Goal: Information Seeking & Learning: Learn about a topic

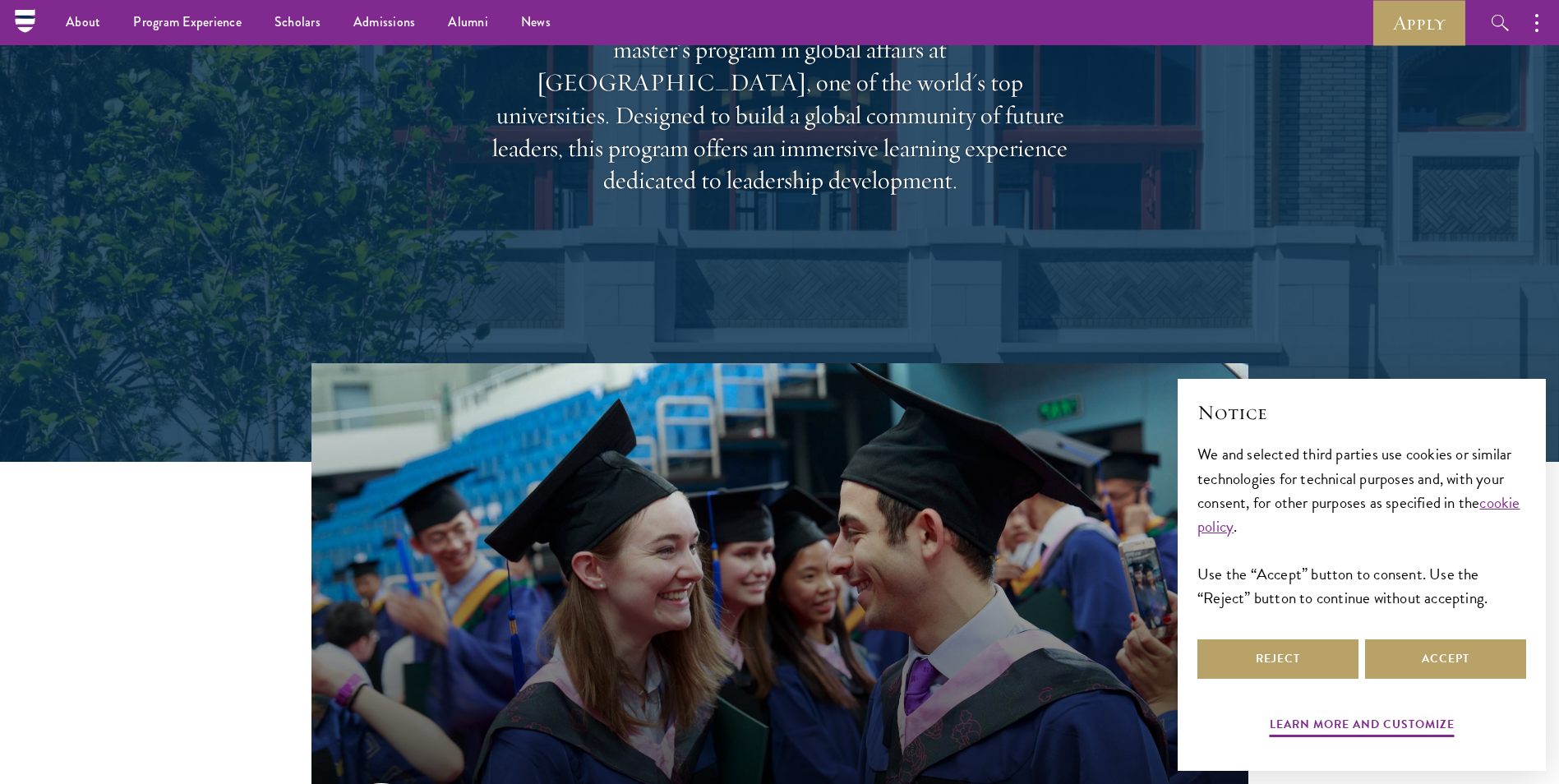
scroll to position [82, 0]
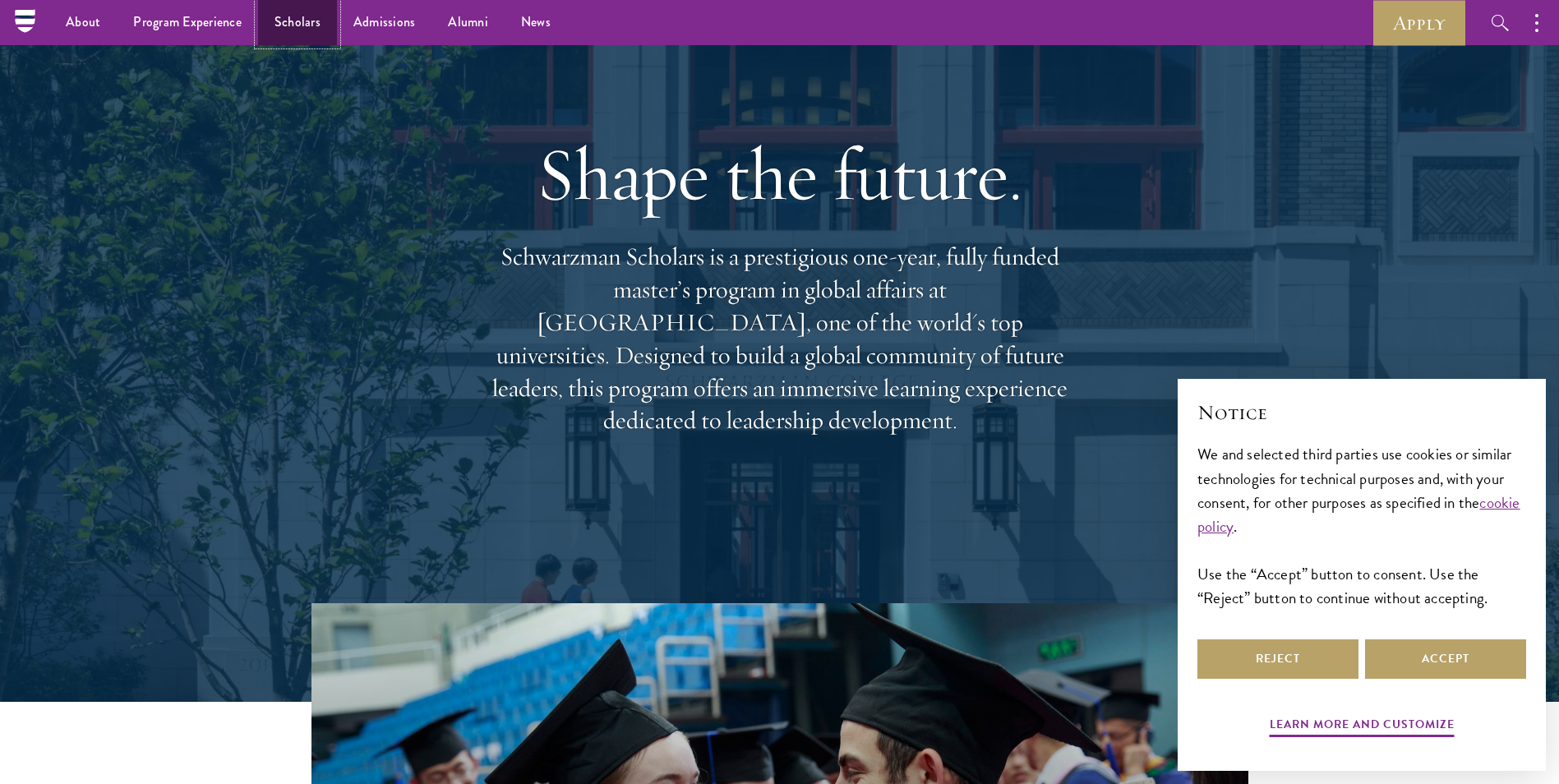
click at [299, 36] on link "Scholars" at bounding box center [297, 22] width 79 height 45
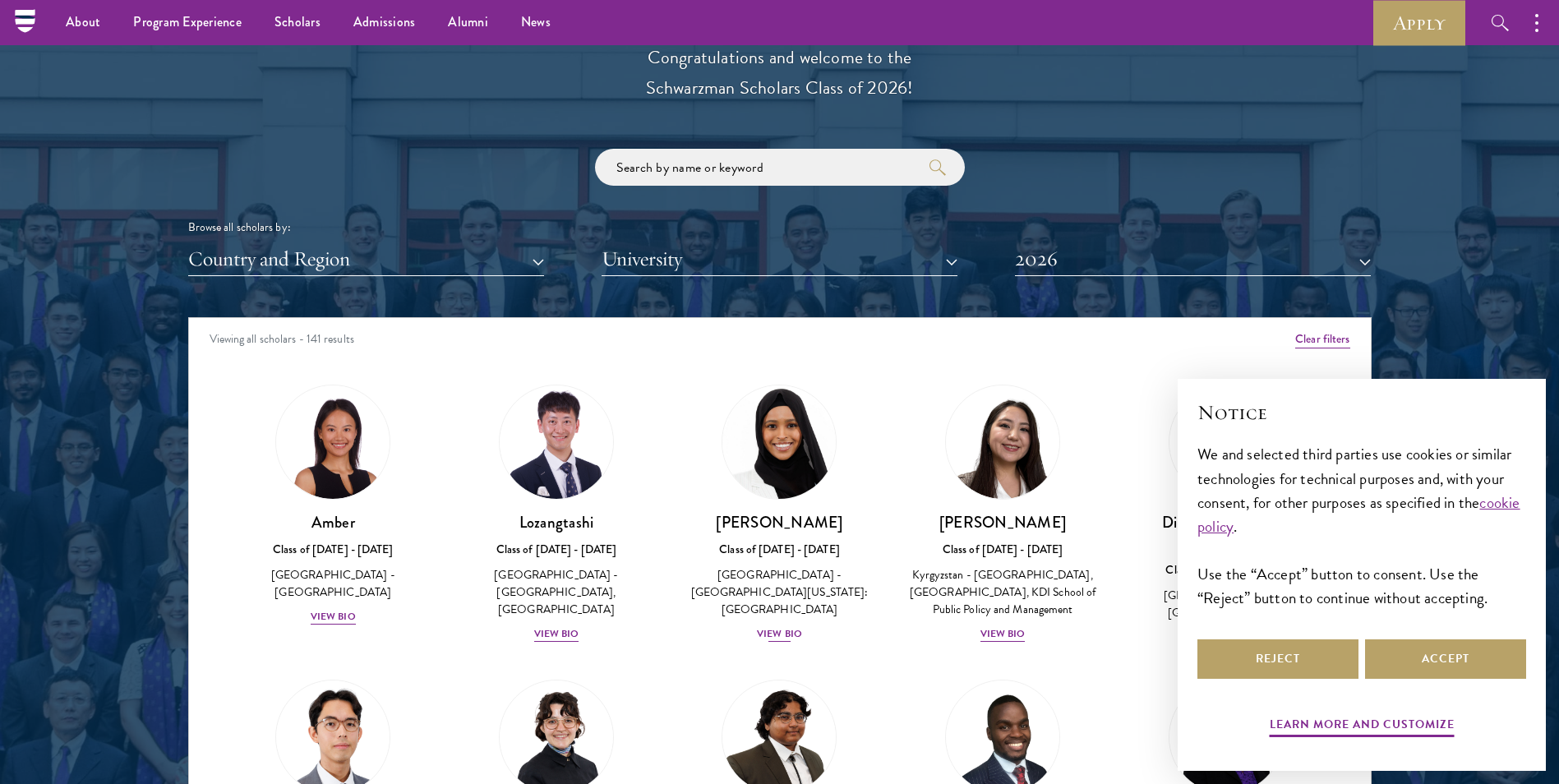
scroll to position [1643, 0]
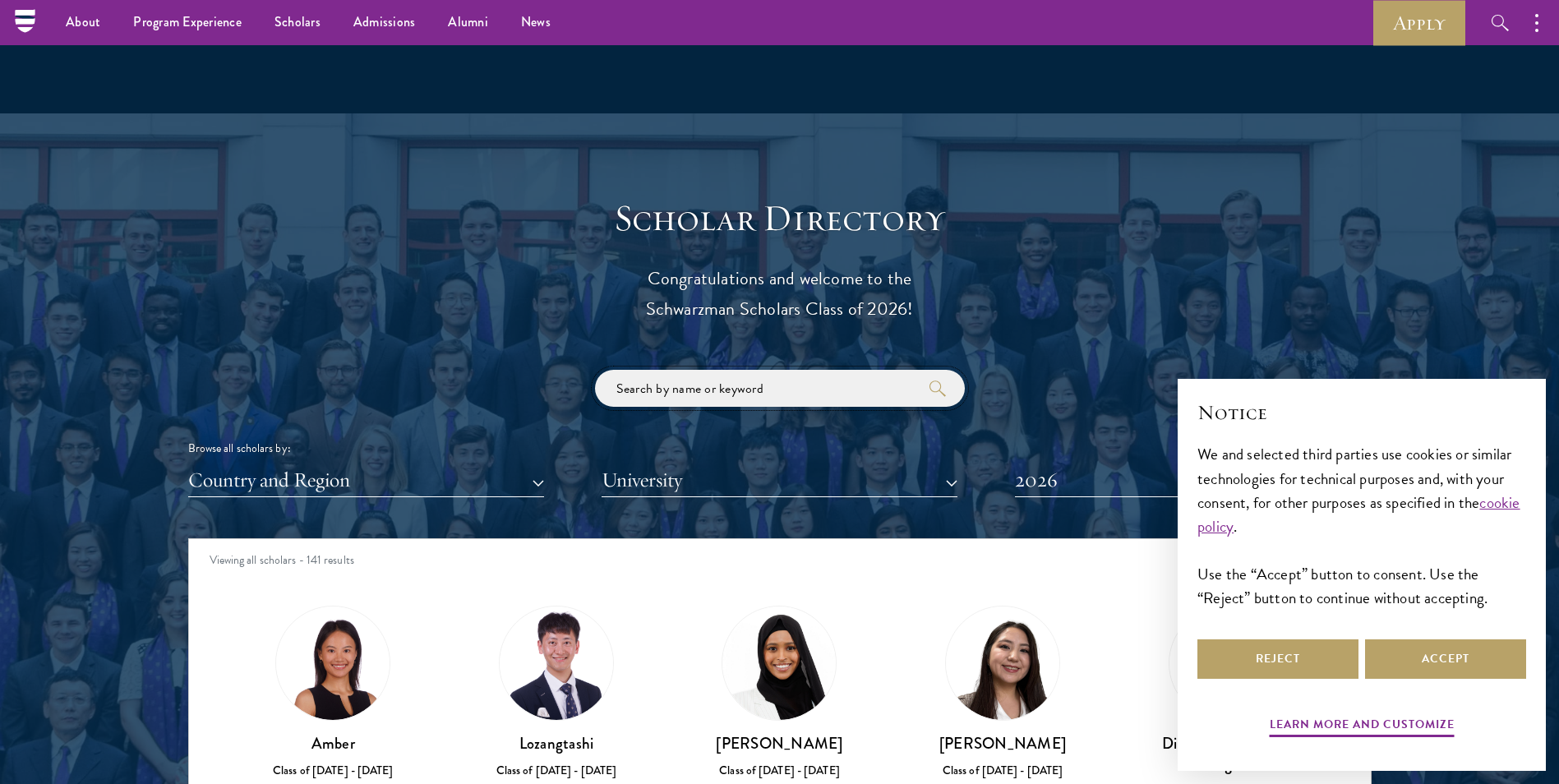
click at [679, 389] on input "search" at bounding box center [779, 388] width 370 height 37
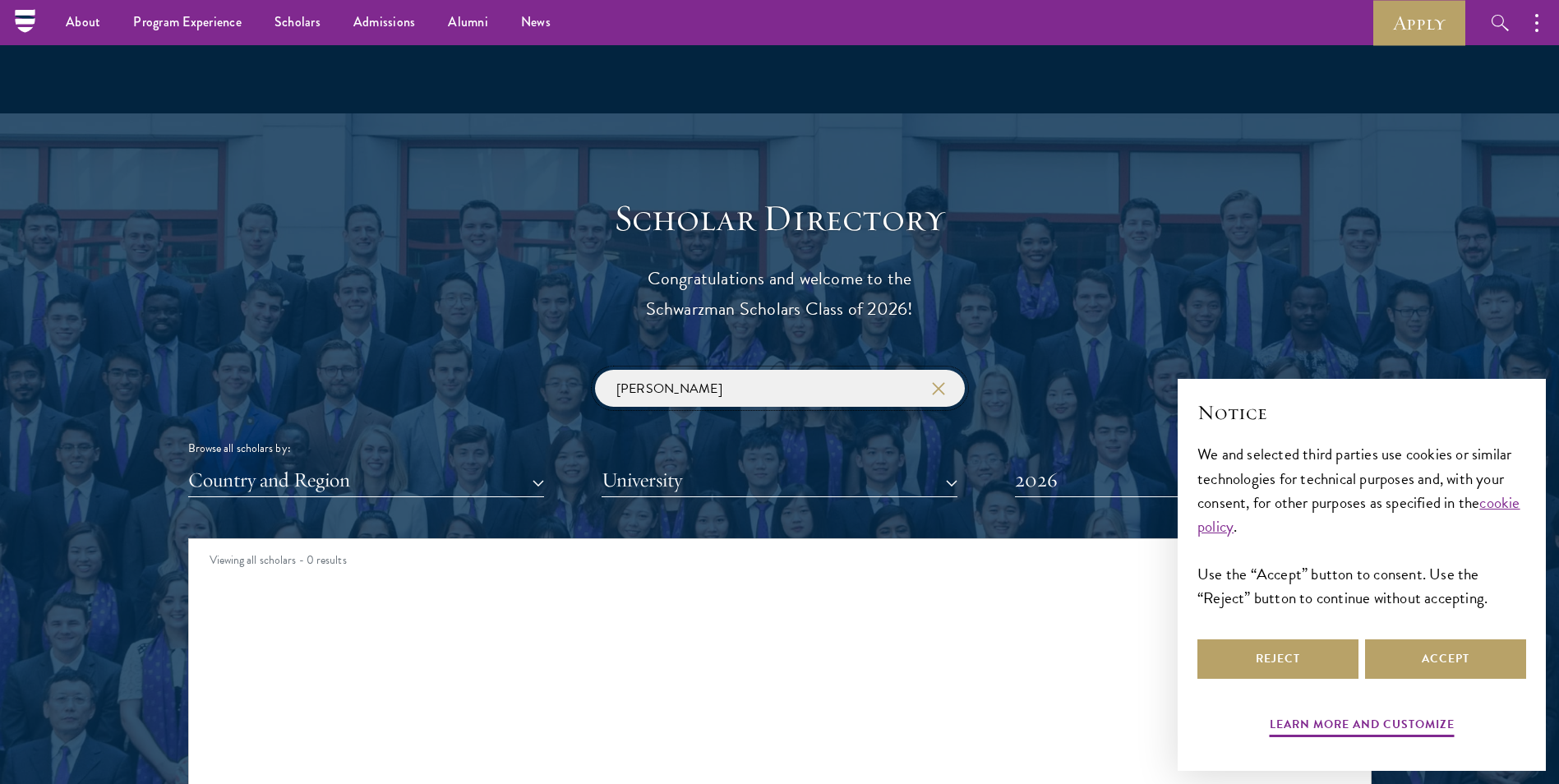
type input "[PERSON_NAME]"
click button "submit" at bounding box center [0, 0] width 0 height 0
drag, startPoint x: 1274, startPoint y: 674, endPoint x: 1235, endPoint y: 668, distance: 39.5
click at [1272, 673] on button "Reject" at bounding box center [1277, 658] width 161 height 39
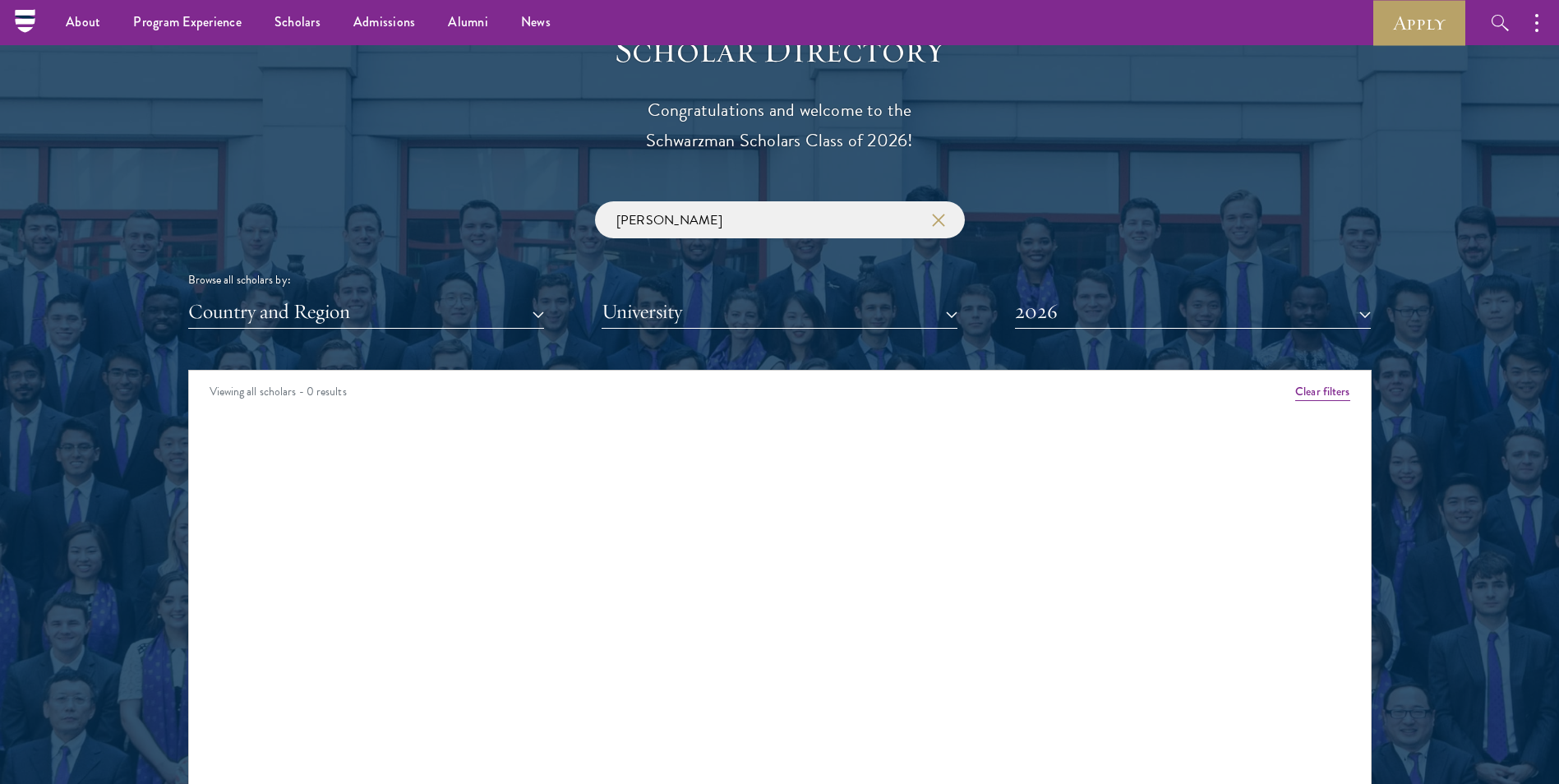
scroll to position [1725, 0]
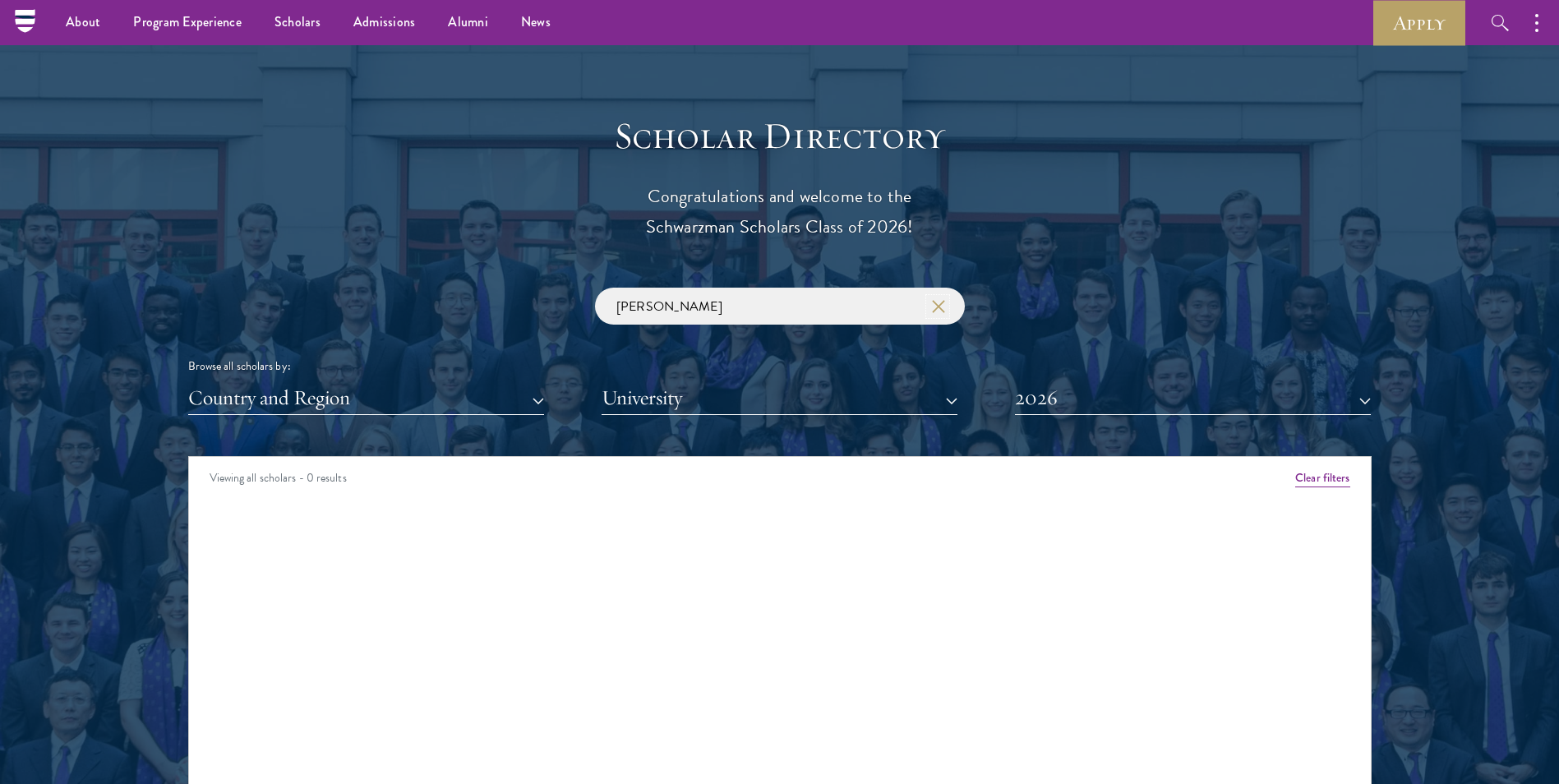
click at [942, 307] on icon "button" at bounding box center [938, 306] width 13 height 13
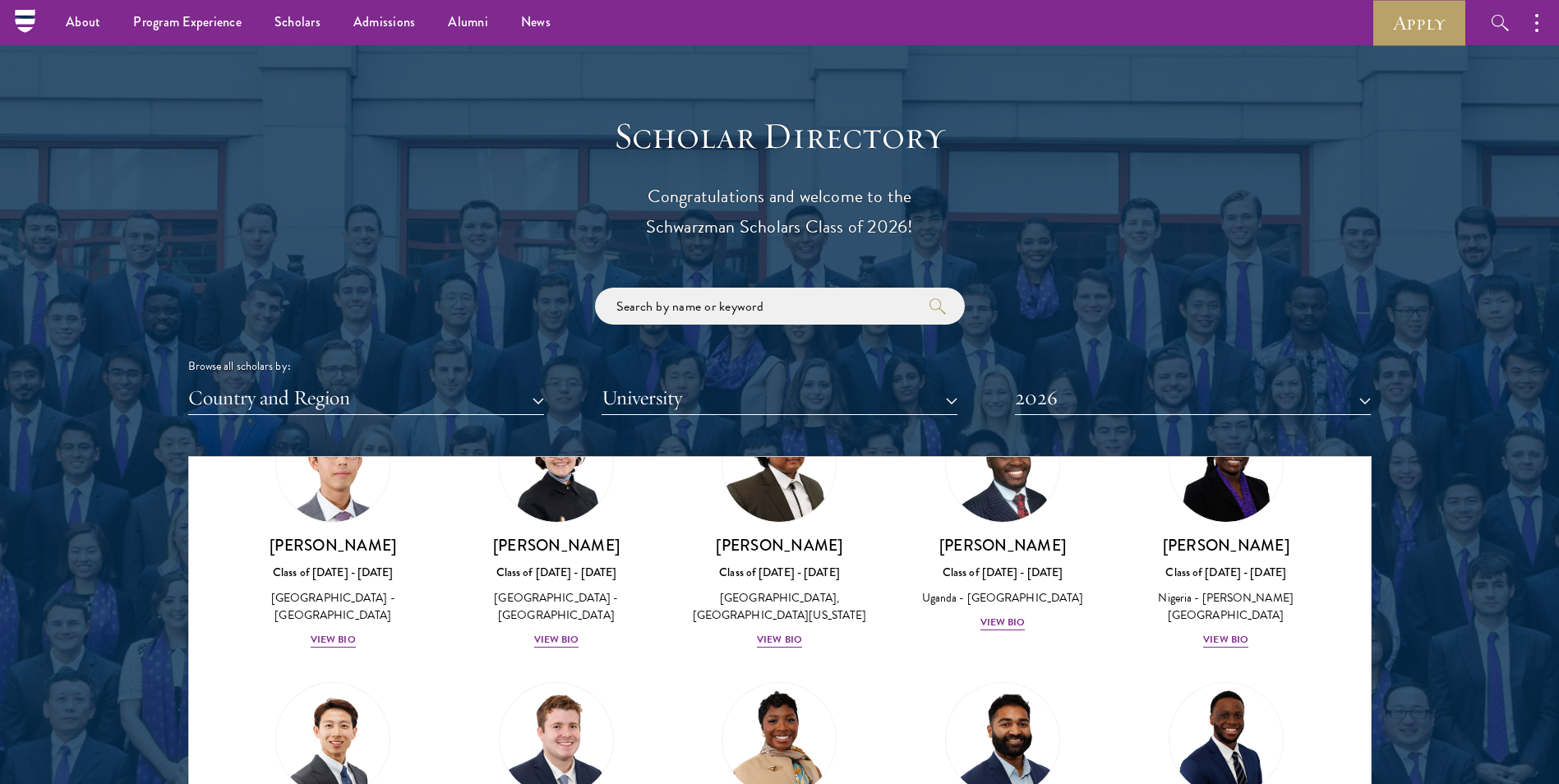
scroll to position [575, 0]
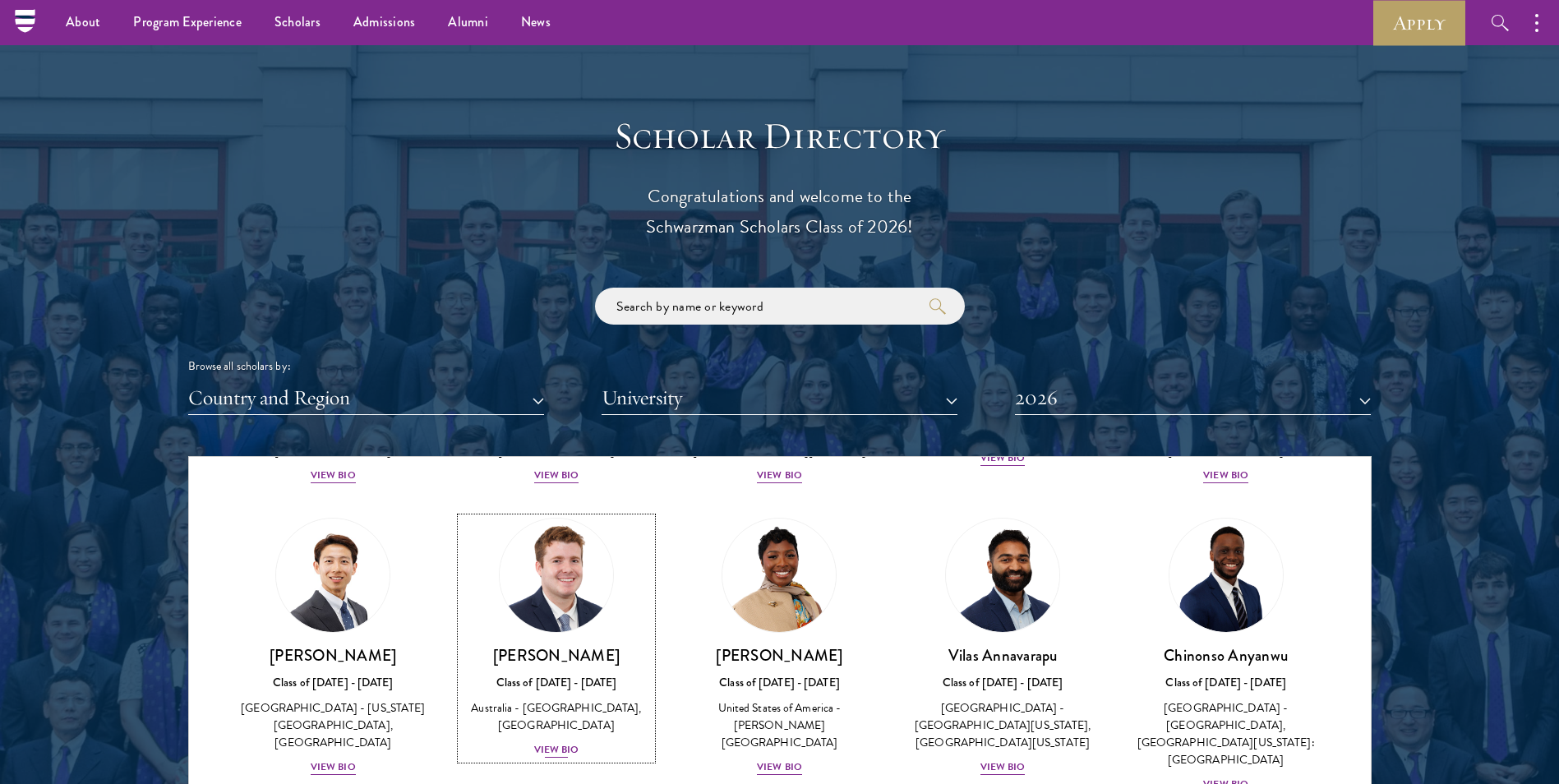
click at [529, 629] on img at bounding box center [556, 575] width 125 height 125
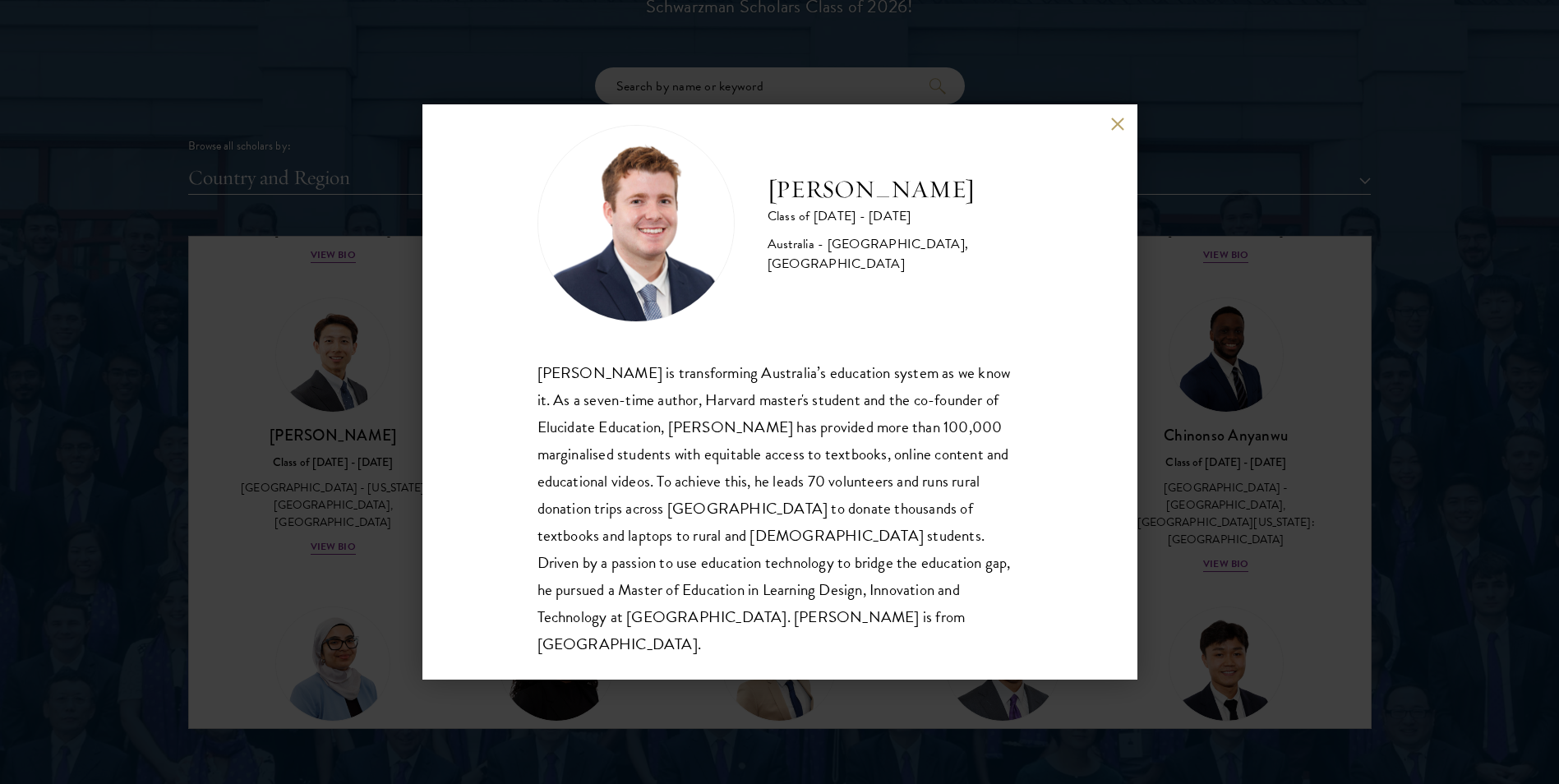
scroll to position [1972, 0]
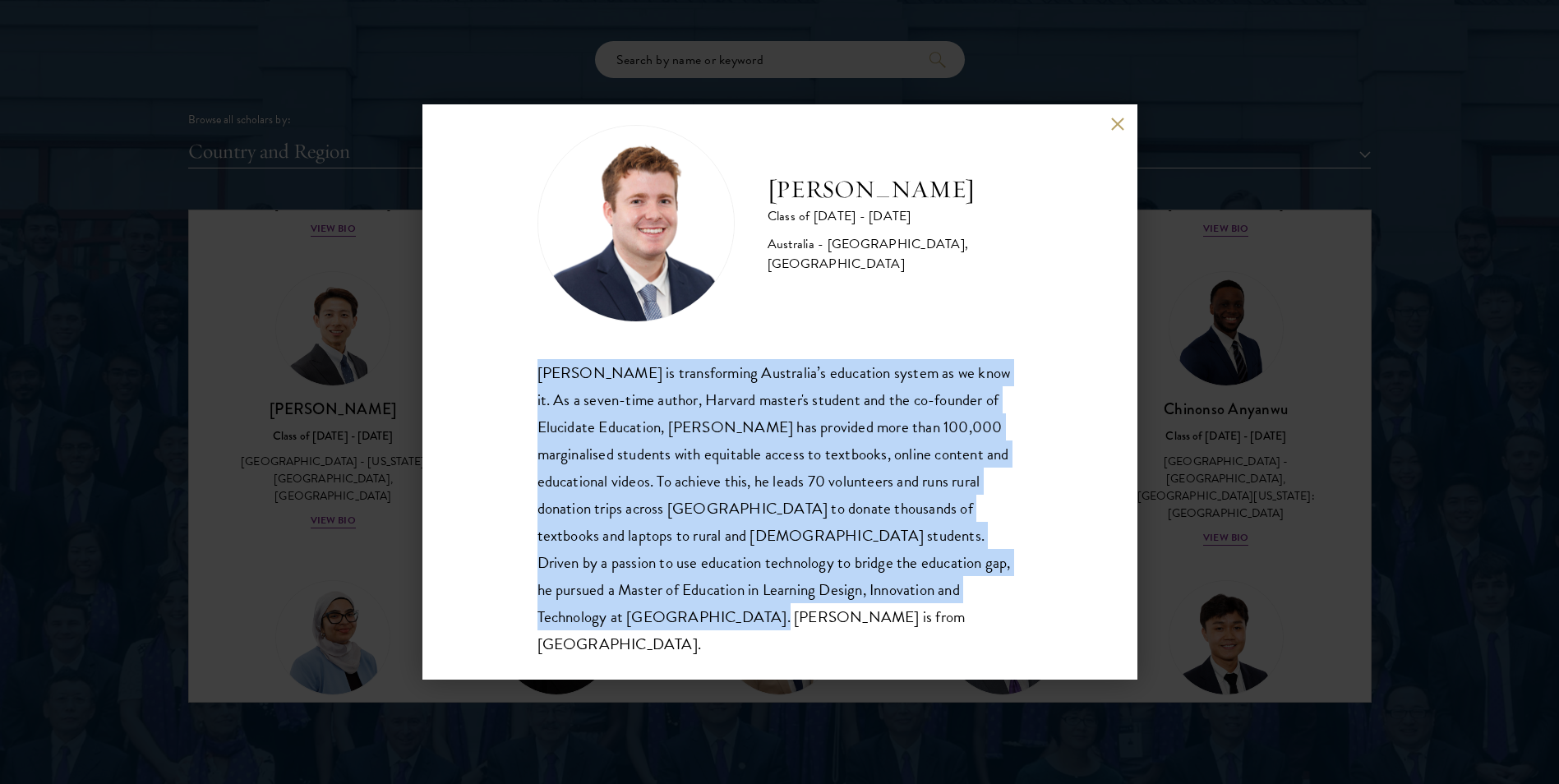
drag, startPoint x: 602, startPoint y: 621, endPoint x: 512, endPoint y: 366, distance: 270.4
click at [512, 366] on div "[PERSON_NAME] Class of [DATE] - [DATE] [GEOGRAPHIC_DATA] - [GEOGRAPHIC_DATA], […" at bounding box center [780, 391] width 715 height 575
drag, startPoint x: 512, startPoint y: 366, endPoint x: 559, endPoint y: 380, distance: 49.0
copy div "[PERSON_NAME] is transforming Australia’s education system as we know it. As a …"
click at [1120, 124] on button at bounding box center [1118, 124] width 14 height 14
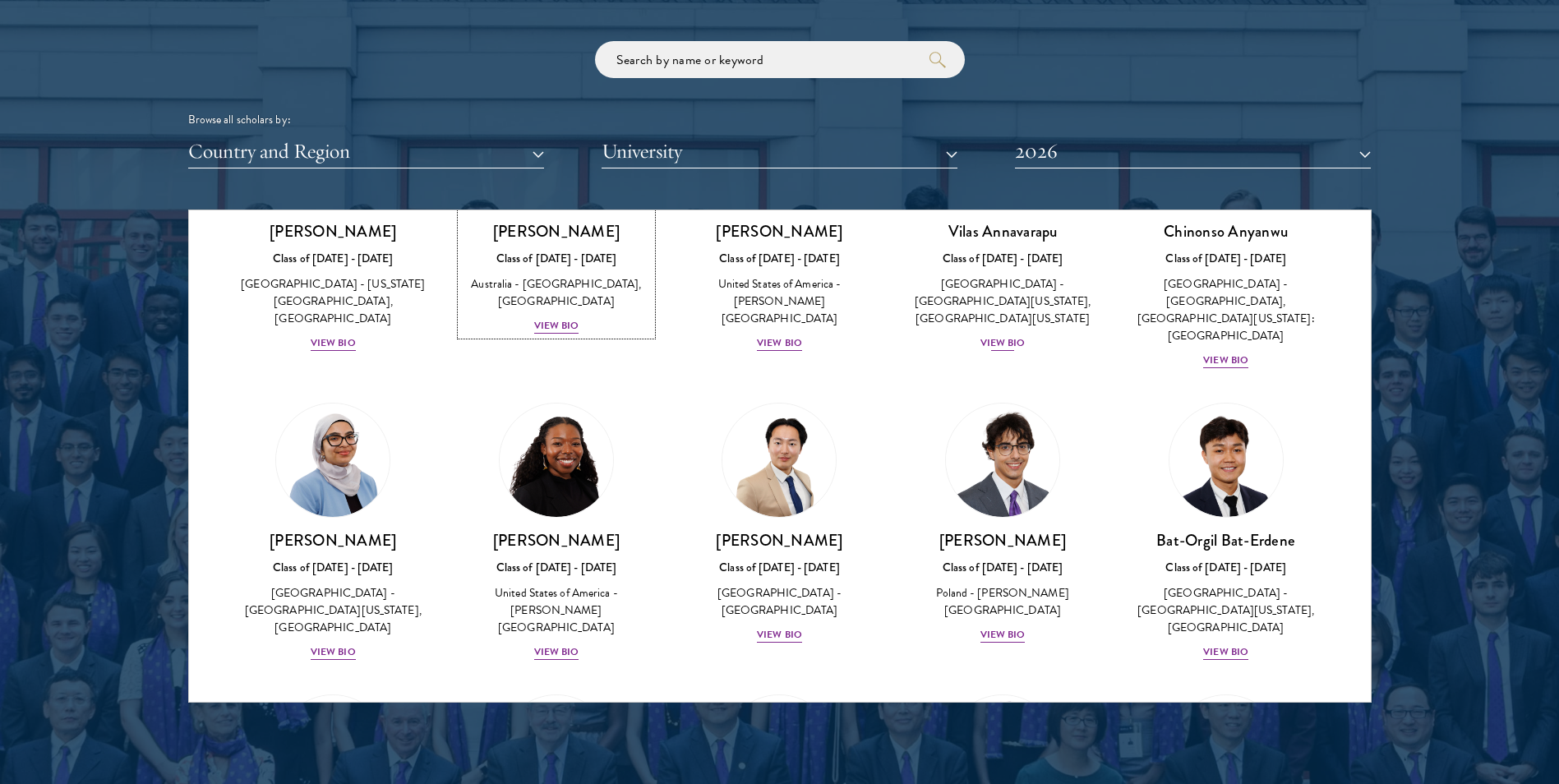
scroll to position [821, 0]
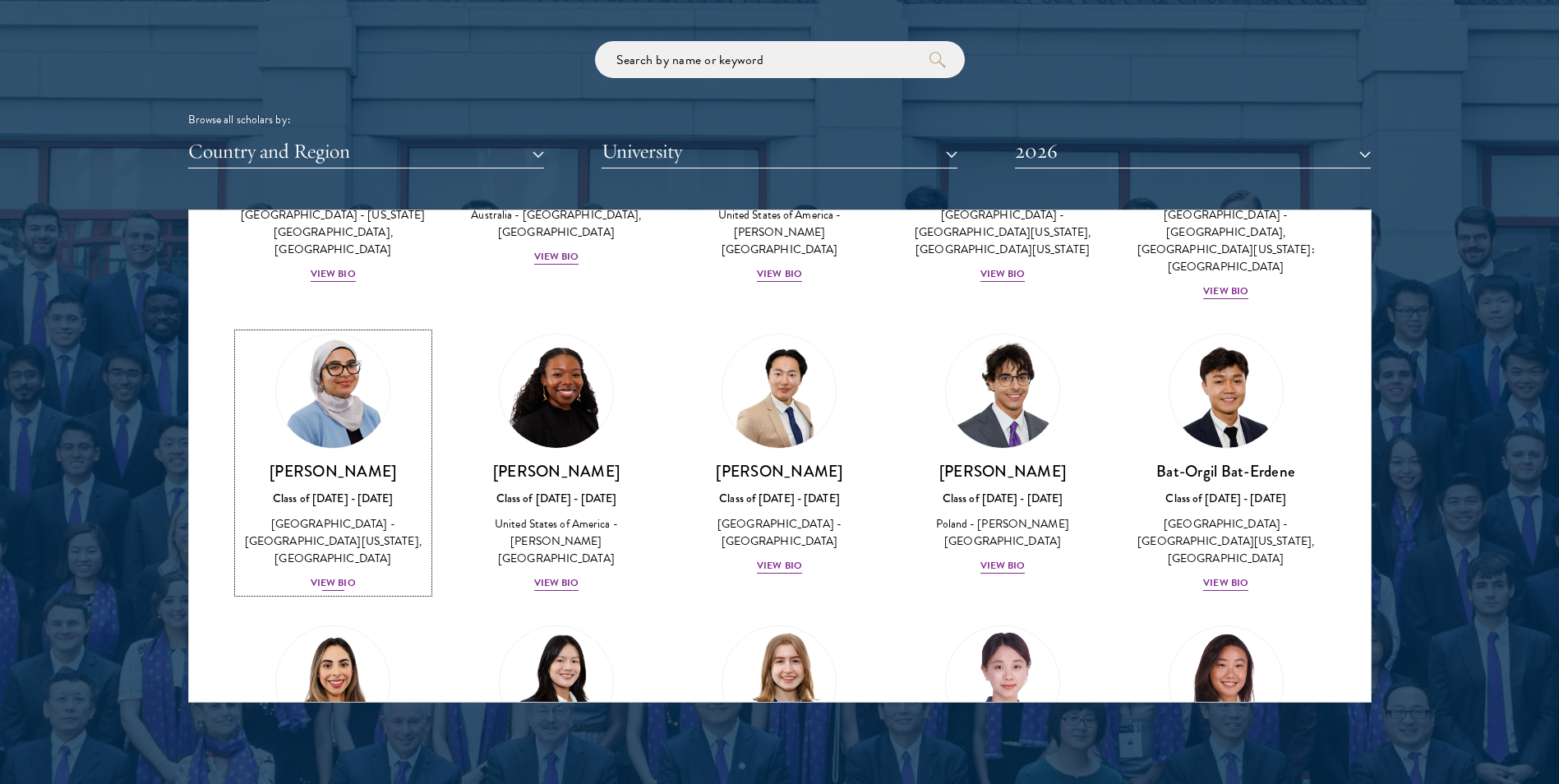
click at [339, 575] on div "View Bio" at bounding box center [332, 583] width 45 height 16
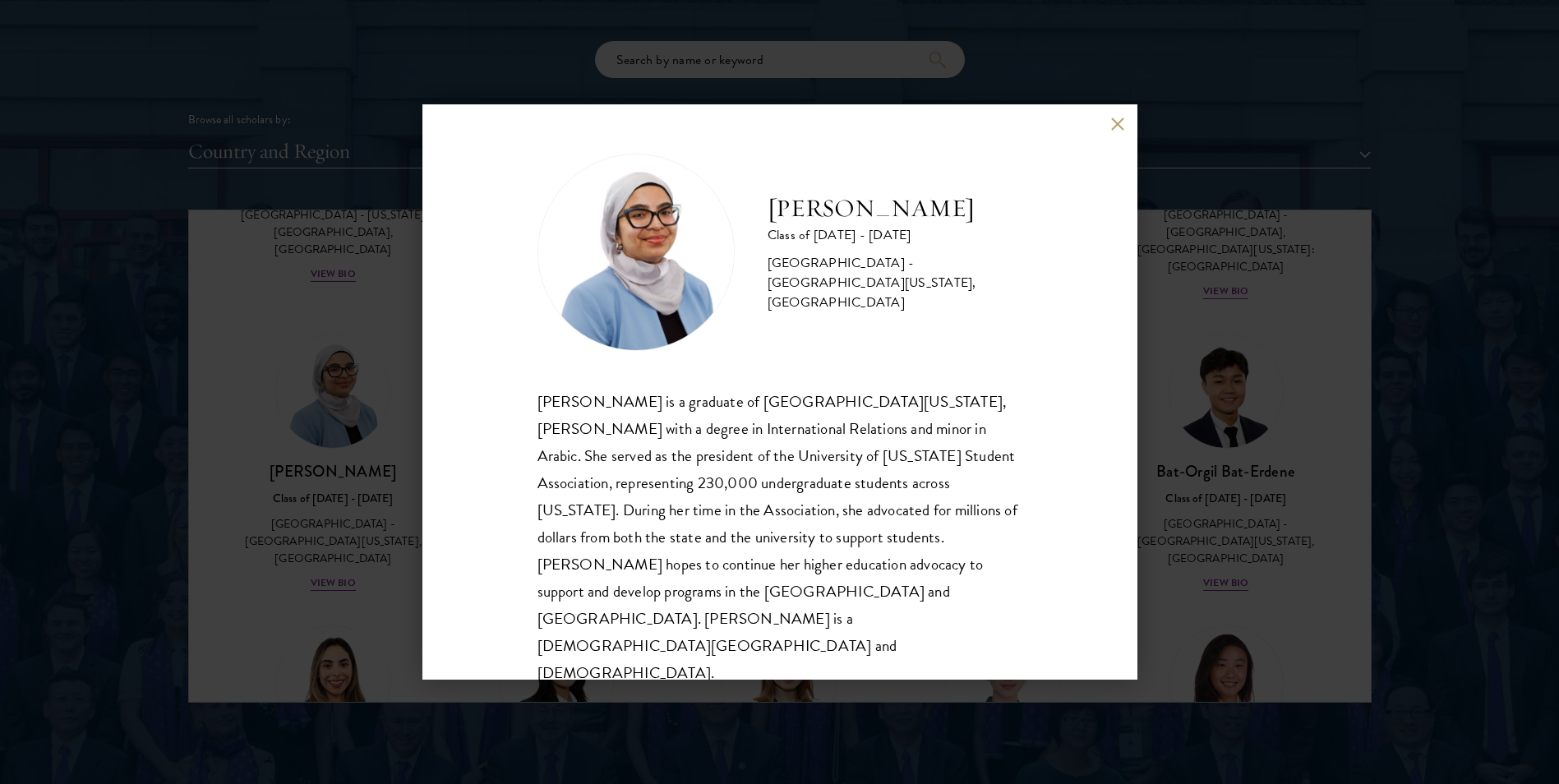
click at [1125, 132] on div "[PERSON_NAME] Class of [DATE] - [DATE] [GEOGRAPHIC_DATA] - [GEOGRAPHIC_DATA][US…" at bounding box center [780, 391] width 715 height 575
click at [1125, 131] on div "[PERSON_NAME] Class of [DATE] - [DATE] [GEOGRAPHIC_DATA] - [GEOGRAPHIC_DATA][US…" at bounding box center [780, 391] width 715 height 575
click at [1114, 131] on button at bounding box center [1118, 124] width 14 height 14
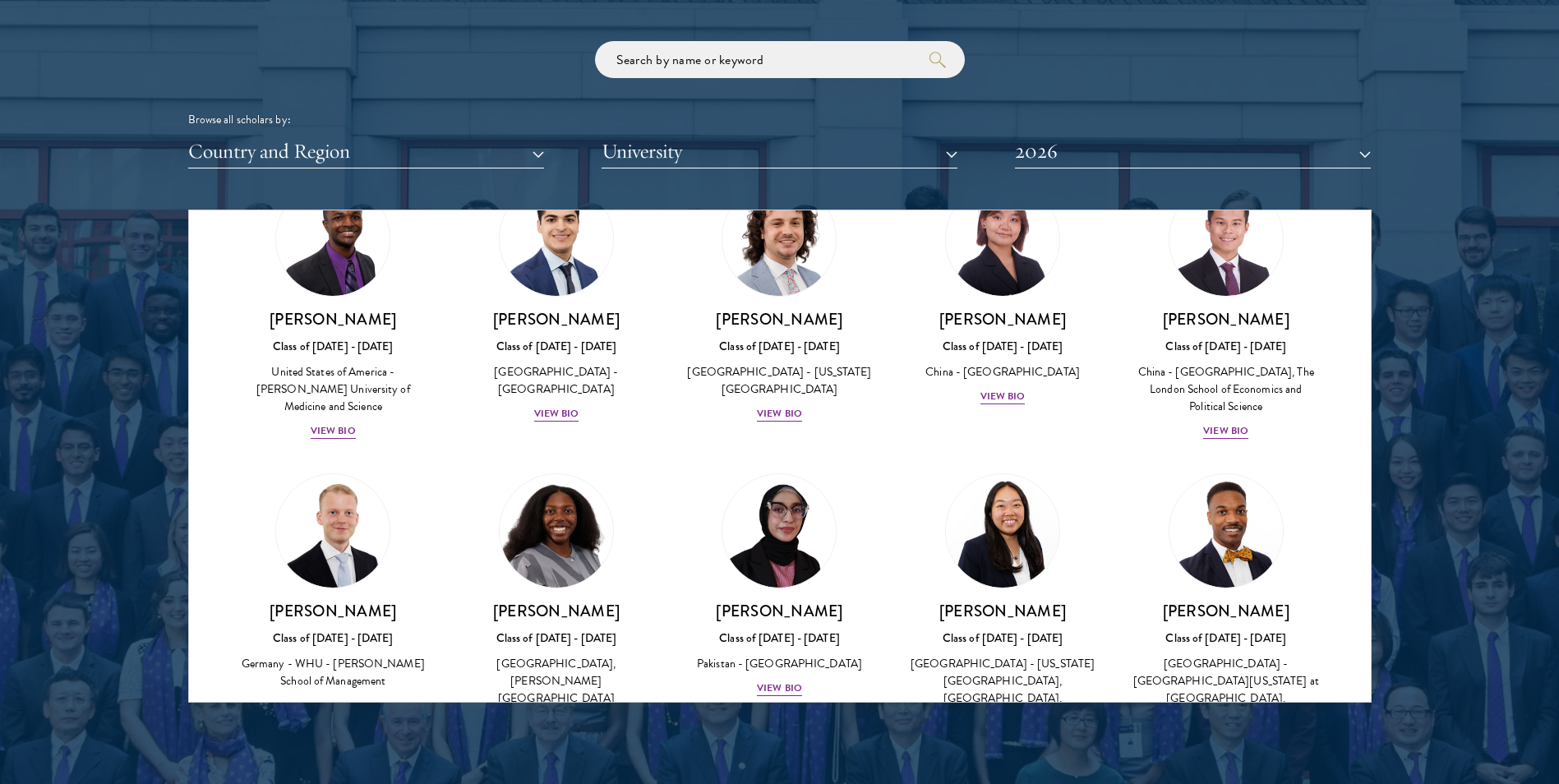
scroll to position [2793, 0]
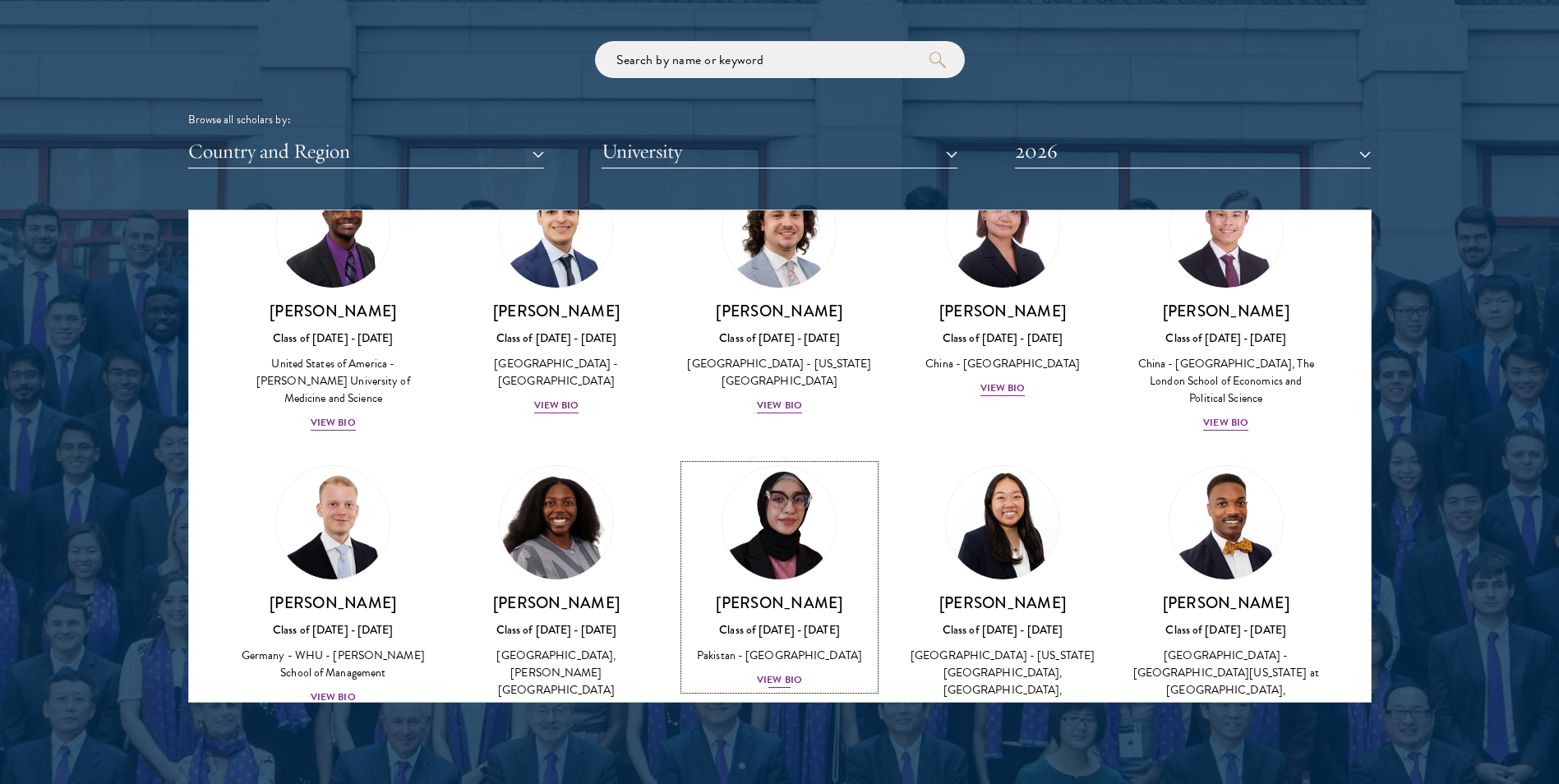
click at [792, 647] on div "Pakistan - [GEOGRAPHIC_DATA]" at bounding box center [780, 655] width 191 height 17
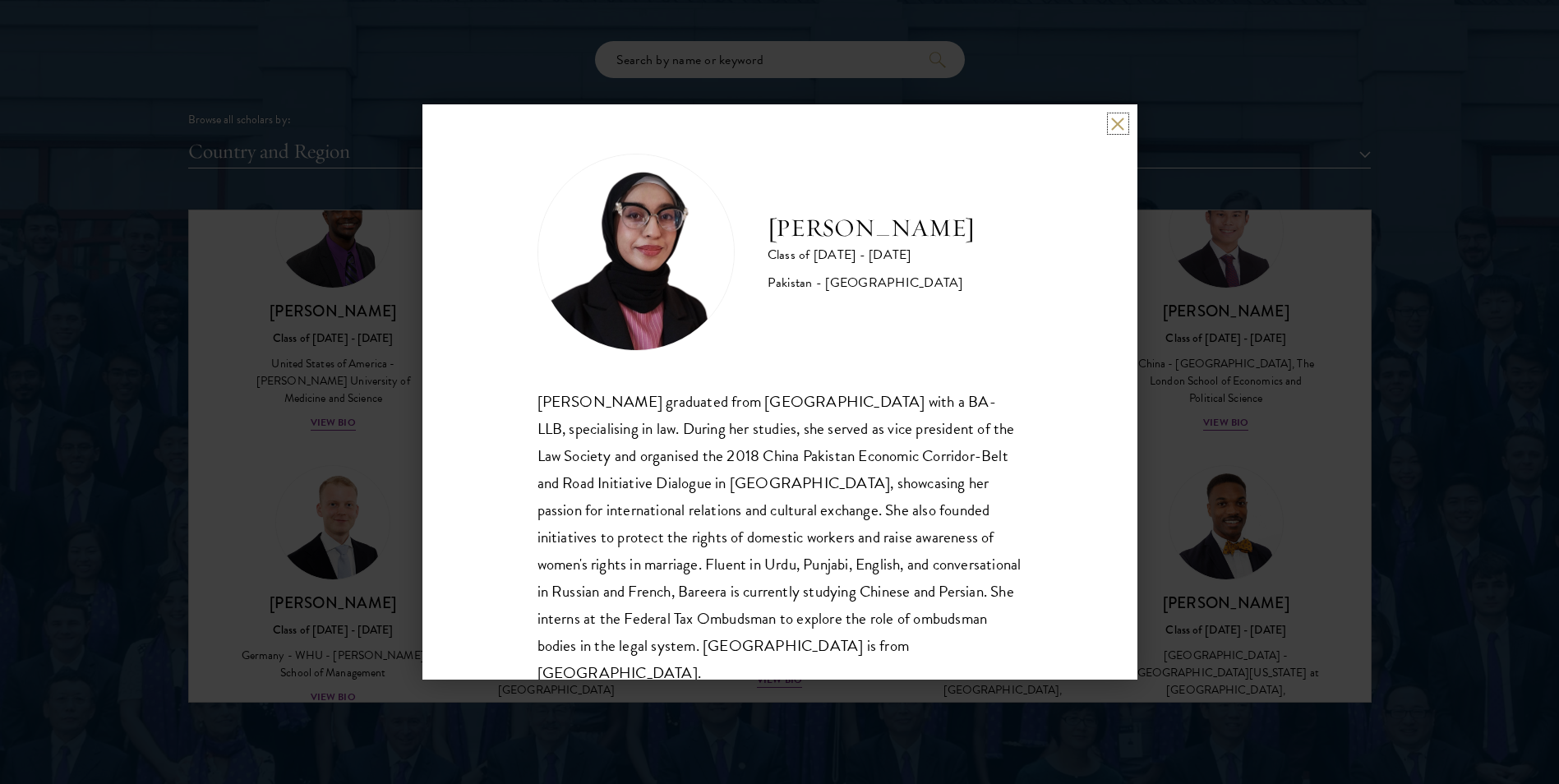
scroll to position [29, 0]
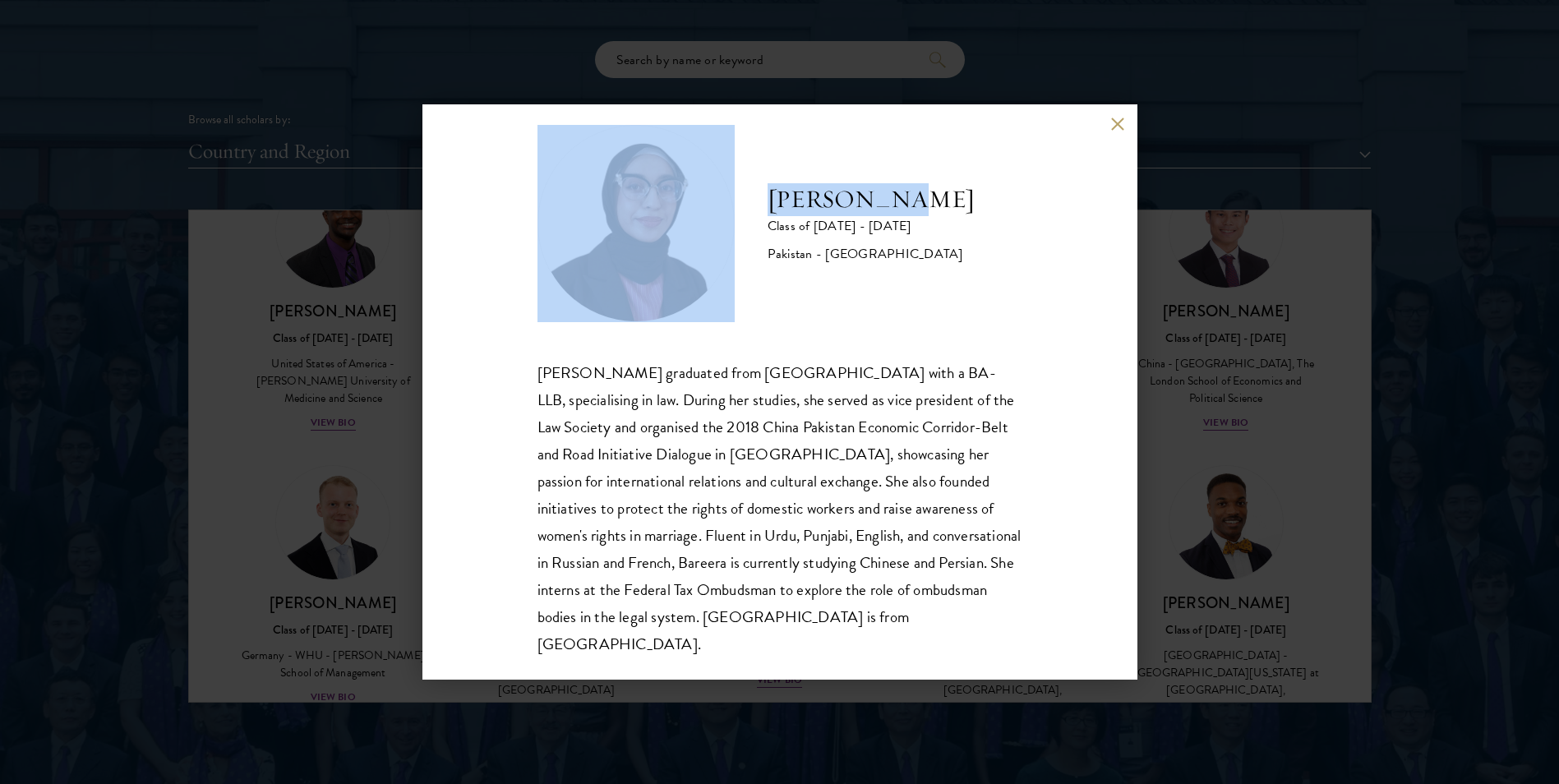
drag, startPoint x: 885, startPoint y: 200, endPoint x: 750, endPoint y: 217, distance: 136.1
click at [750, 217] on div "Bree Javed Class of [DATE] - [DATE] [GEOGRAPHIC_DATA] - [GEOGRAPHIC_DATA]" at bounding box center [780, 223] width 485 height 197
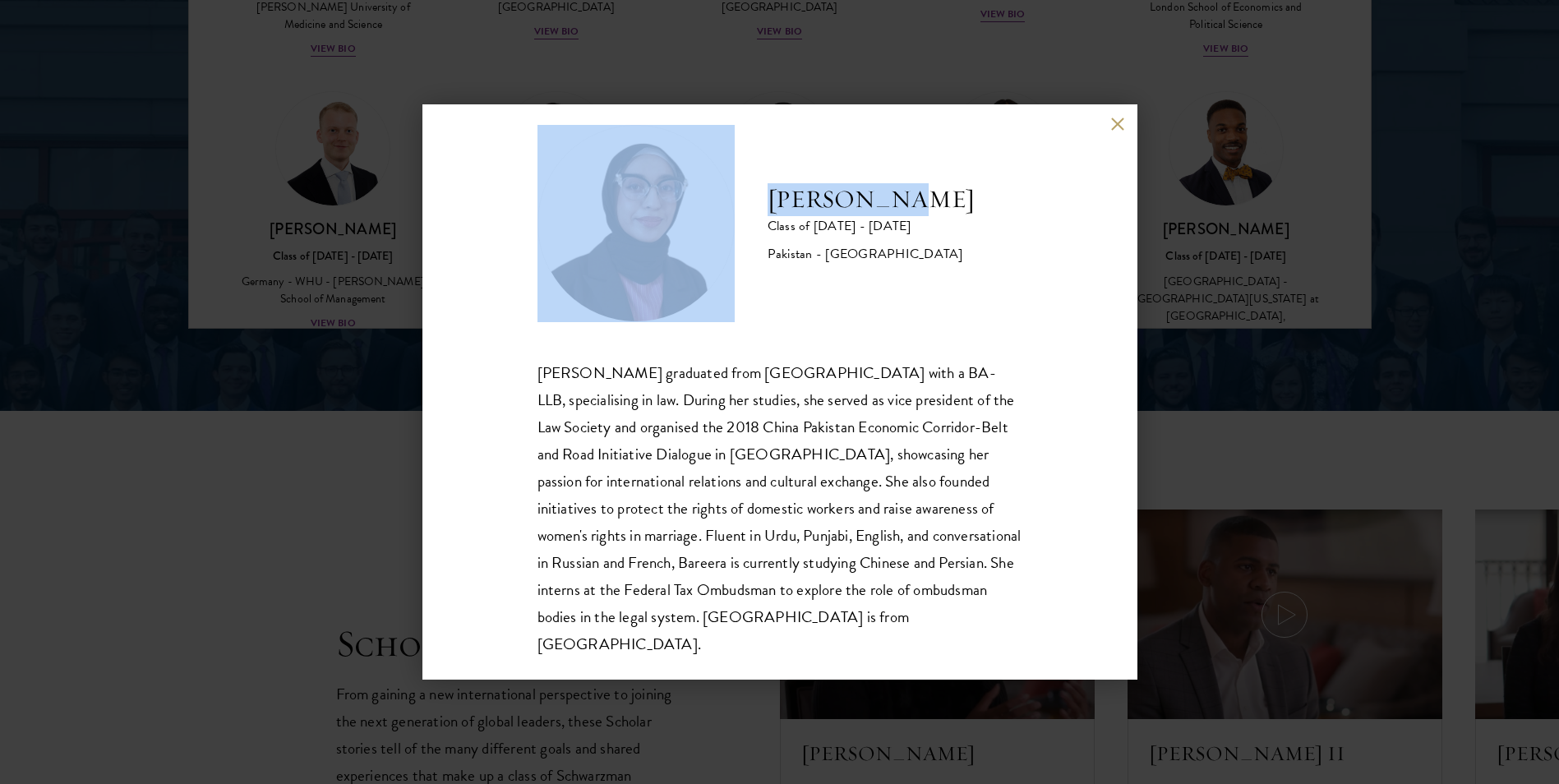
scroll to position [2382, 0]
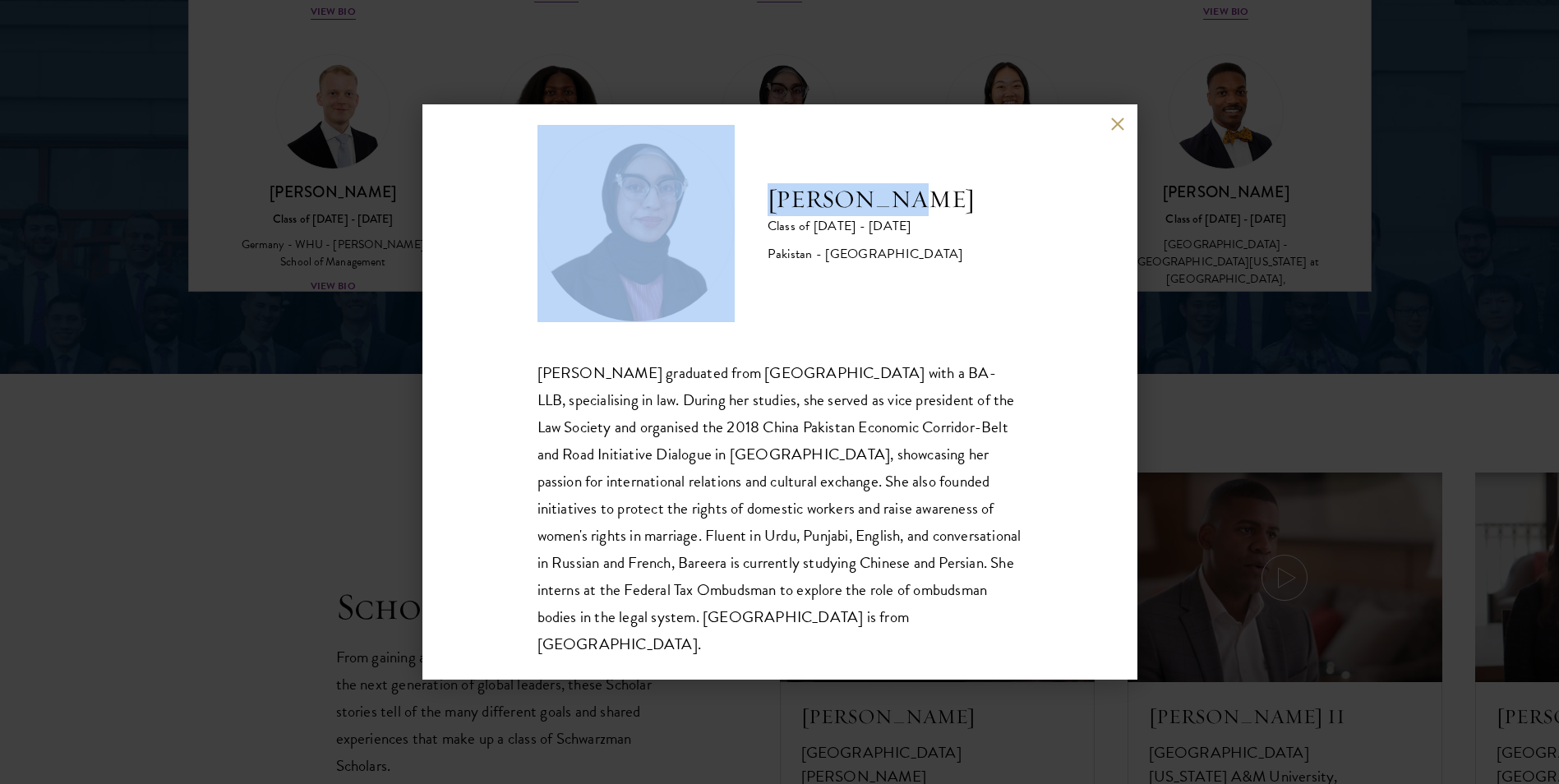
click at [1112, 116] on div "Bree Javed Class of [DATE] - [DATE] [GEOGRAPHIC_DATA] - [GEOGRAPHIC_DATA] [PERS…" at bounding box center [780, 391] width 715 height 575
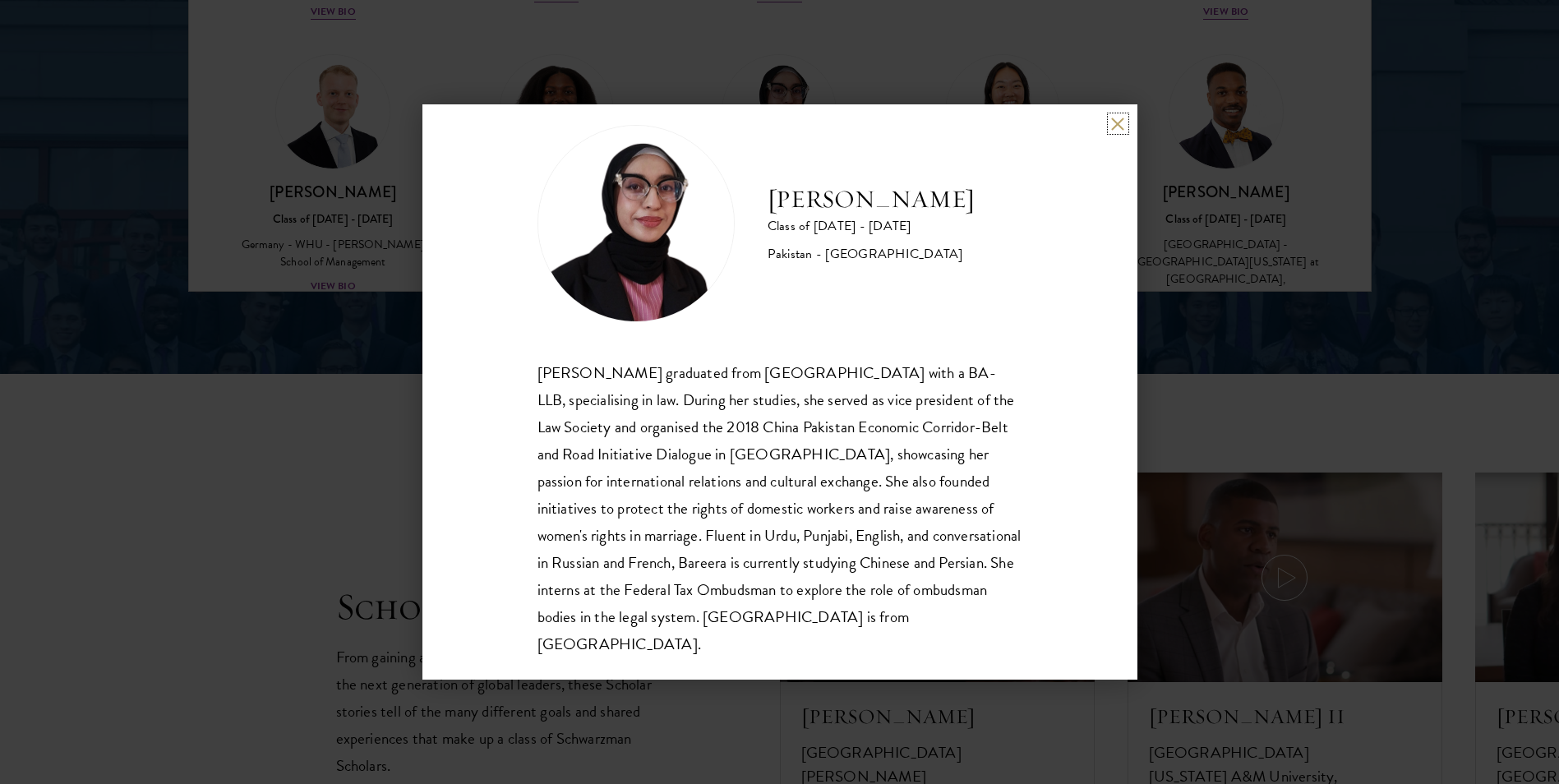
click at [1118, 119] on button at bounding box center [1118, 124] width 14 height 14
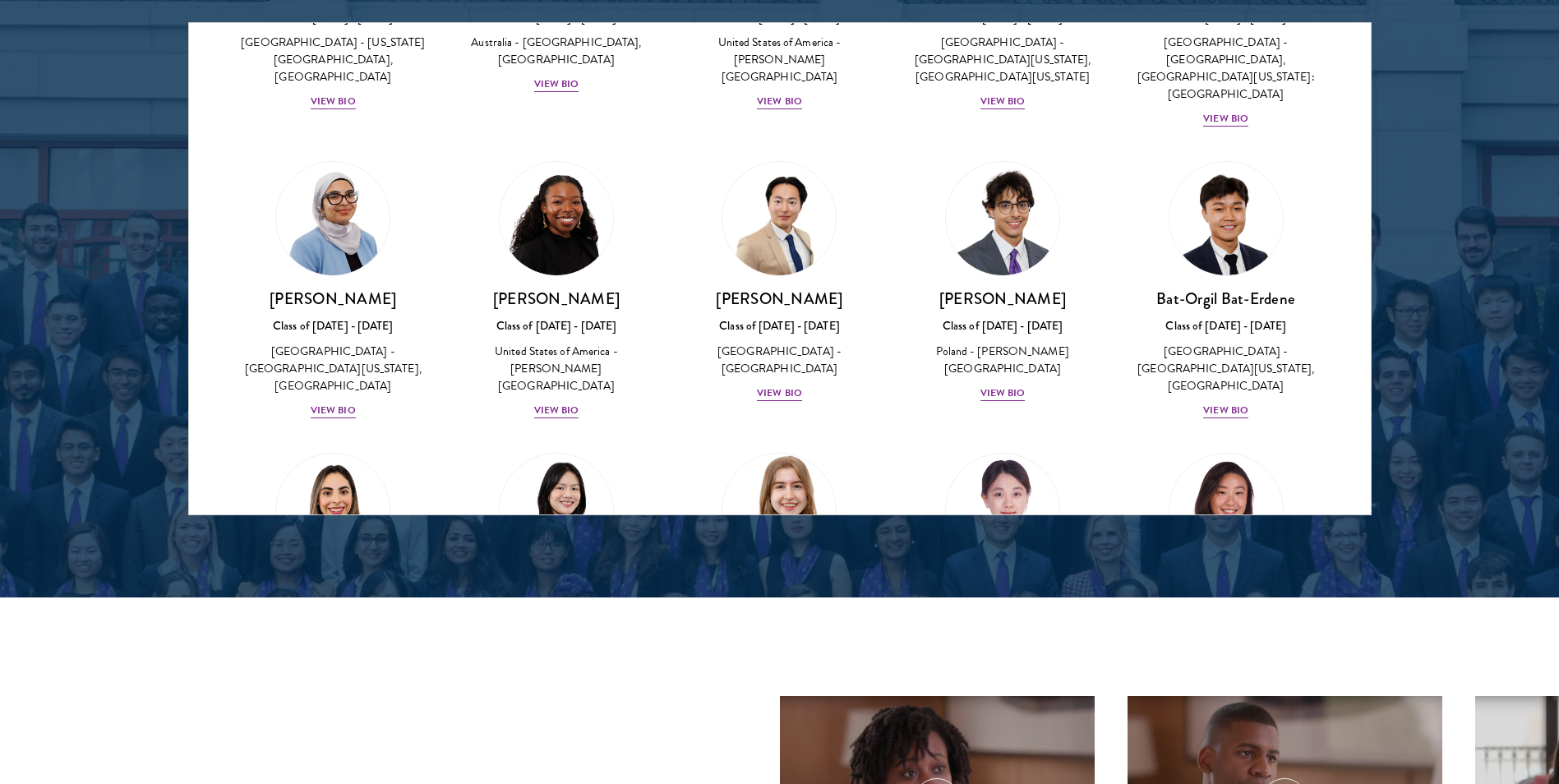
scroll to position [985, 0]
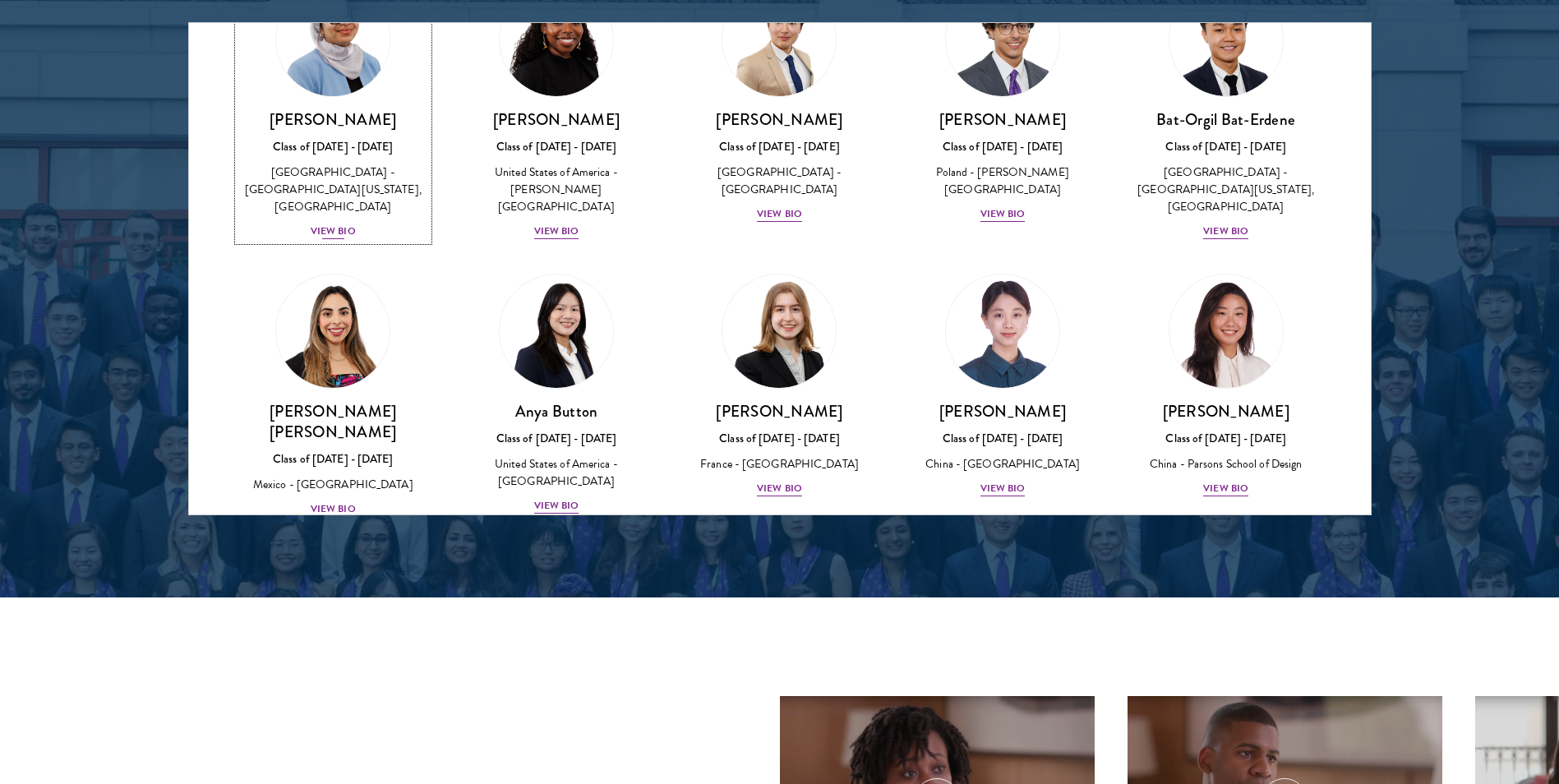
click at [349, 224] on div "View Bio" at bounding box center [332, 232] width 45 height 16
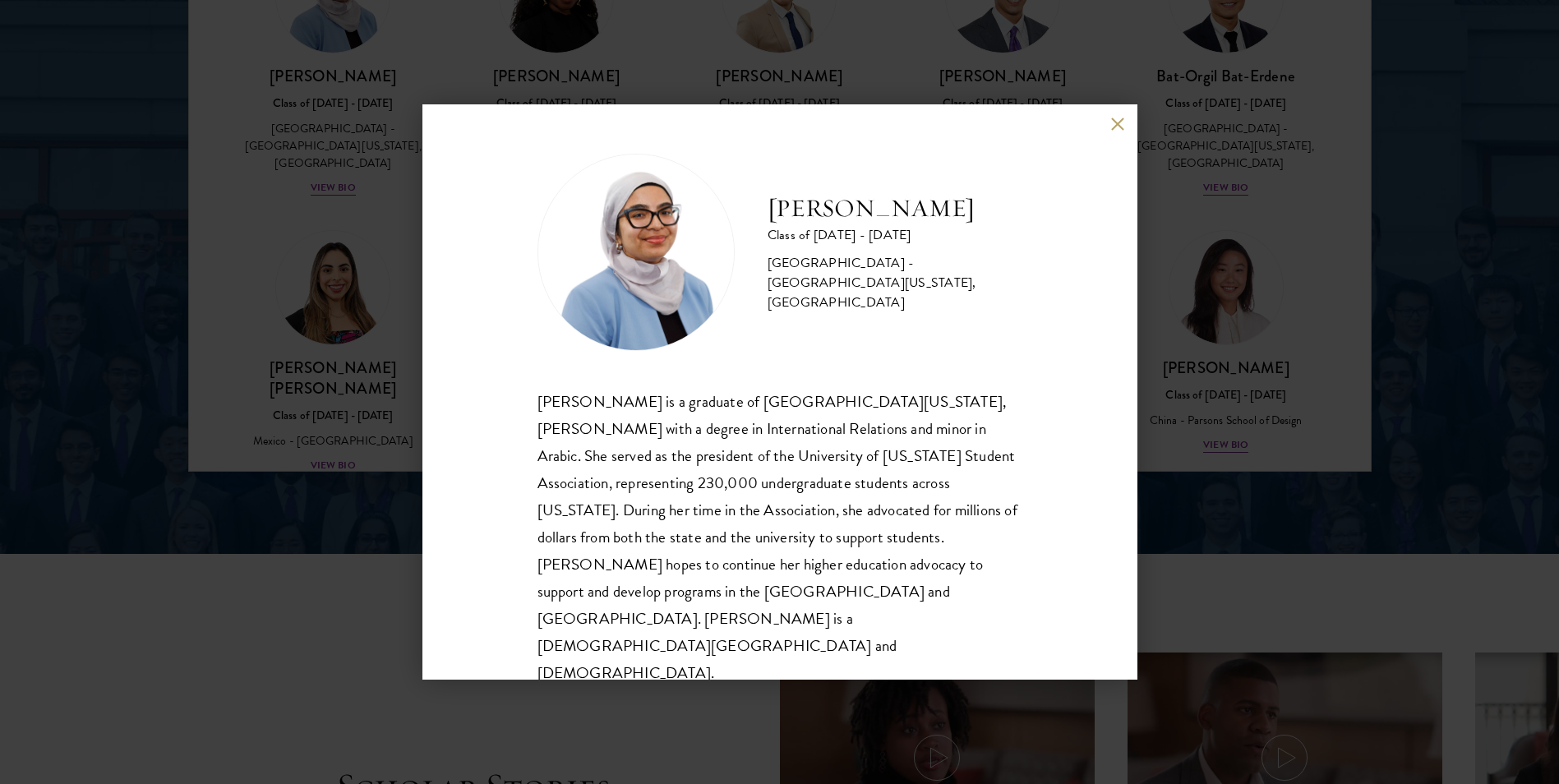
scroll to position [2241, 0]
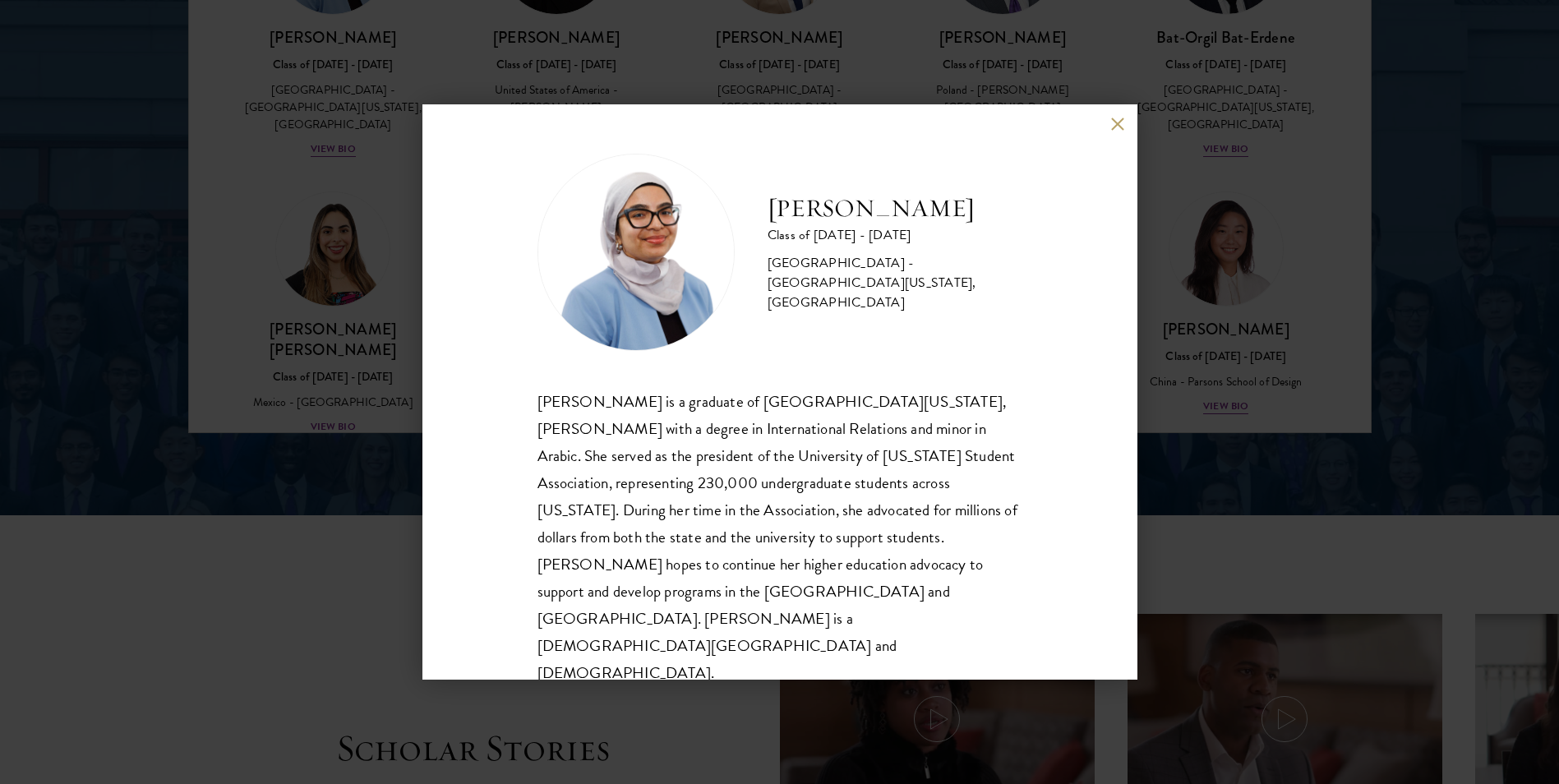
click at [1118, 131] on button at bounding box center [1118, 124] width 14 height 14
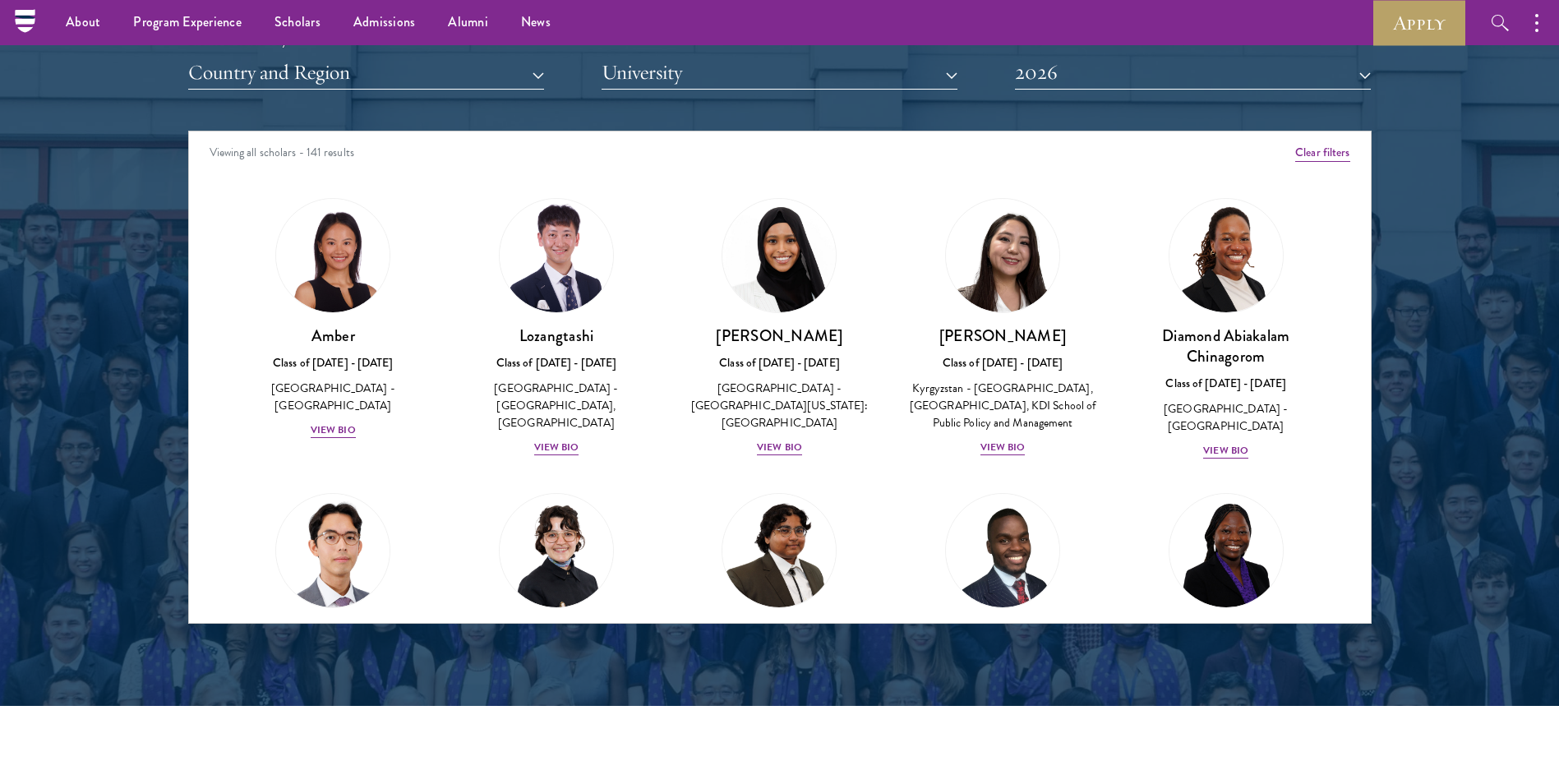
scroll to position [1771, 0]
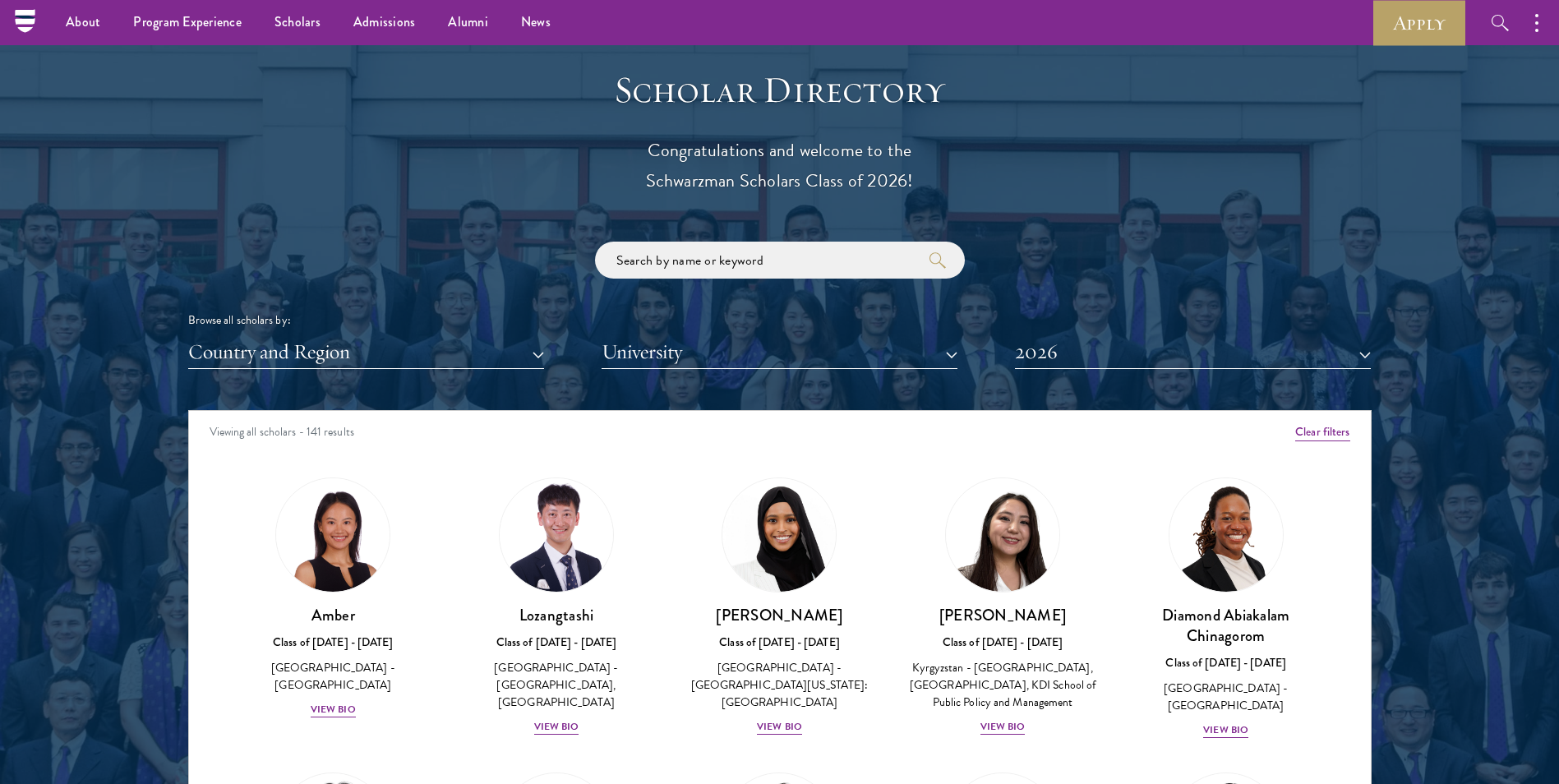
click at [743, 295] on div "Browse all scholars by: Country and Region All Countries and Regions [GEOGRAPHI…" at bounding box center [780, 305] width 1184 height 127
click at [743, 279] on input "search" at bounding box center [779, 259] width 370 height 37
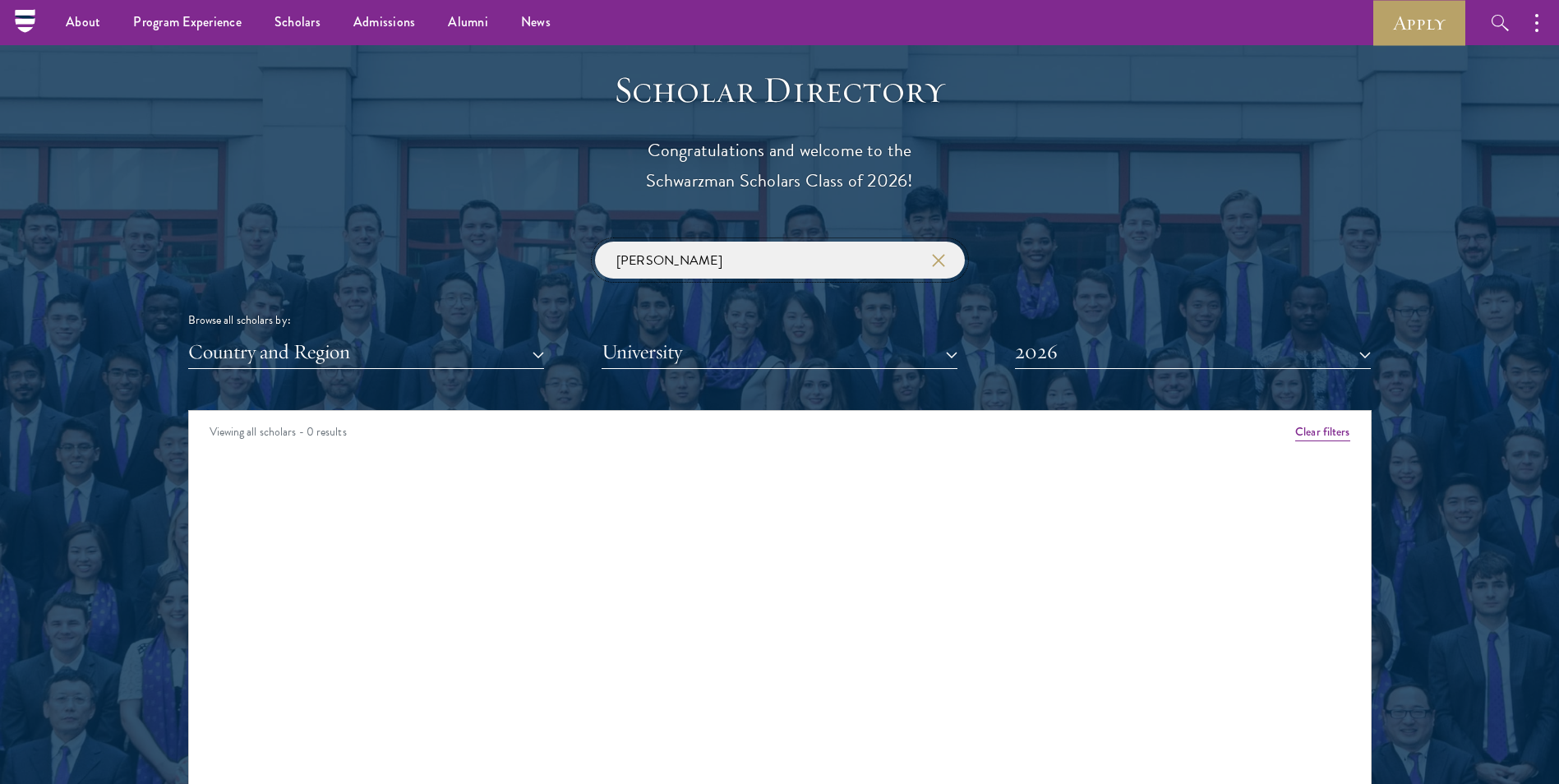
type input "[PERSON_NAME]"
click button "submit" at bounding box center [0, 0] width 0 height 0
click at [1109, 342] on button "2026" at bounding box center [1193, 352] width 356 height 34
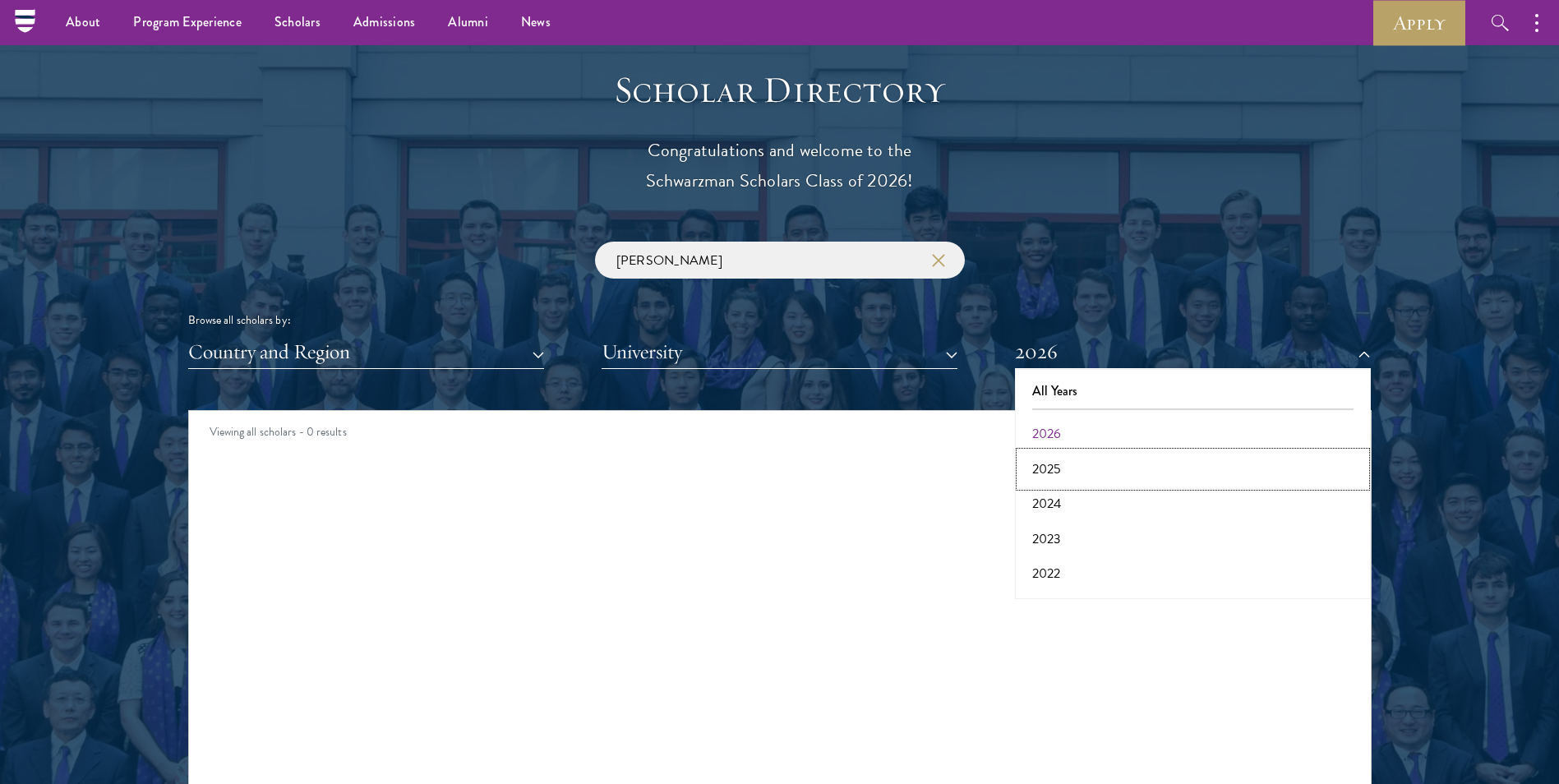
click at [1091, 460] on button "2025" at bounding box center [1193, 469] width 346 height 35
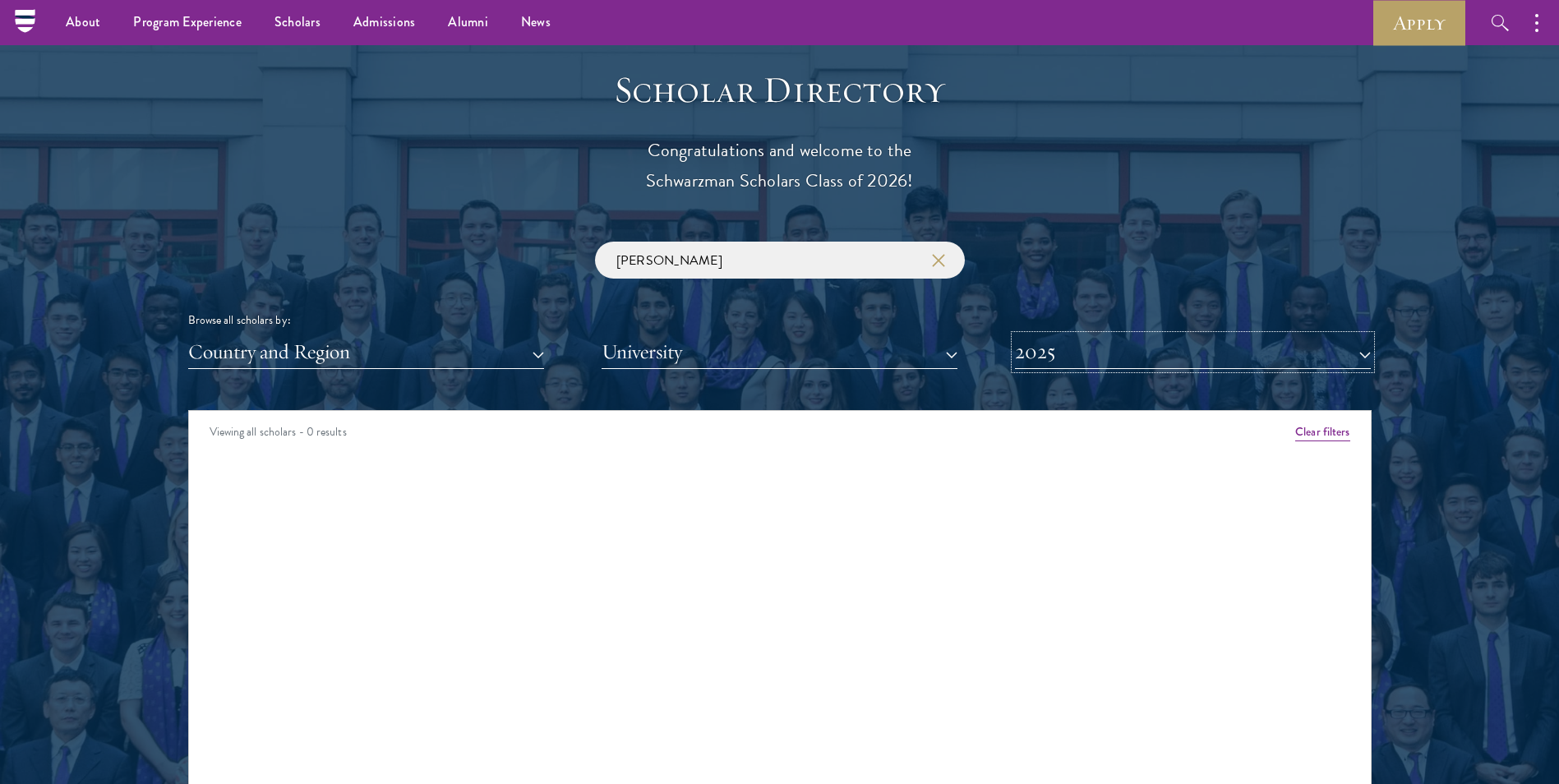
click at [1057, 353] on button "2025" at bounding box center [1193, 352] width 356 height 34
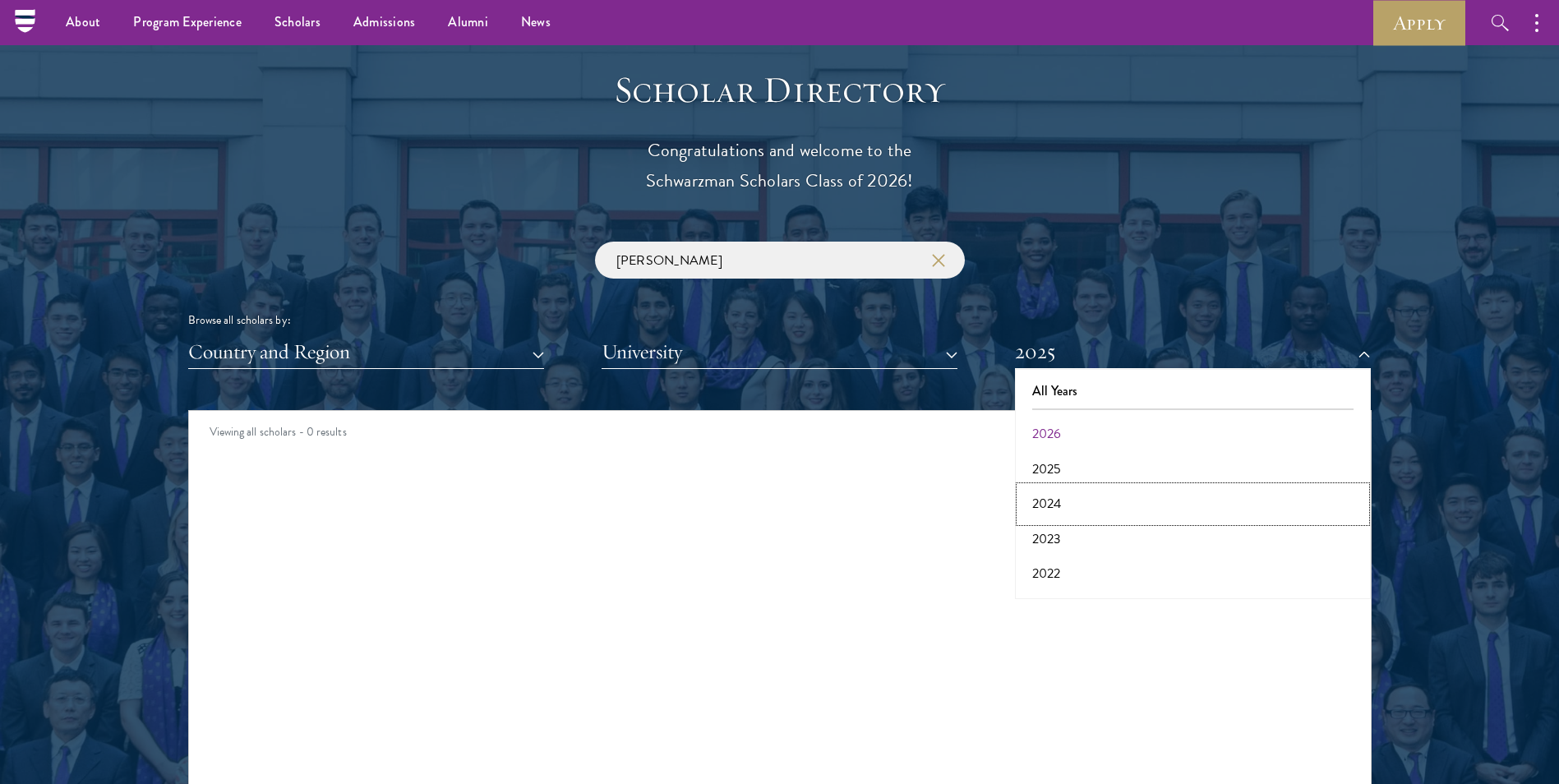
click at [1070, 494] on button "2024" at bounding box center [1193, 503] width 346 height 35
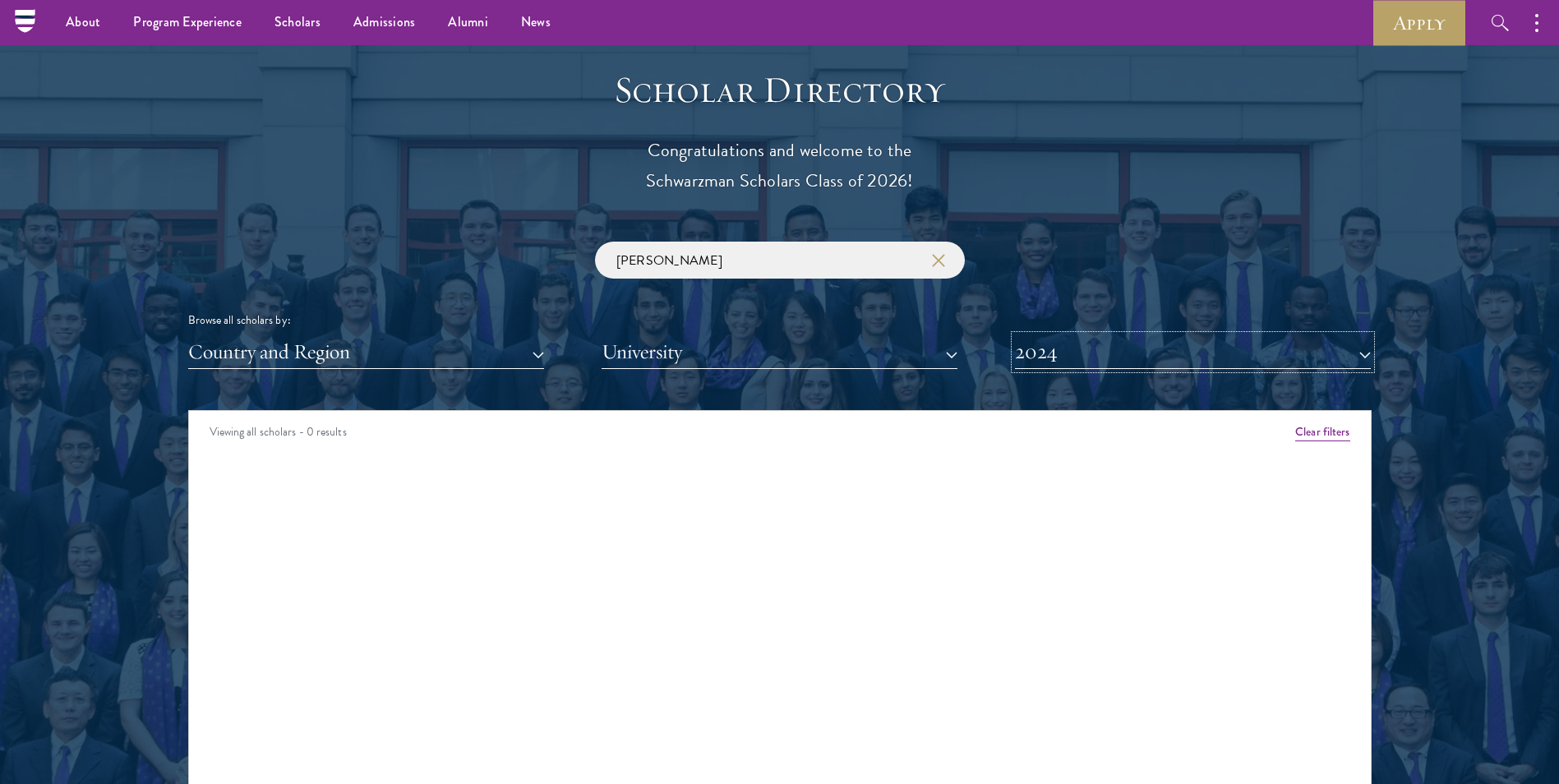
click at [1026, 365] on button "2024" at bounding box center [1193, 352] width 356 height 34
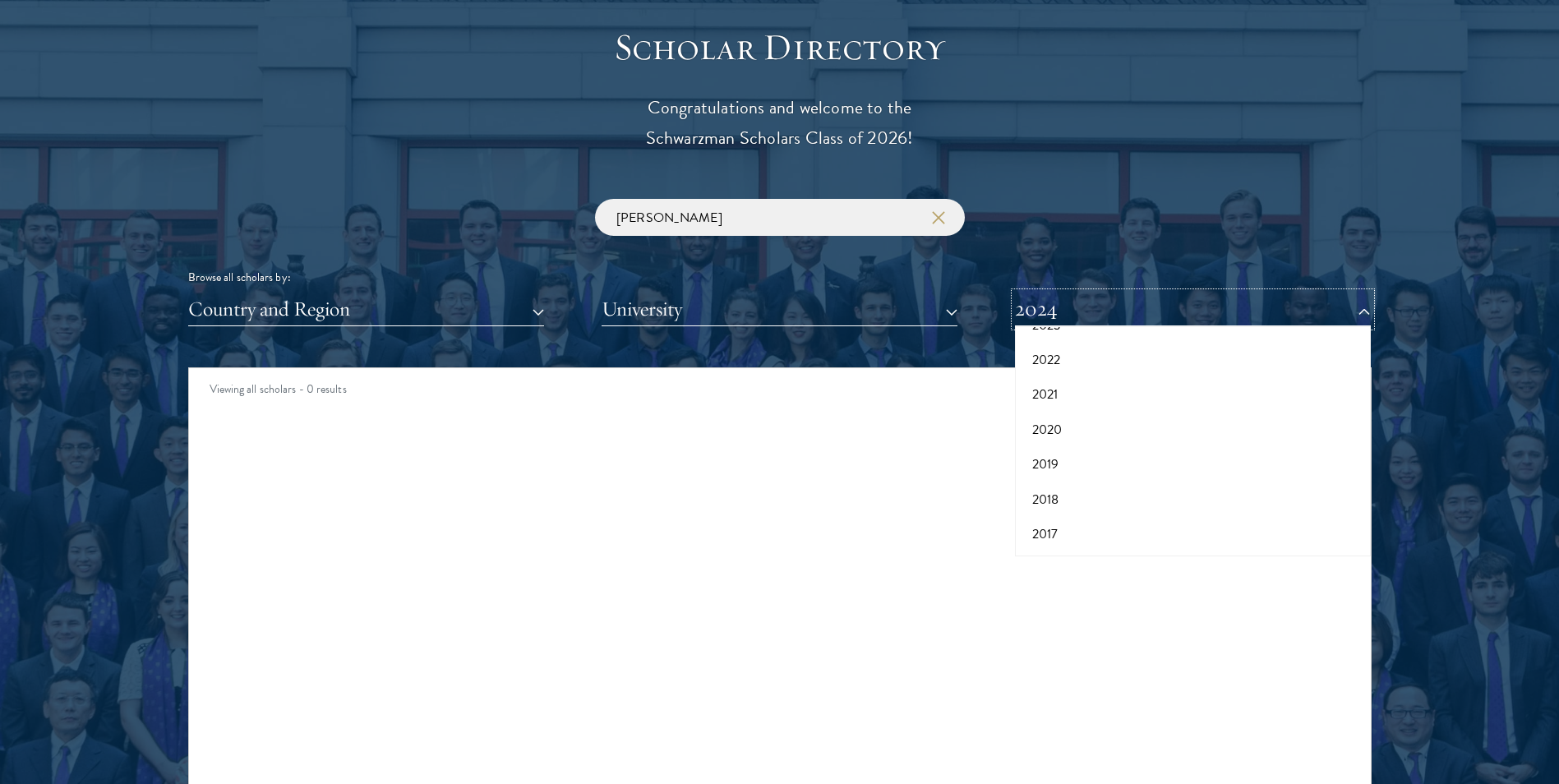
scroll to position [1853, 0]
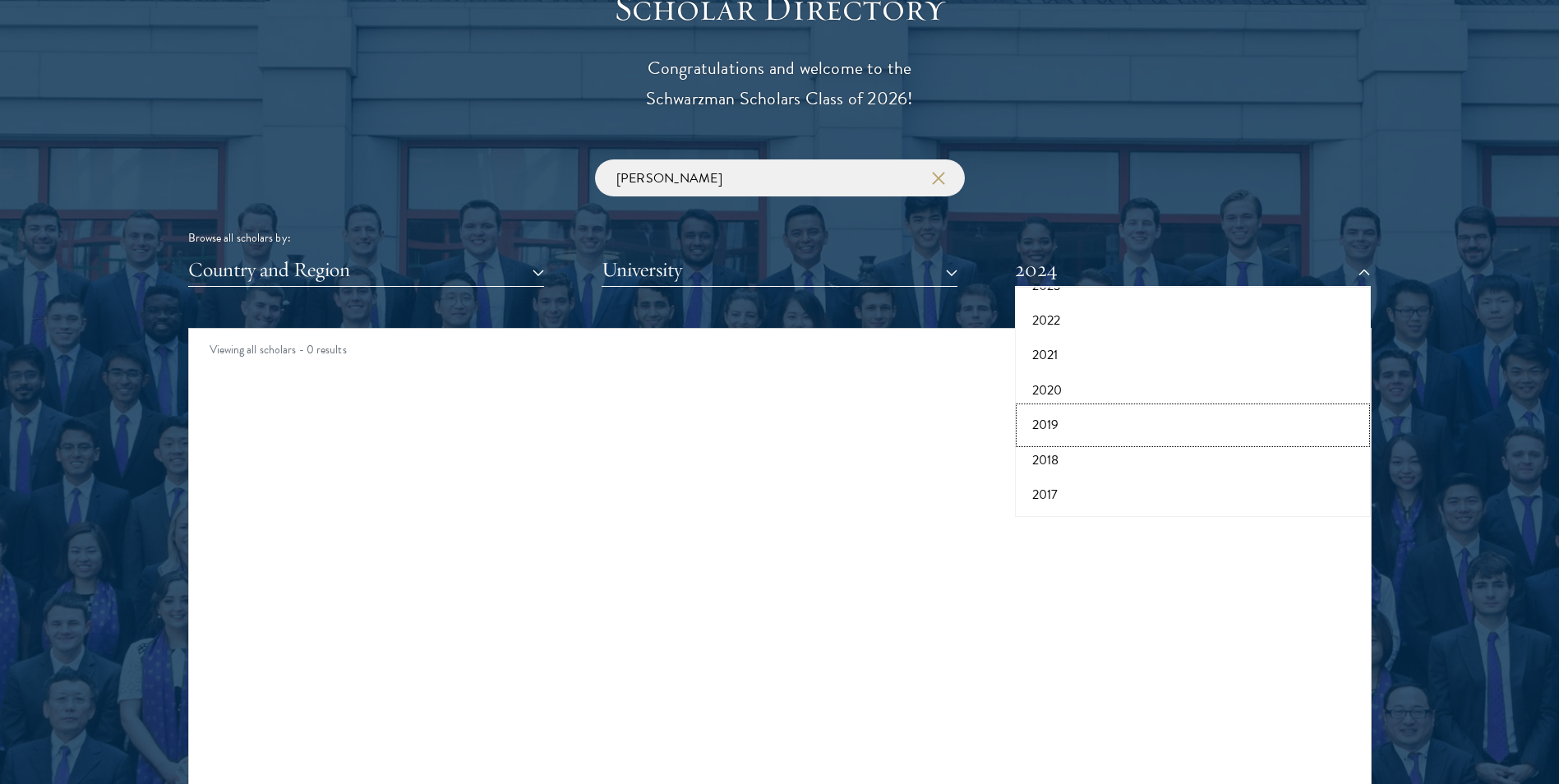
click at [1061, 422] on button "2019" at bounding box center [1193, 424] width 346 height 35
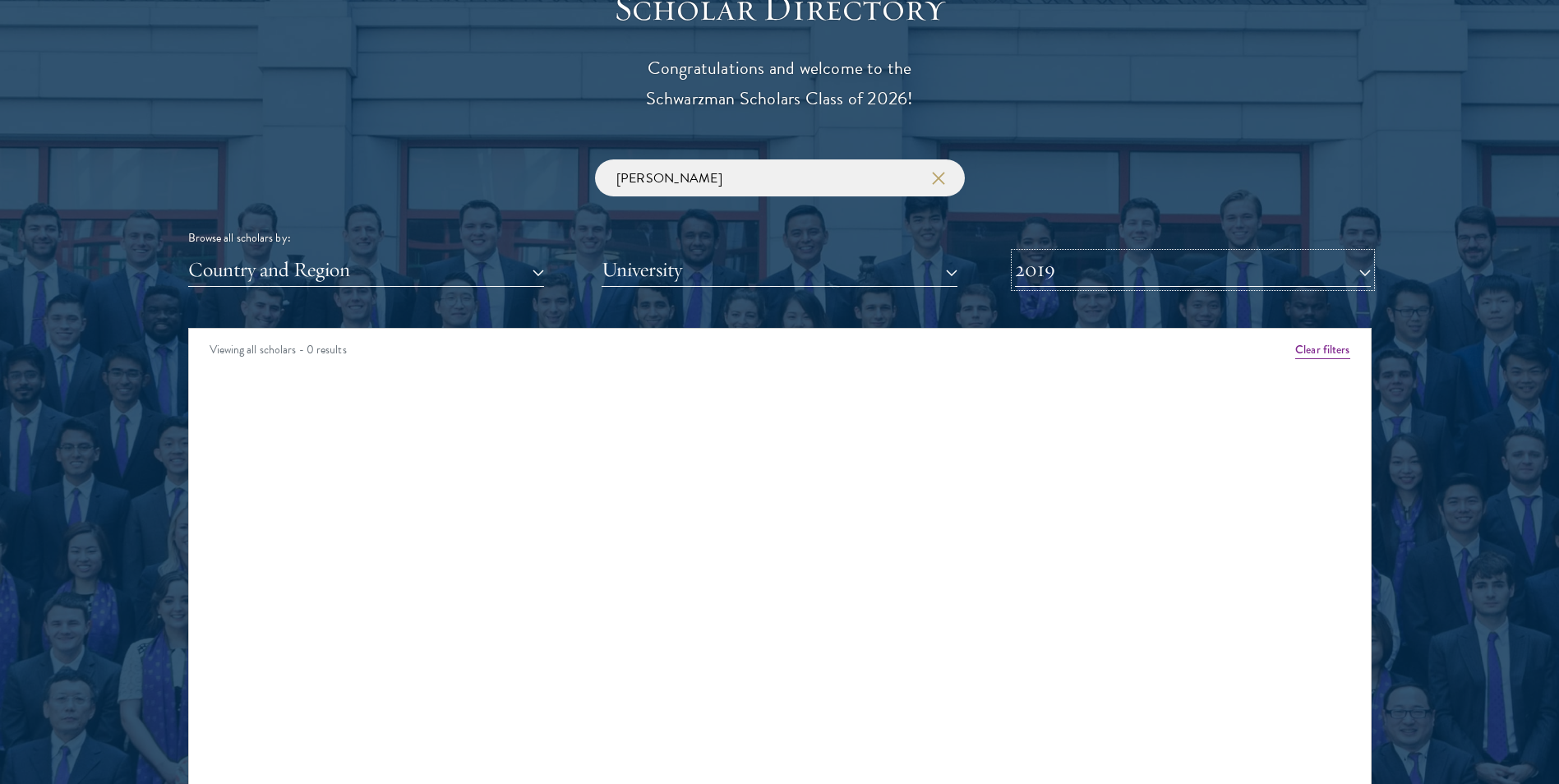
click at [1047, 265] on button "2019" at bounding box center [1193, 270] width 356 height 34
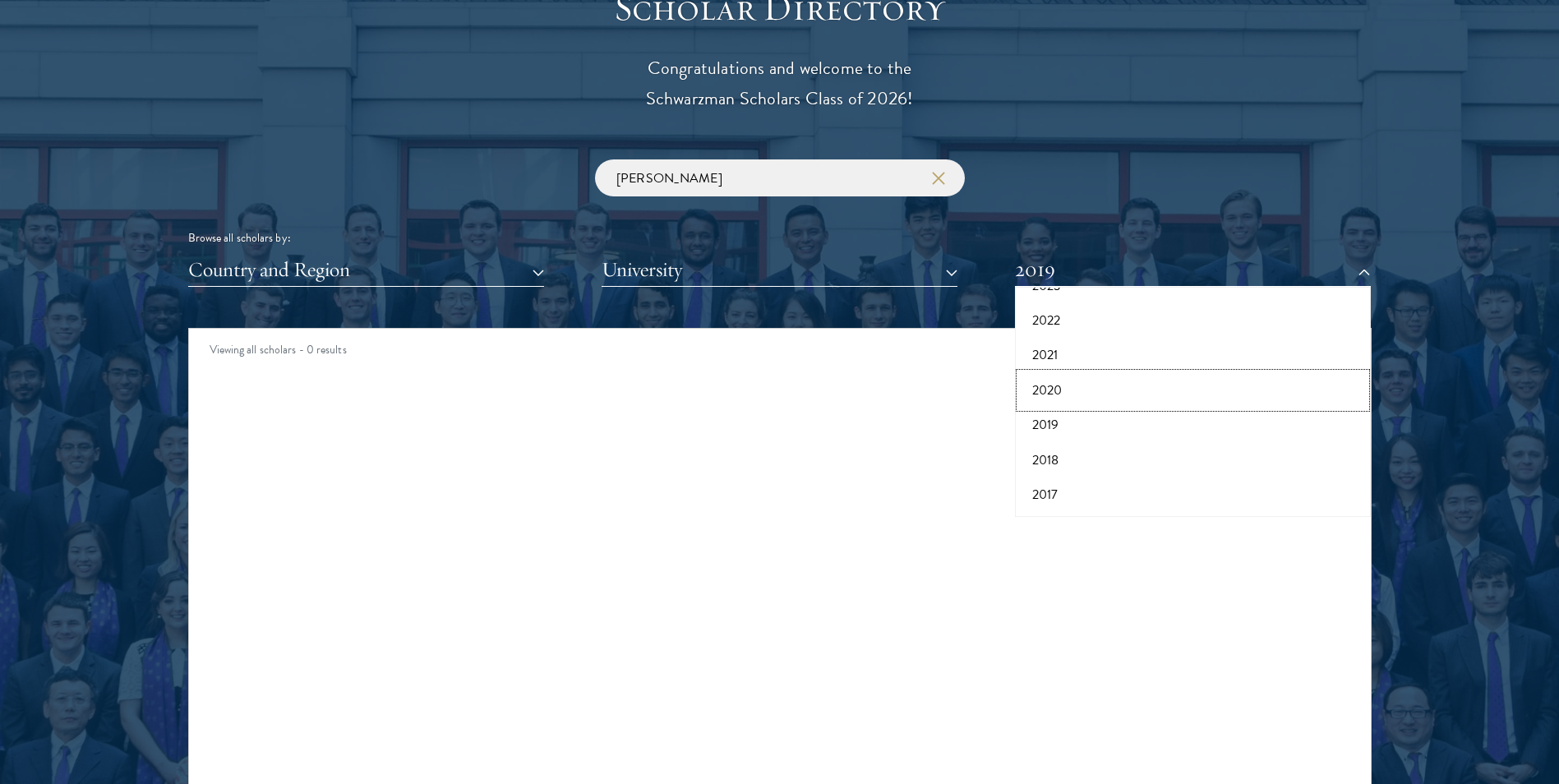
click at [1053, 387] on button "2020" at bounding box center [1193, 390] width 346 height 35
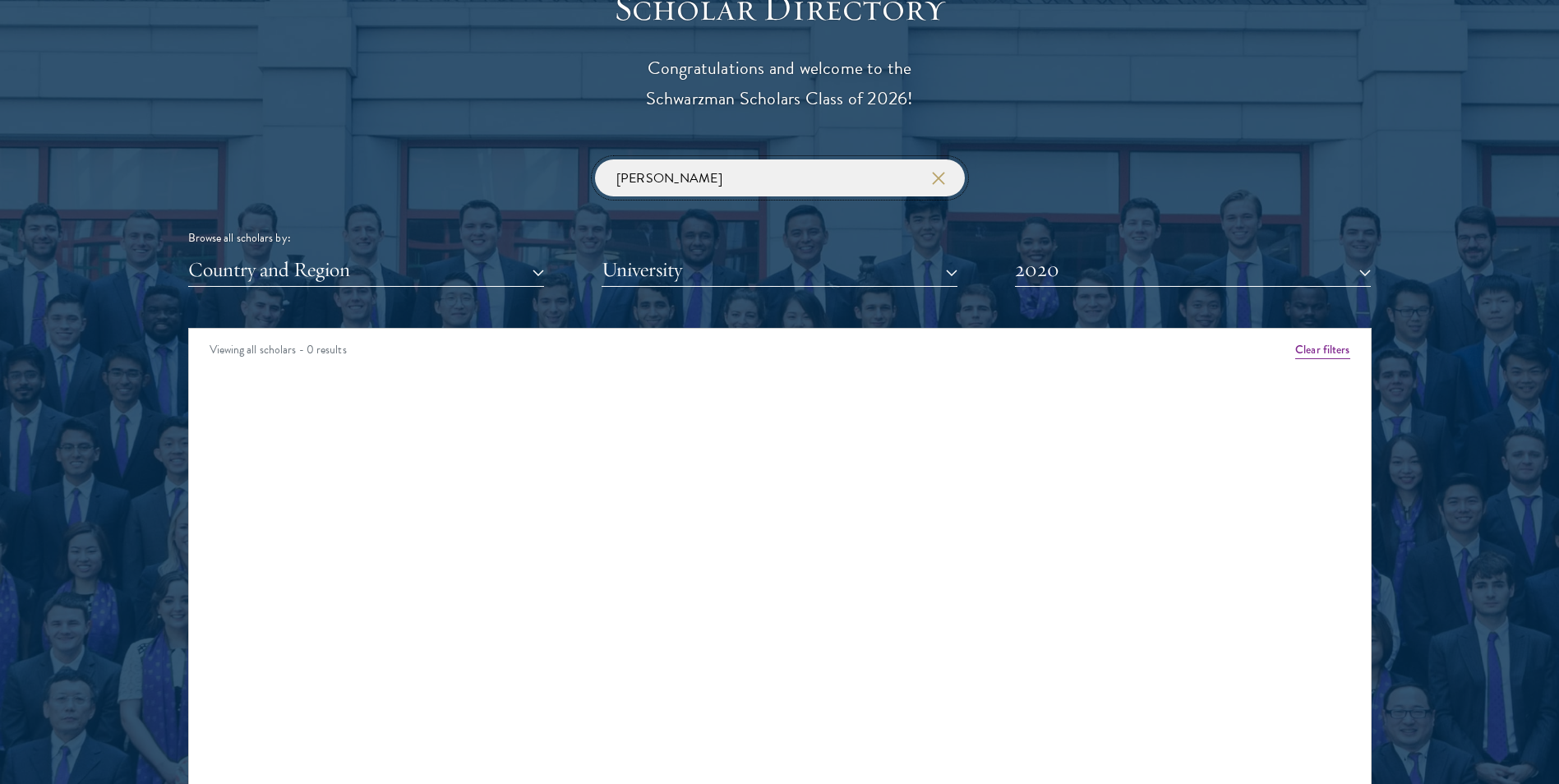
click at [825, 176] on input "[PERSON_NAME]" at bounding box center [779, 177] width 370 height 37
click button "submit" at bounding box center [0, 0] width 0 height 0
click at [1068, 271] on button "2020" at bounding box center [1193, 270] width 356 height 34
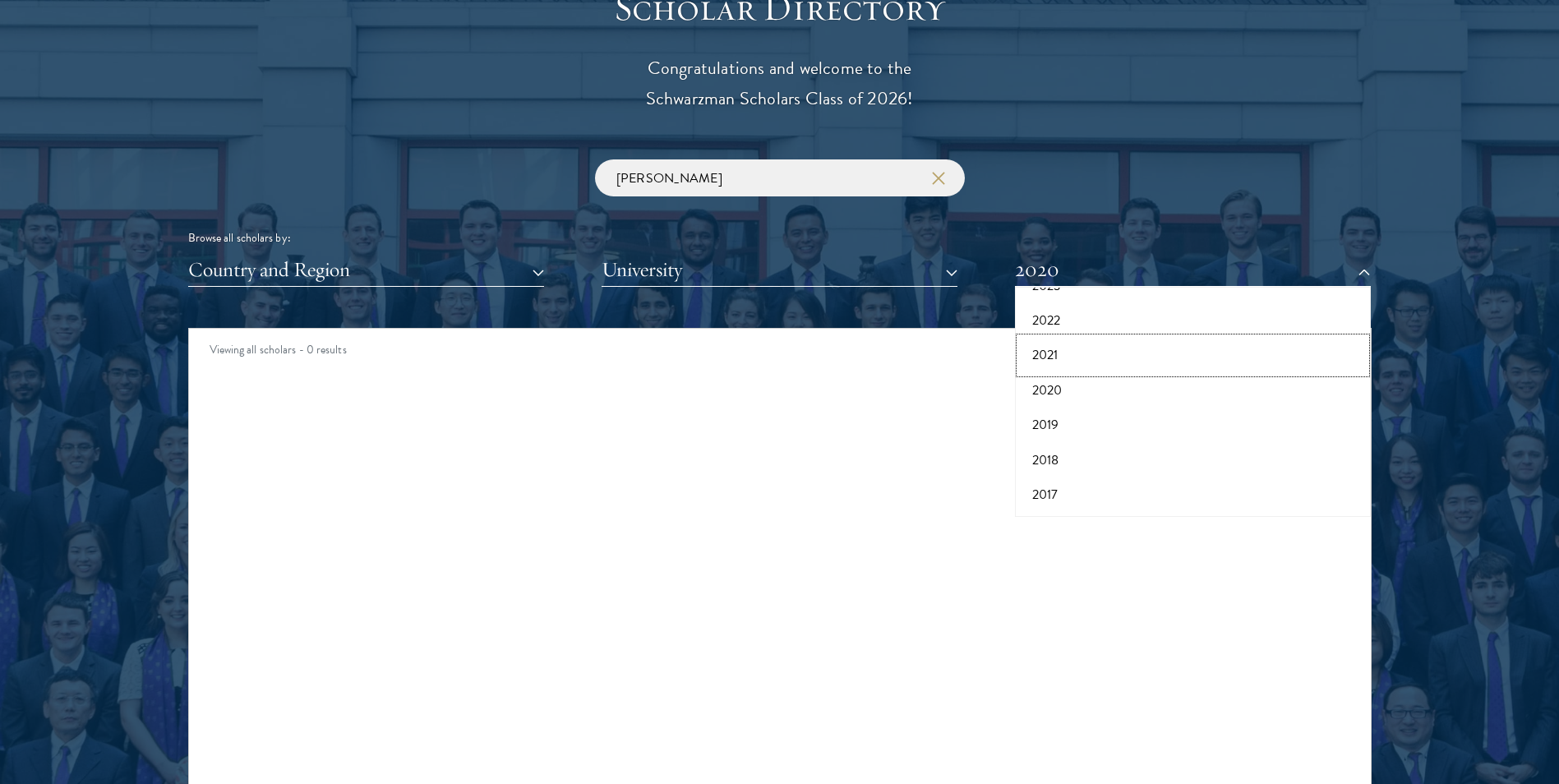
click at [1040, 355] on button "2021" at bounding box center [1193, 355] width 346 height 35
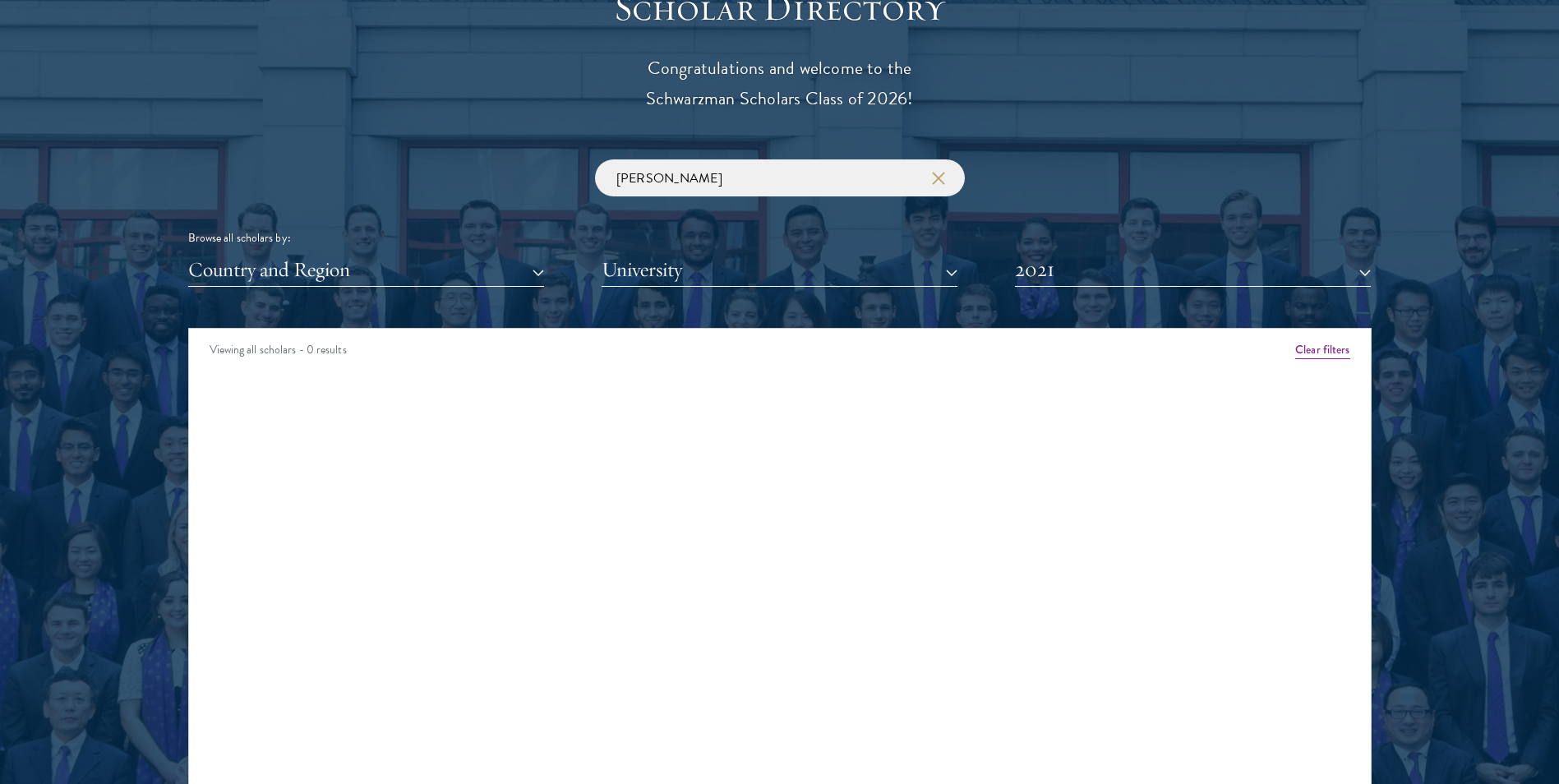
click at [764, 205] on div "[PERSON_NAME] Browse all scholars by: Country and Region All Countries and Regi…" at bounding box center [780, 223] width 1184 height 127
click at [1142, 259] on button "2021" at bounding box center [1193, 270] width 356 height 34
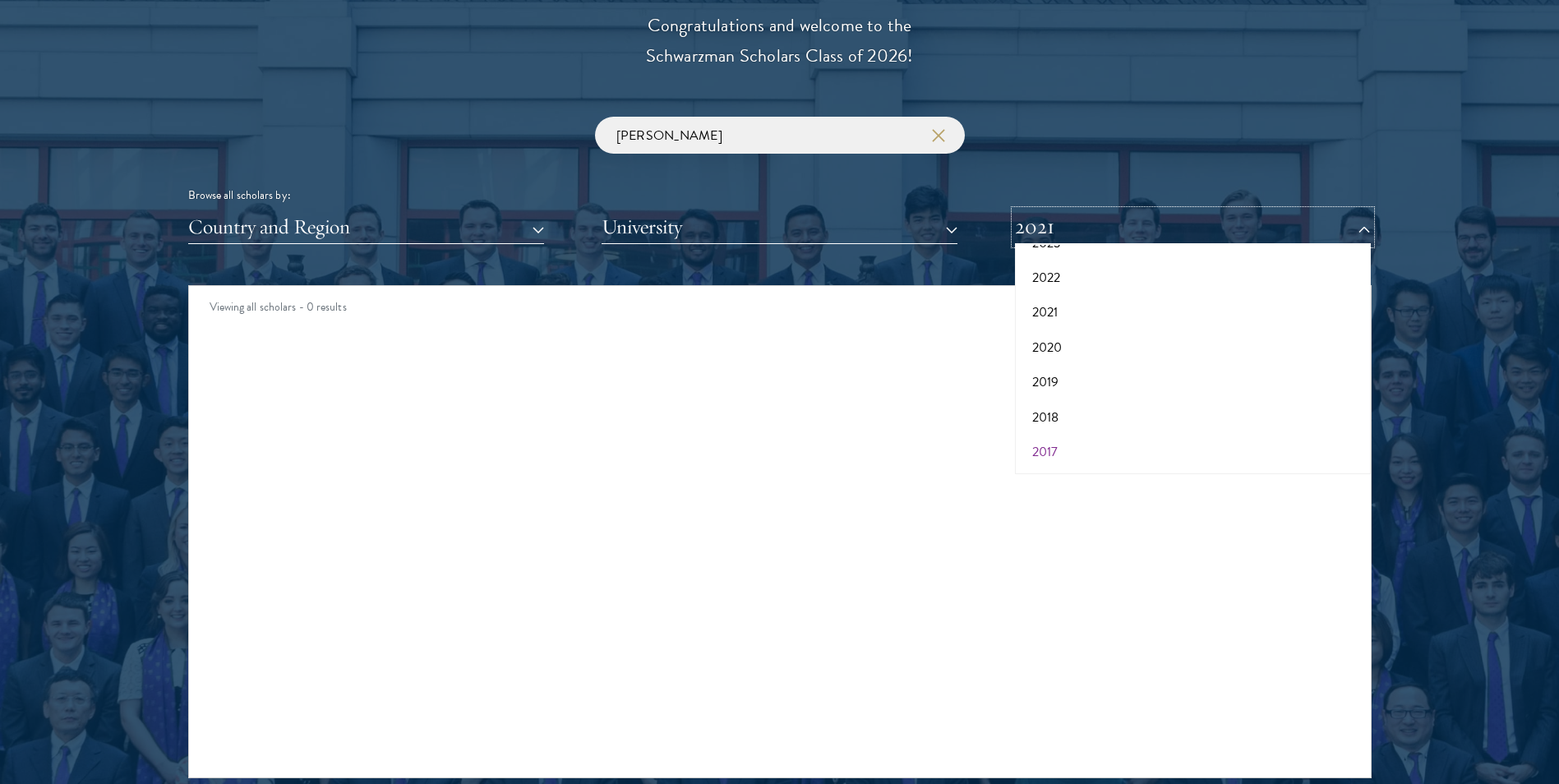
scroll to position [1935, 0]
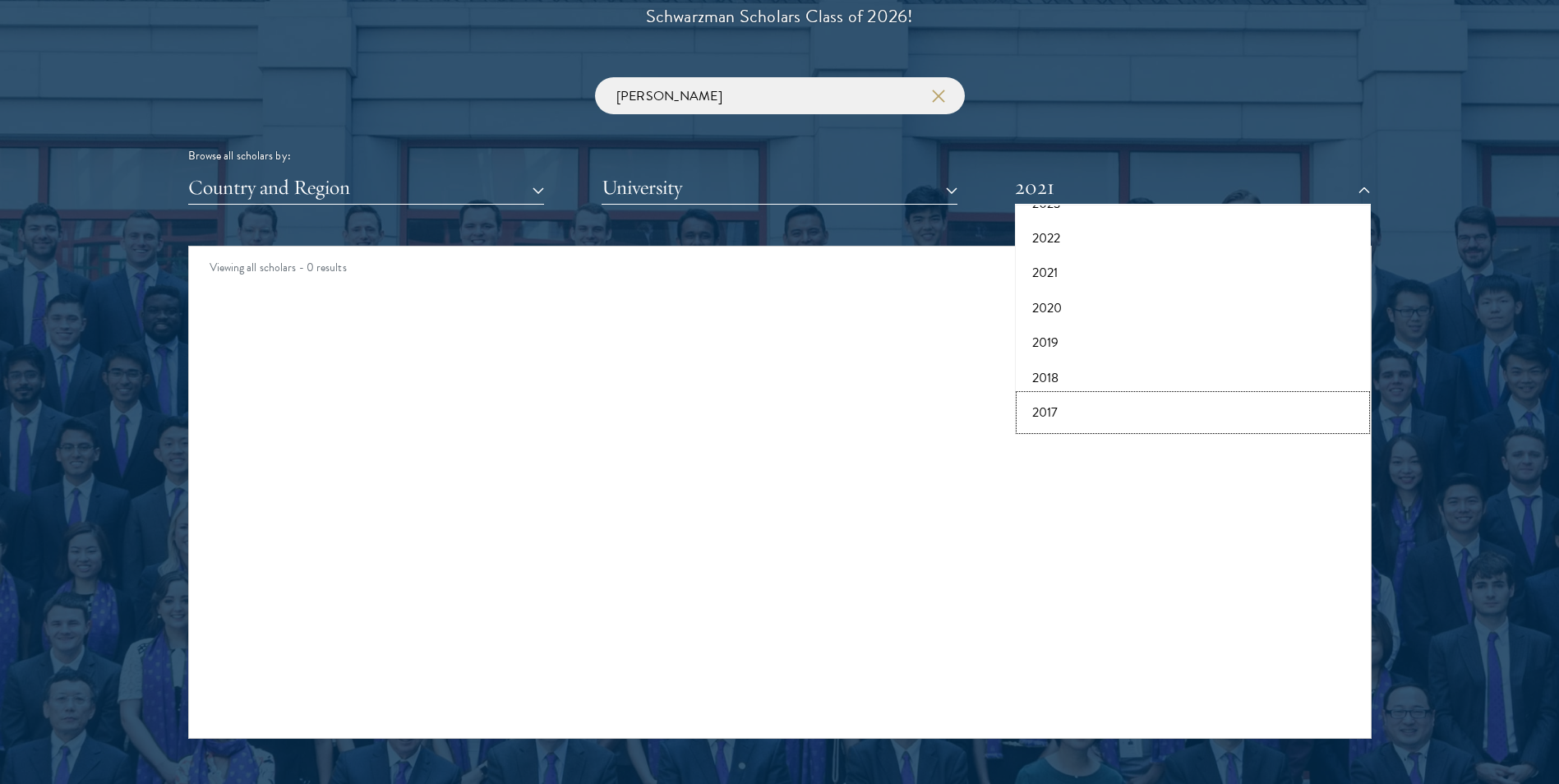
click at [1046, 410] on button "2017" at bounding box center [1193, 412] width 346 height 35
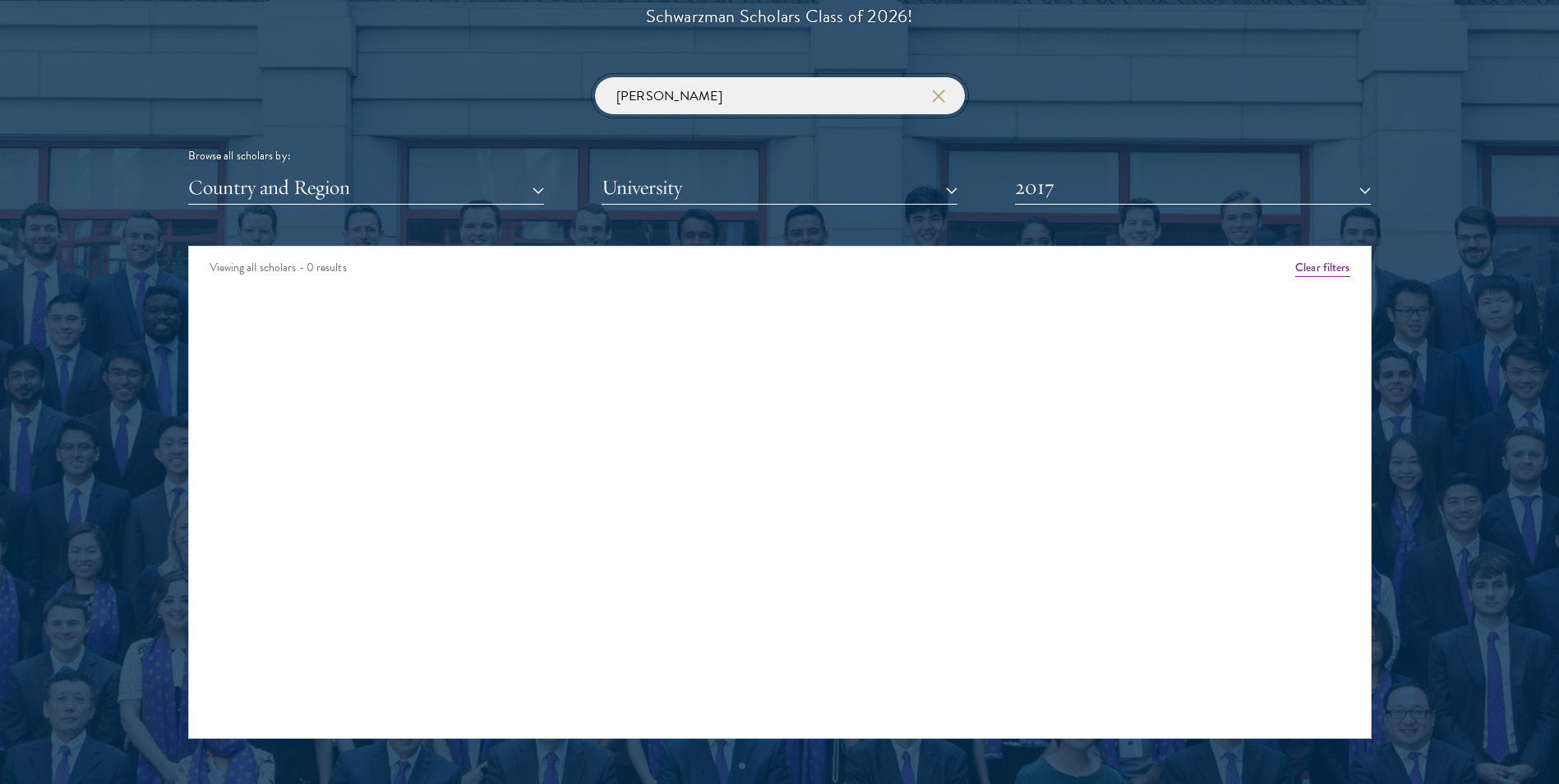
click at [728, 93] on input "[PERSON_NAME]" at bounding box center [779, 95] width 370 height 37
click button "submit" at bounding box center [0, 0] width 0 height 0
click at [1122, 185] on button "2017" at bounding box center [1193, 188] width 356 height 34
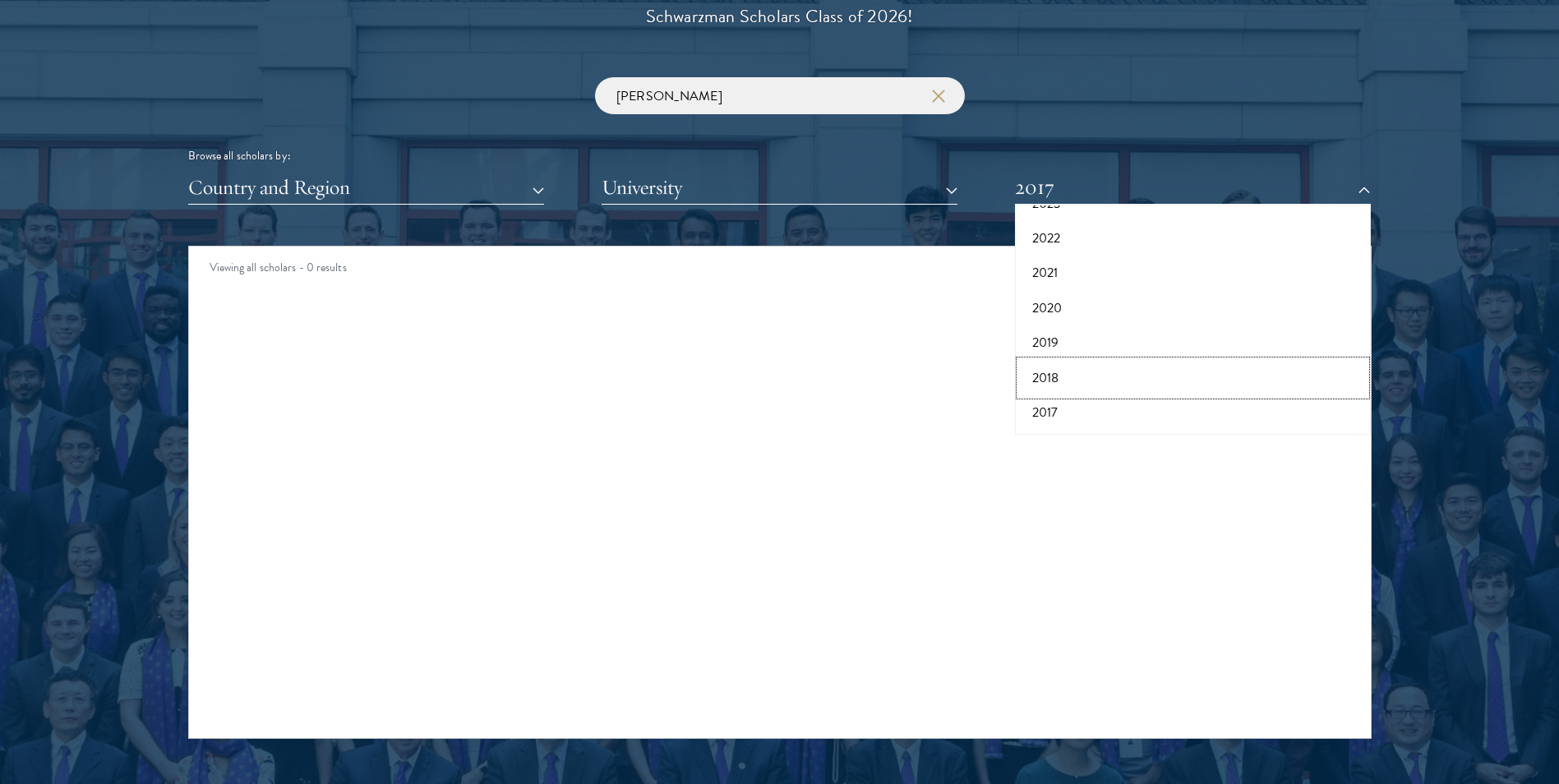
click at [1057, 384] on button "2018" at bounding box center [1193, 378] width 346 height 35
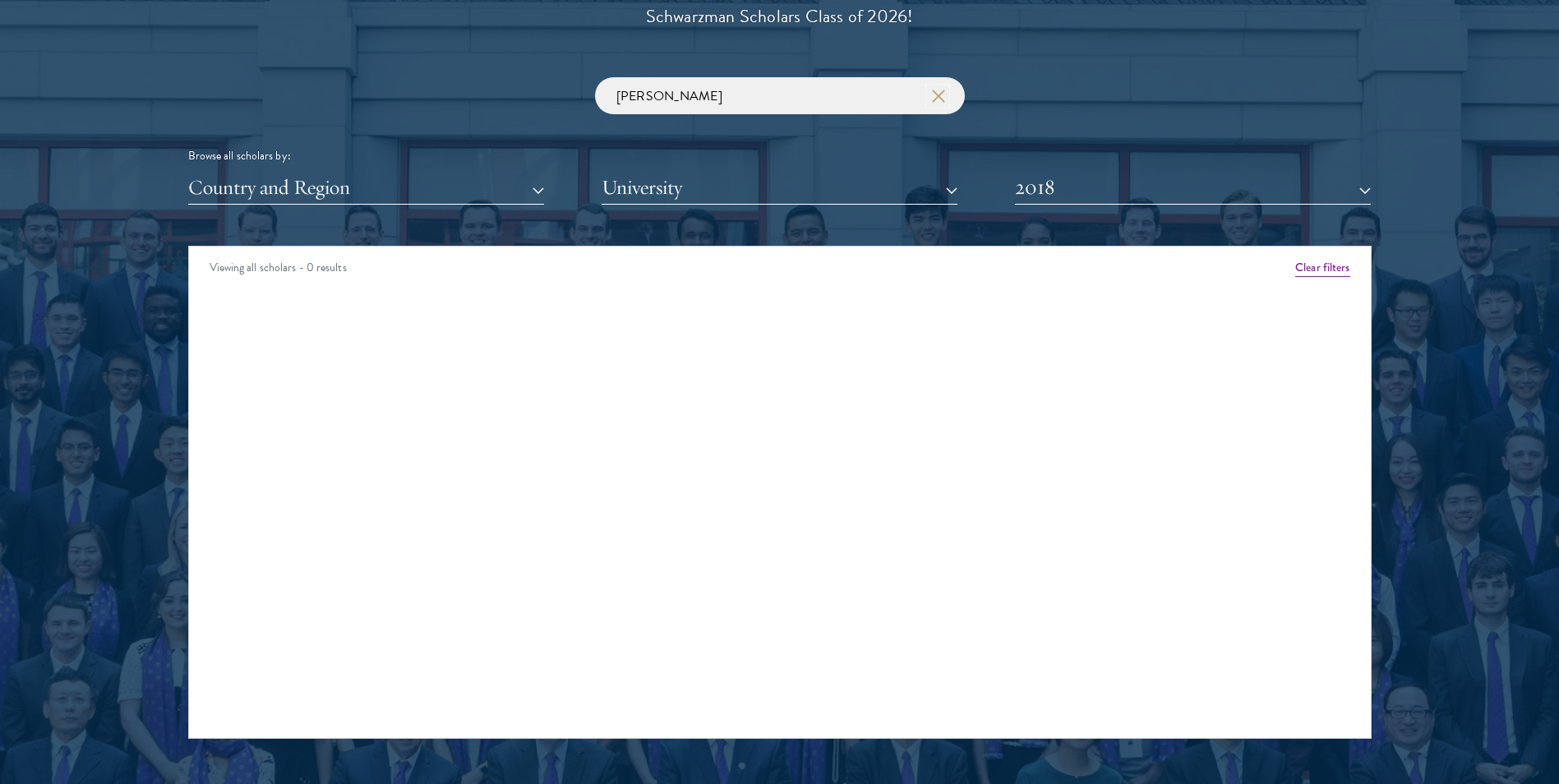
click at [941, 97] on icon "button" at bounding box center [938, 95] width 13 height 13
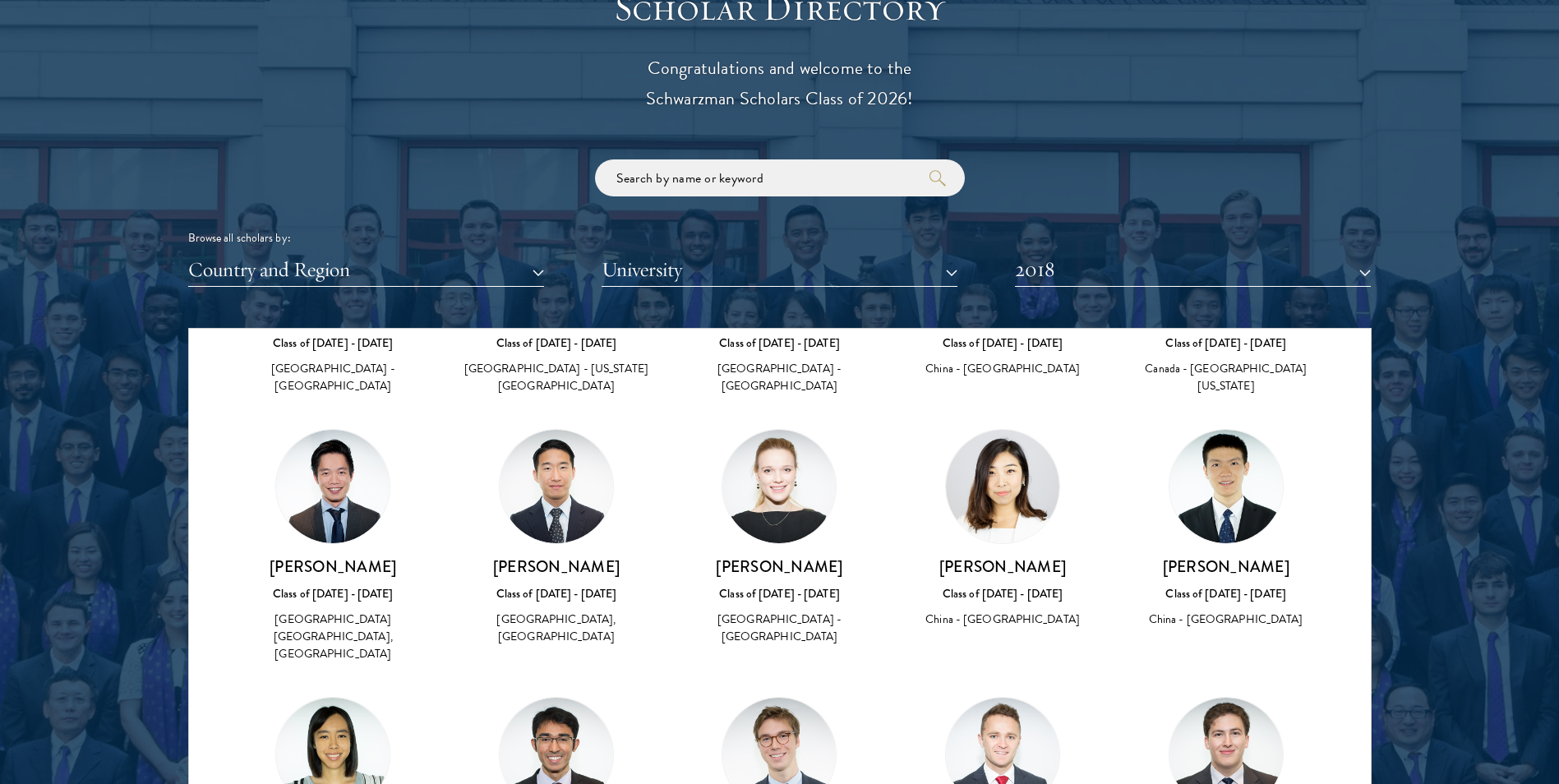
scroll to position [1889, 0]
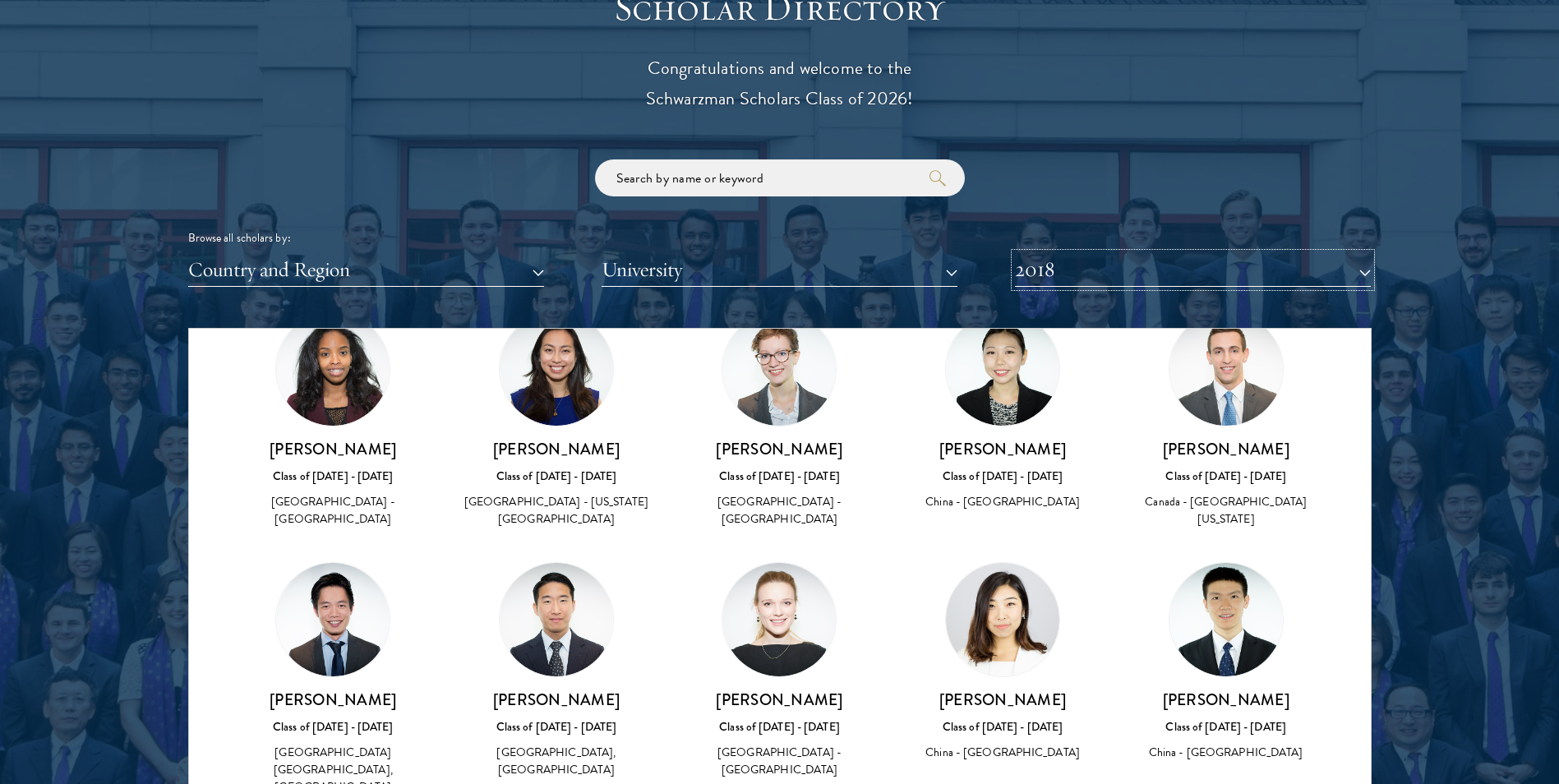
click at [1181, 271] on button "2018" at bounding box center [1193, 270] width 356 height 34
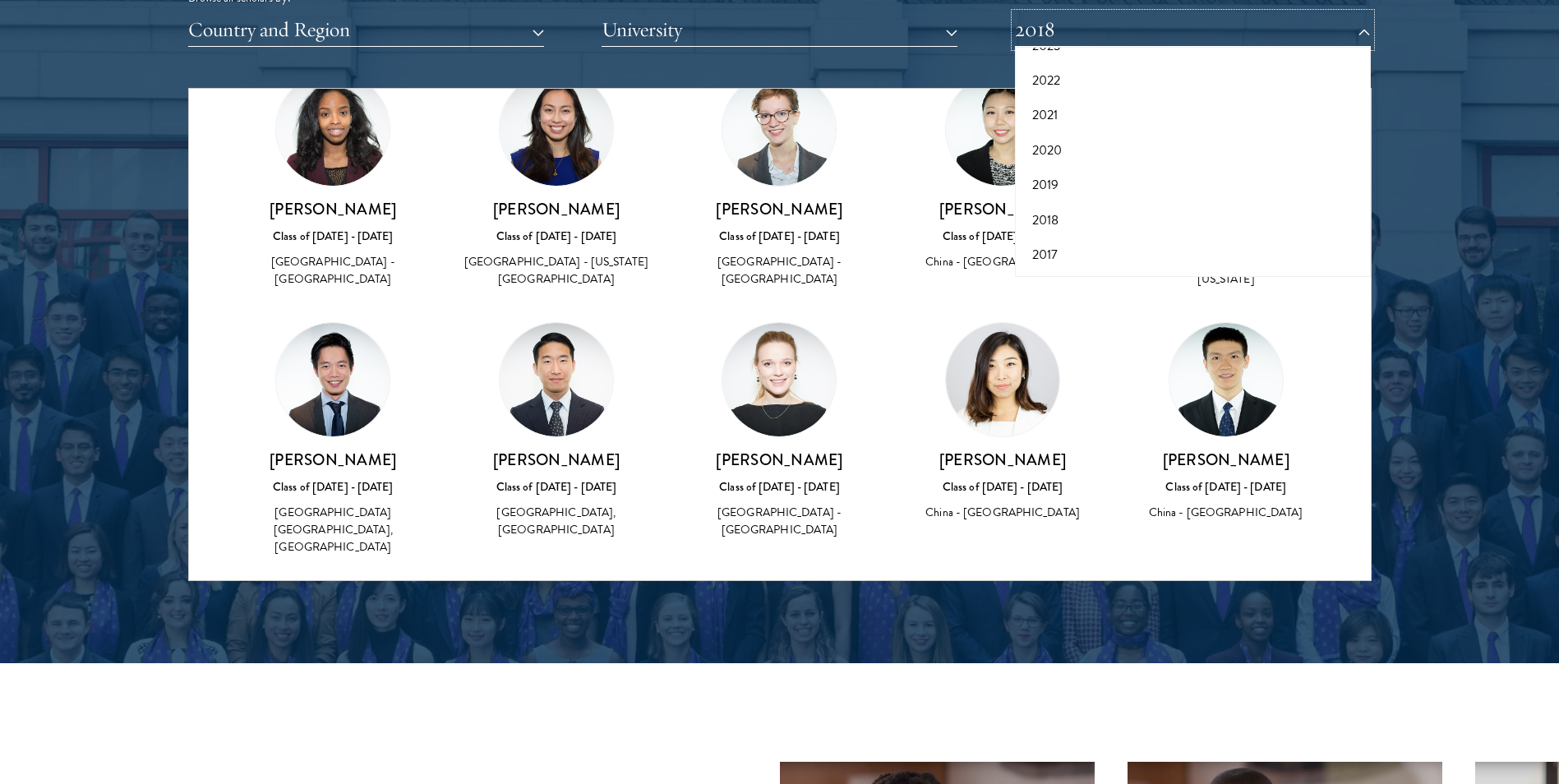
scroll to position [2099, 0]
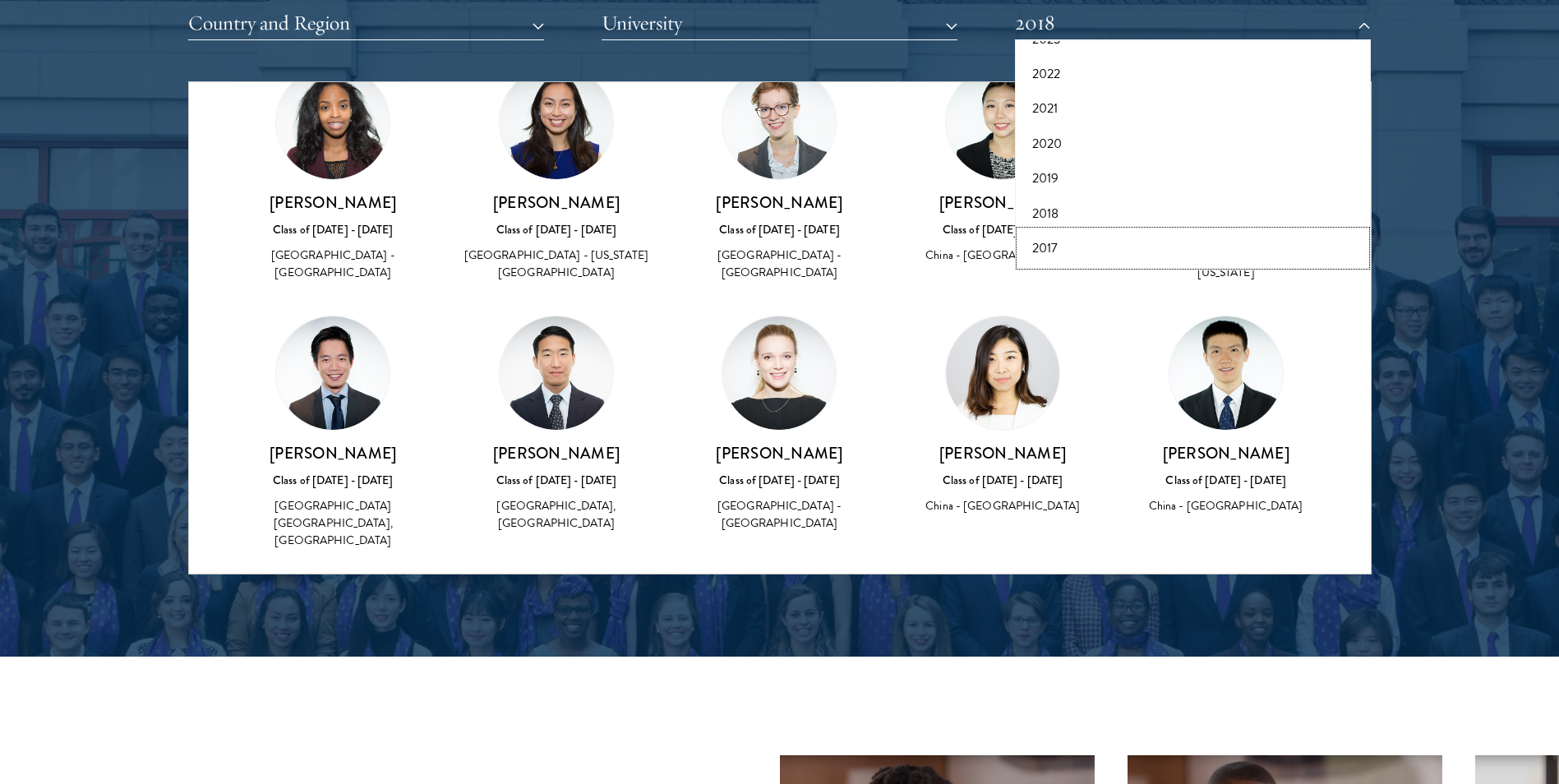
click at [1088, 236] on button "2017" at bounding box center [1193, 248] width 346 height 35
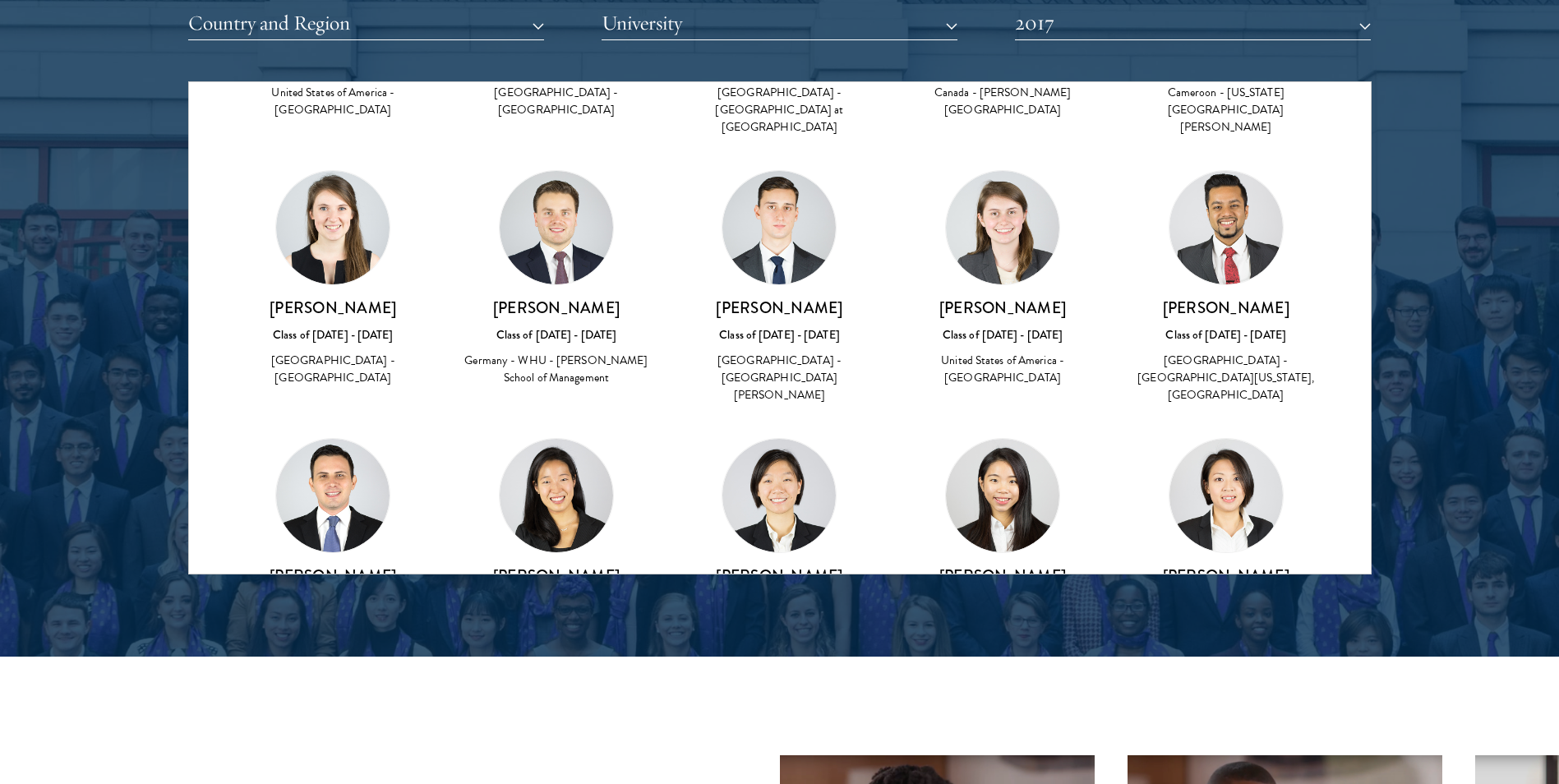
scroll to position [329, 0]
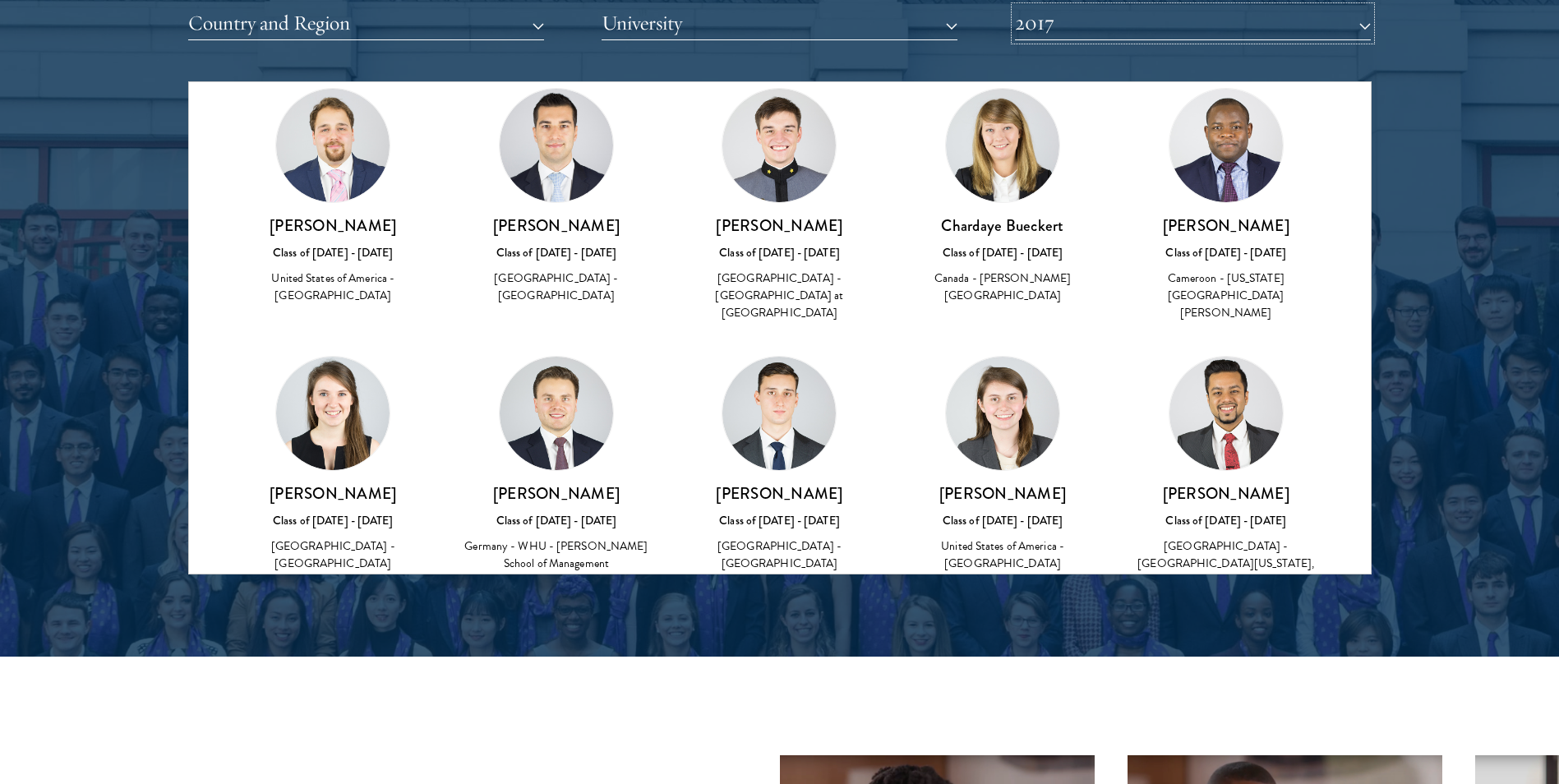
click at [1284, 20] on button "2017" at bounding box center [1193, 23] width 356 height 34
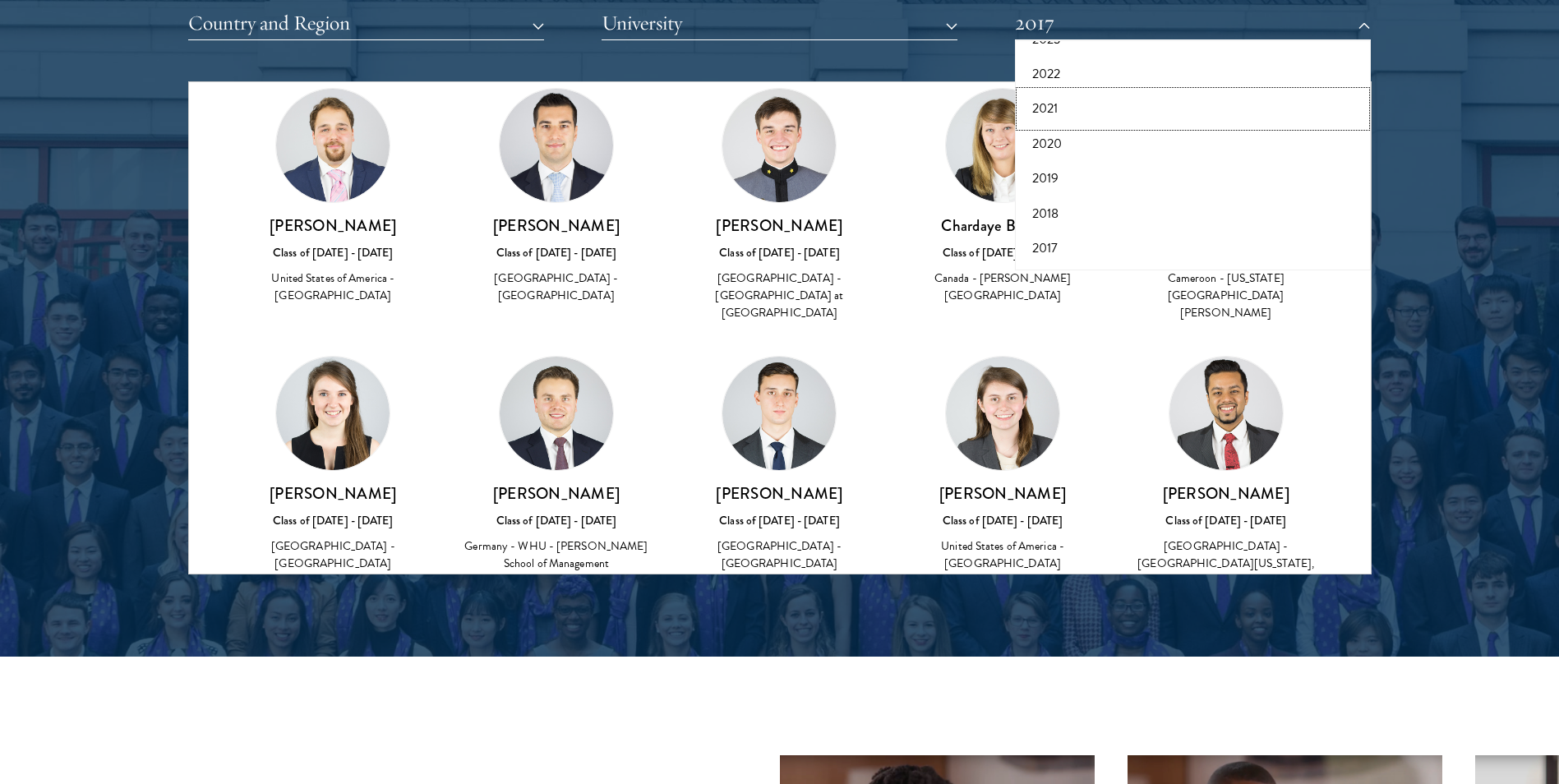
click at [1086, 113] on button "2021" at bounding box center [1193, 108] width 346 height 35
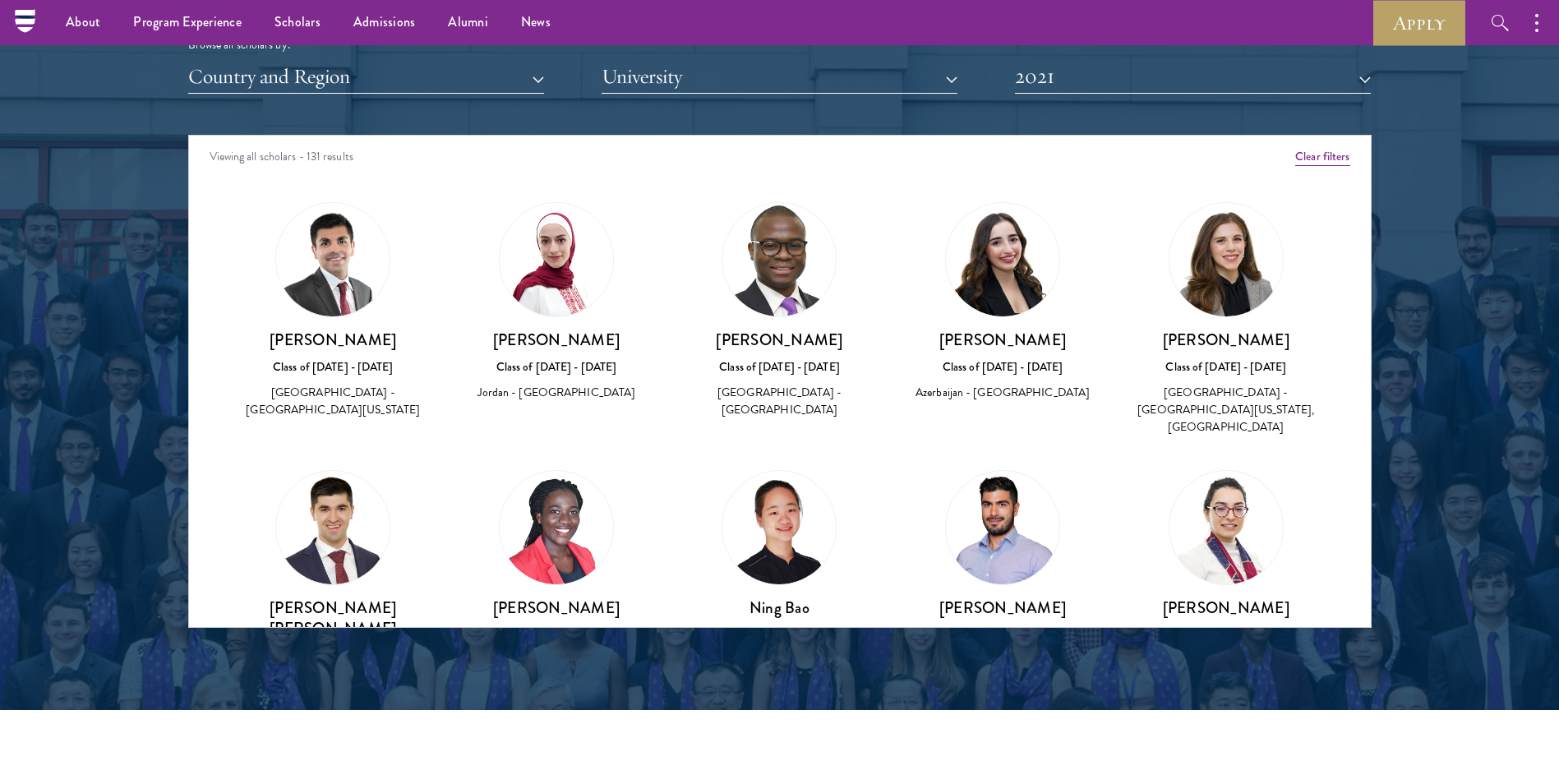
scroll to position [2017, 0]
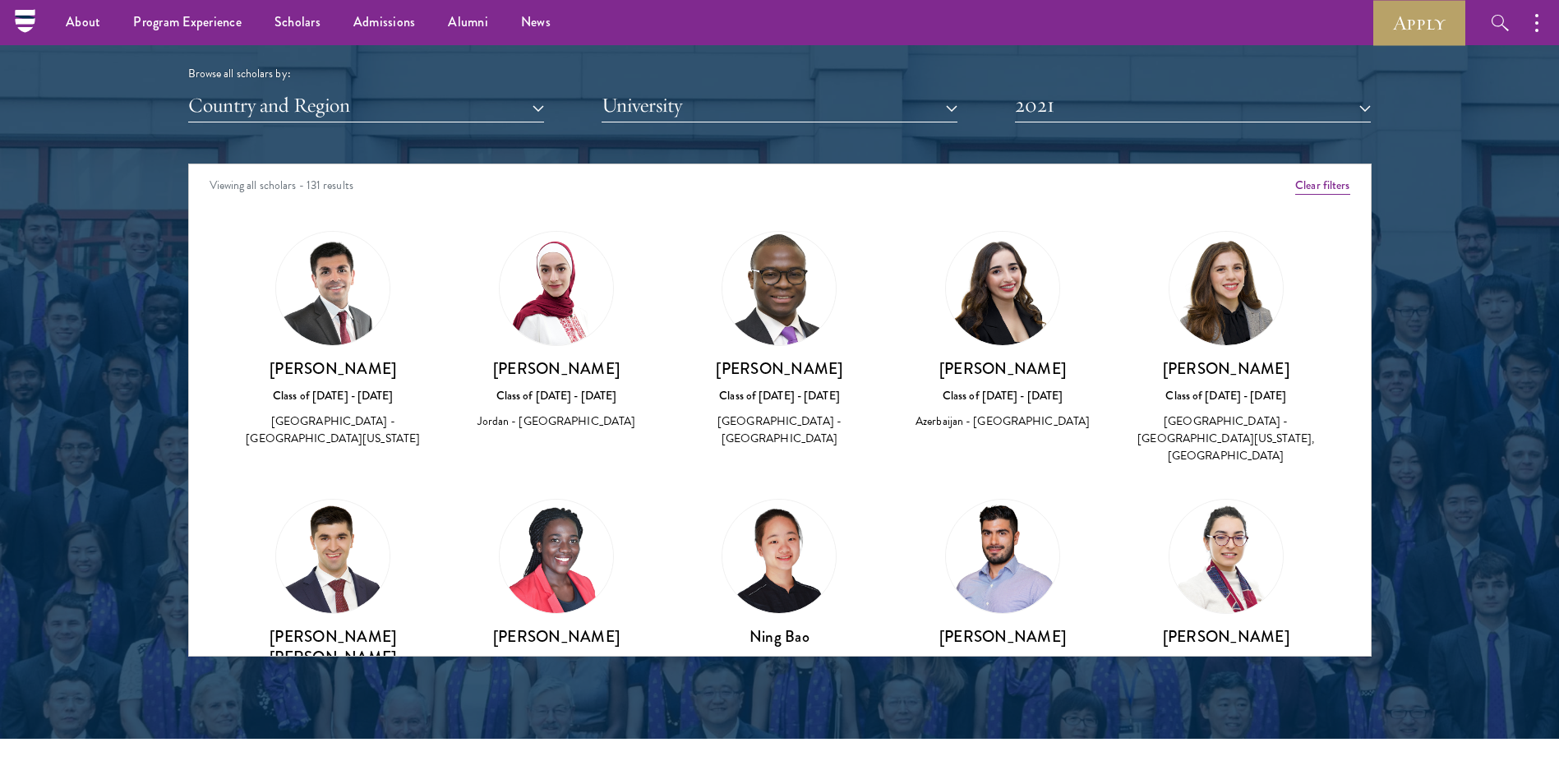
click at [575, 395] on div "Class of [DATE] - [DATE]" at bounding box center [556, 395] width 191 height 17
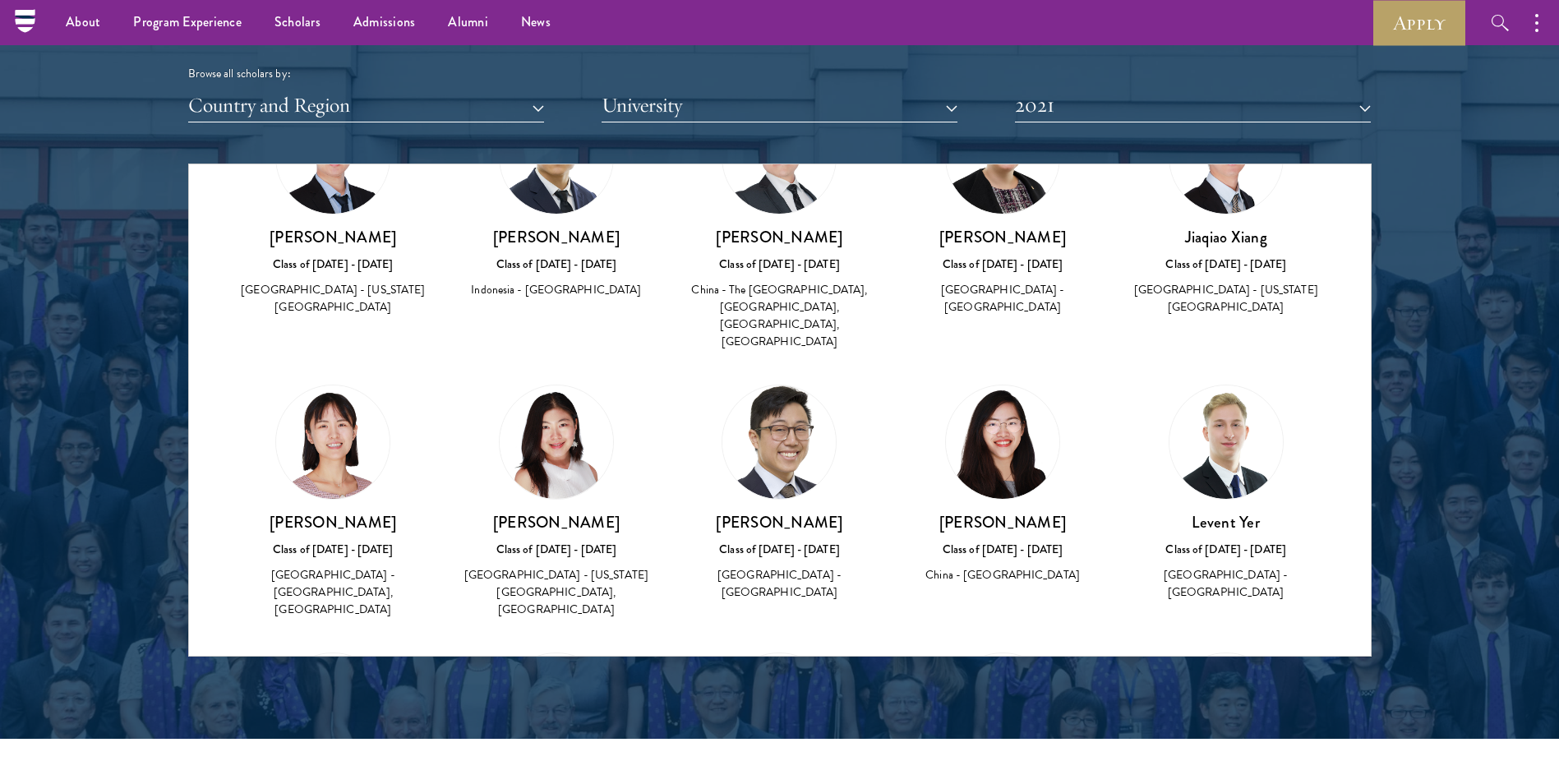
scroll to position [6486, 0]
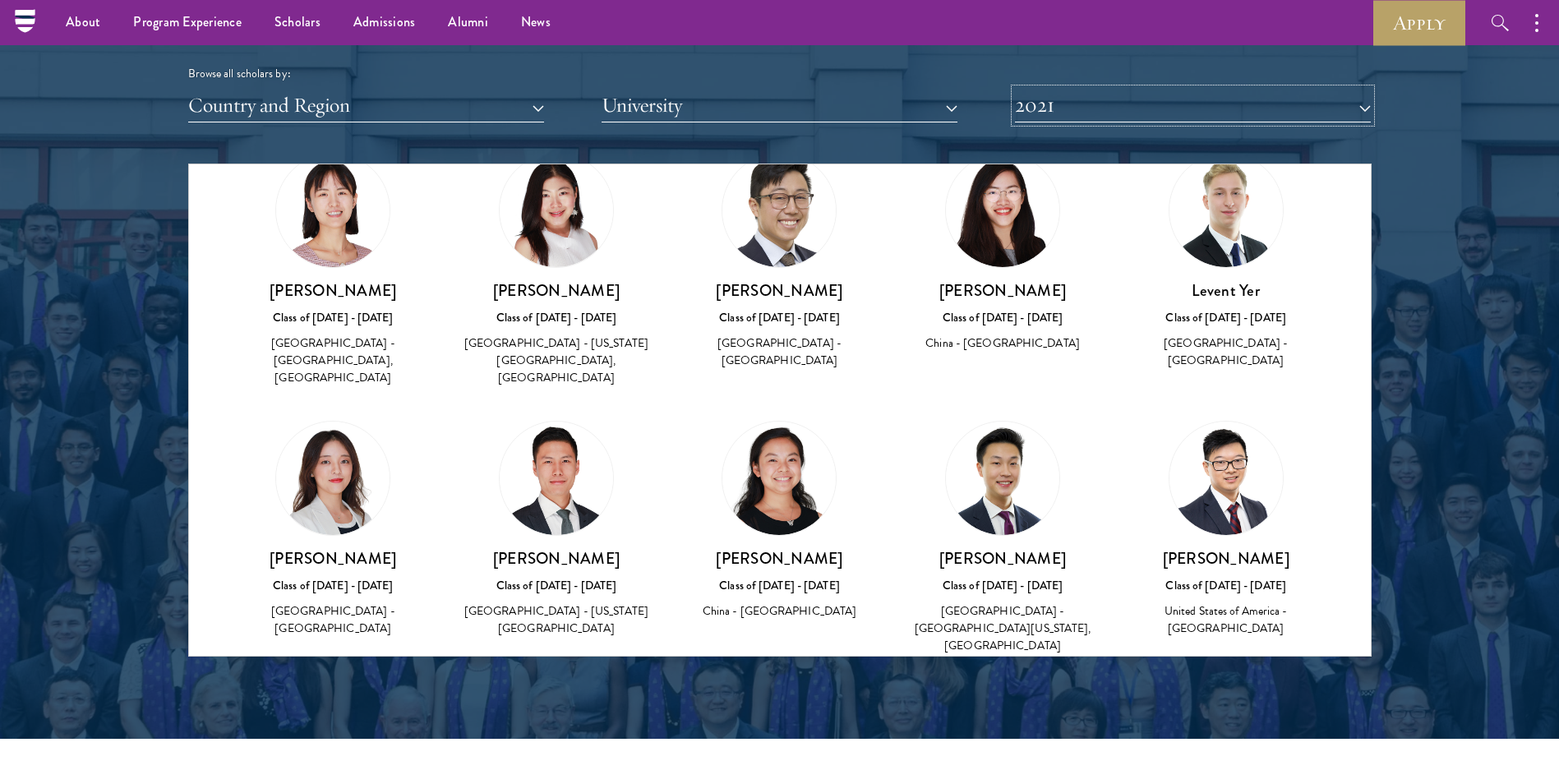
click at [1168, 118] on button "2021" at bounding box center [1193, 106] width 356 height 34
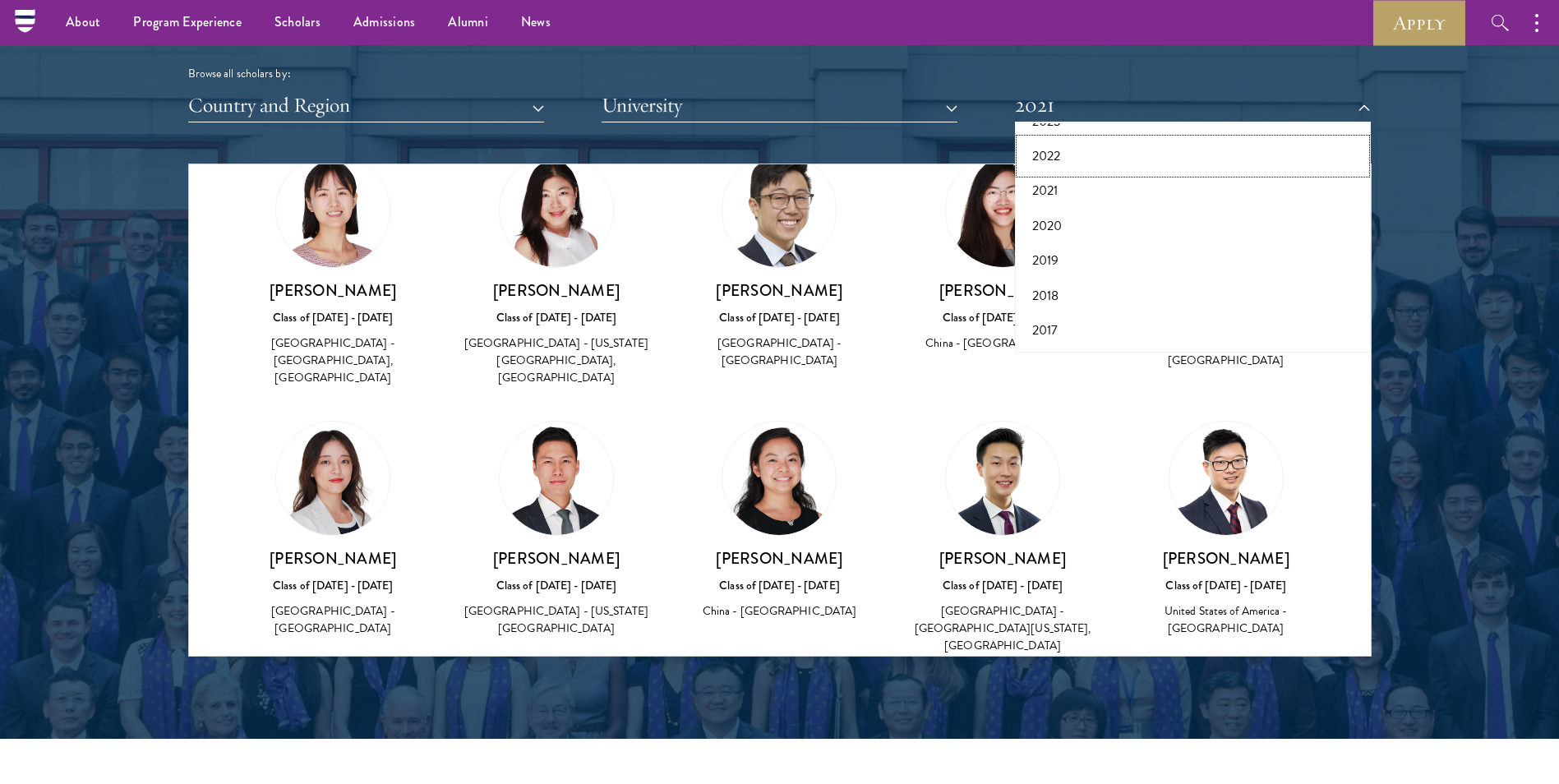
click at [1071, 160] on button "2022" at bounding box center [1193, 156] width 346 height 35
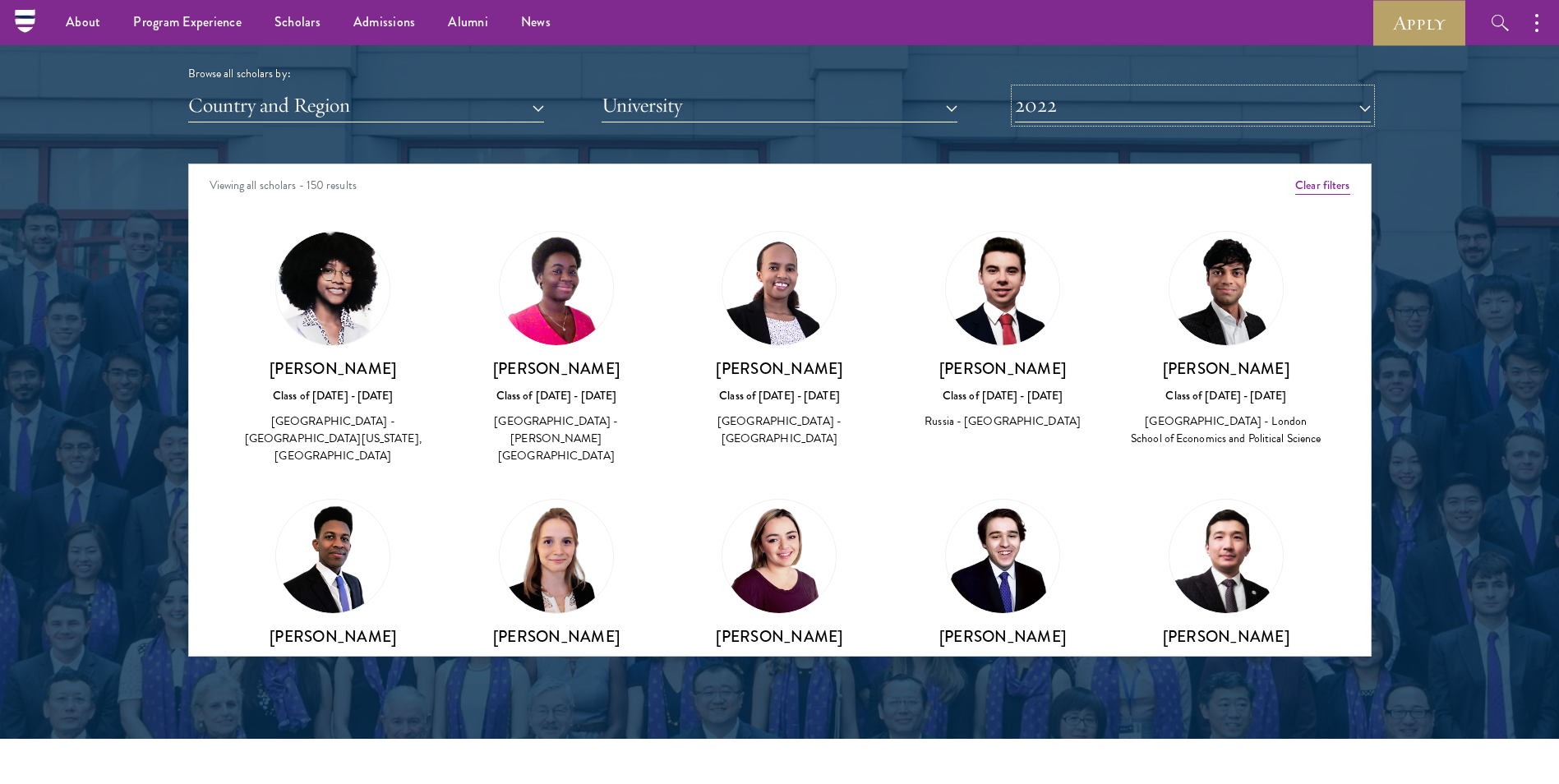
click at [1176, 110] on button "2022" at bounding box center [1193, 106] width 356 height 34
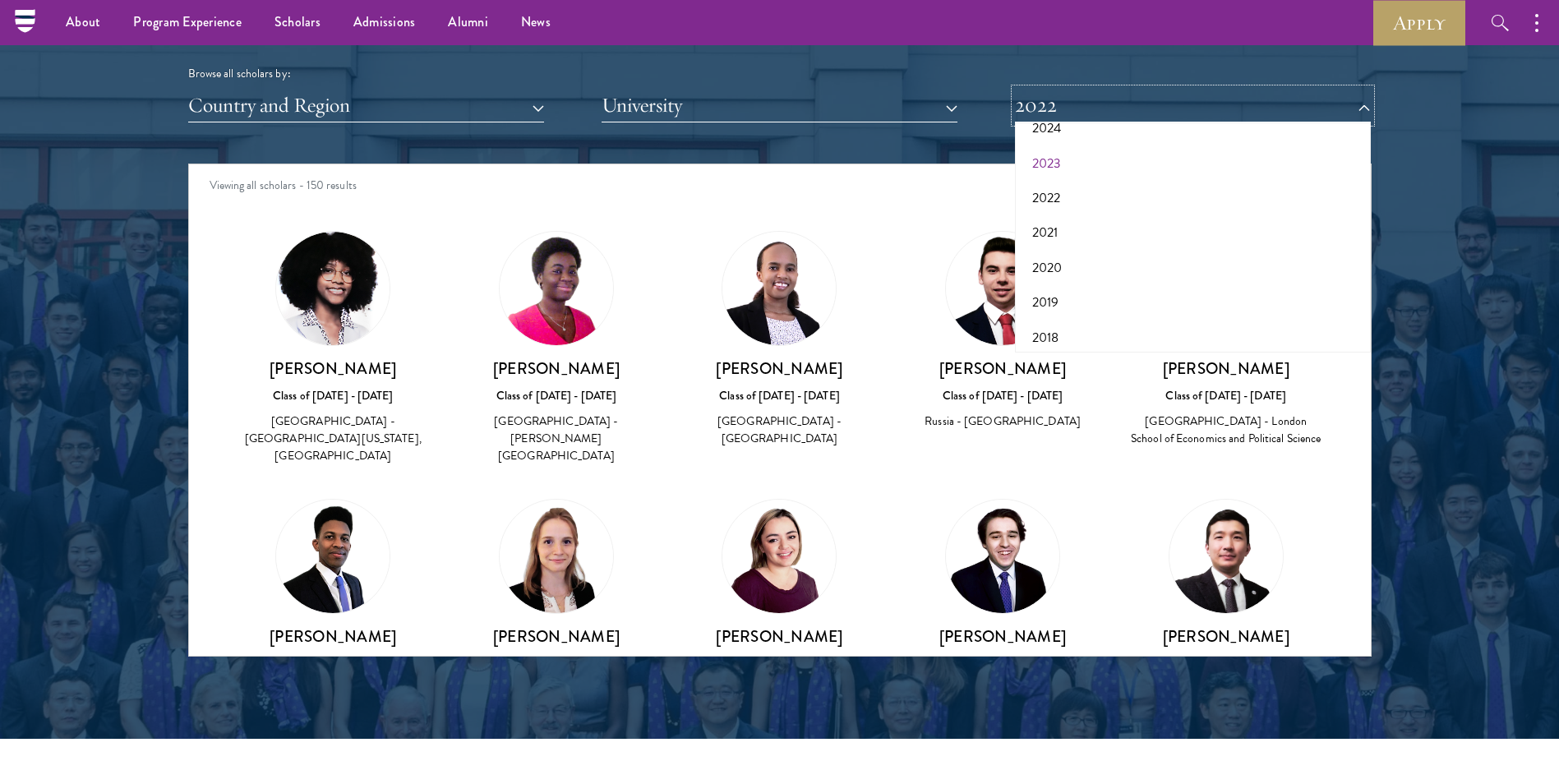
scroll to position [6, 0]
click at [1120, 275] on button "2023" at bounding box center [1193, 285] width 346 height 35
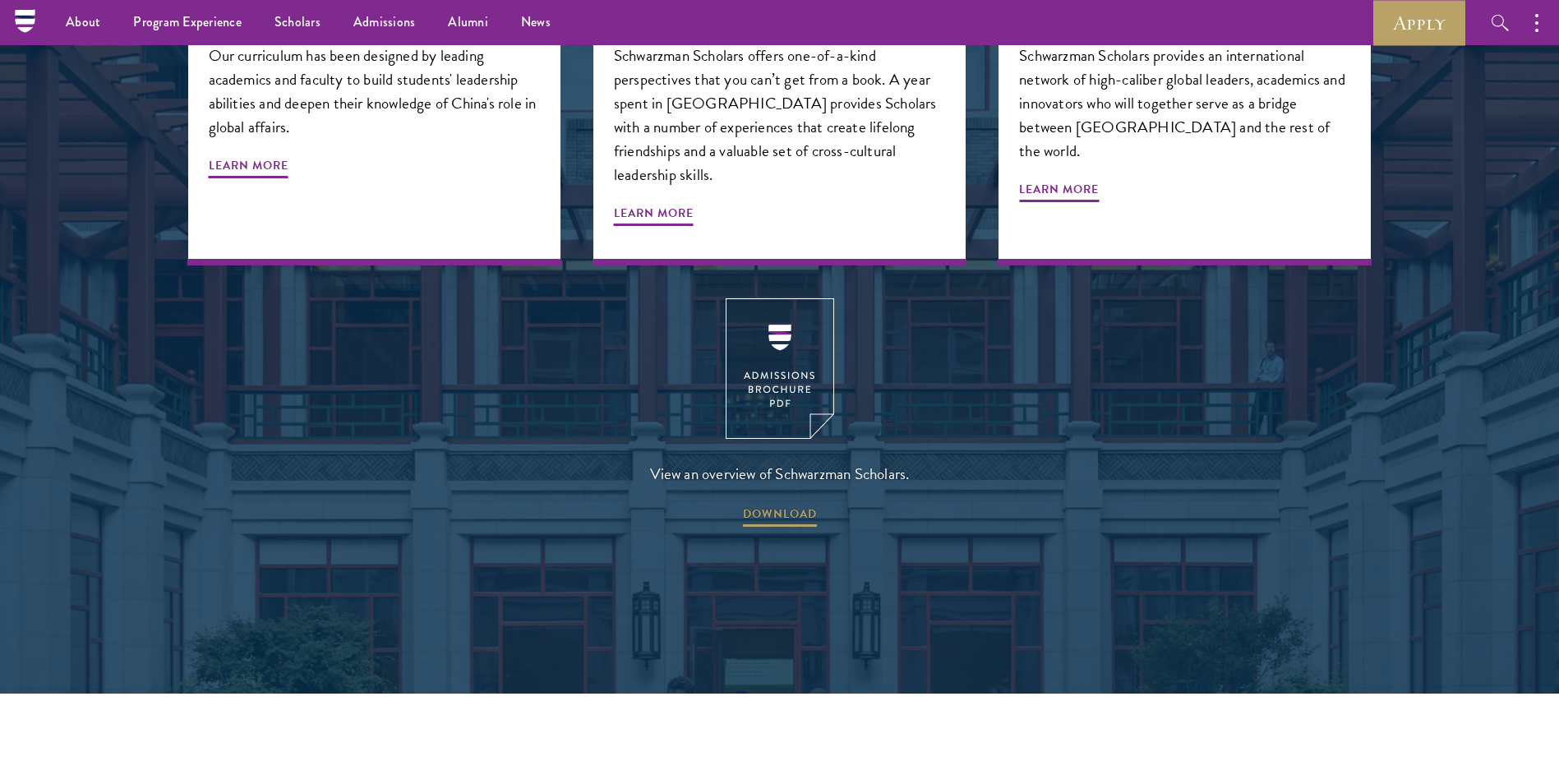
scroll to position [381, 0]
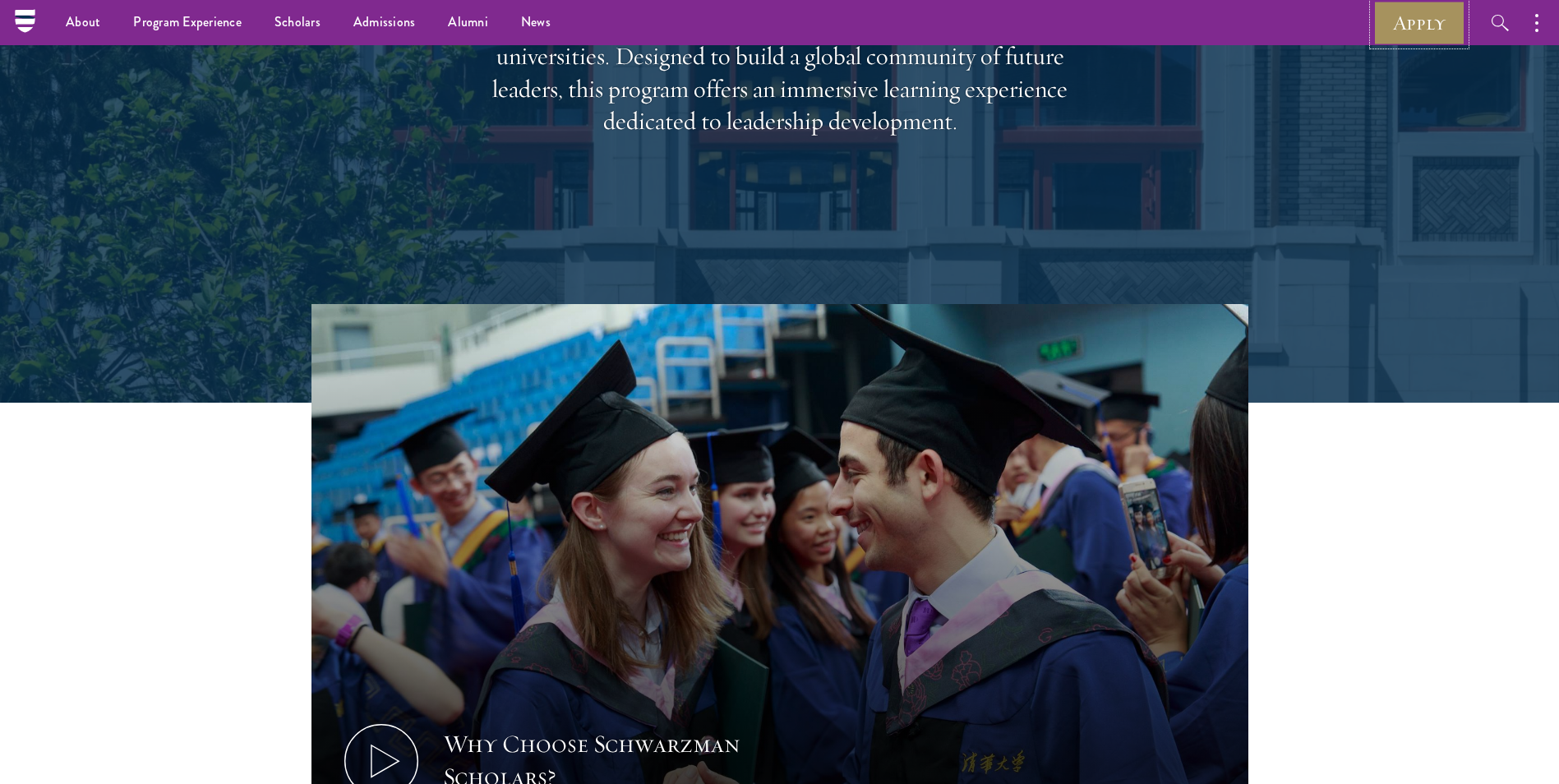
click at [1415, 4] on link "Apply" at bounding box center [1419, 22] width 92 height 45
